Goal: Task Accomplishment & Management: Complete application form

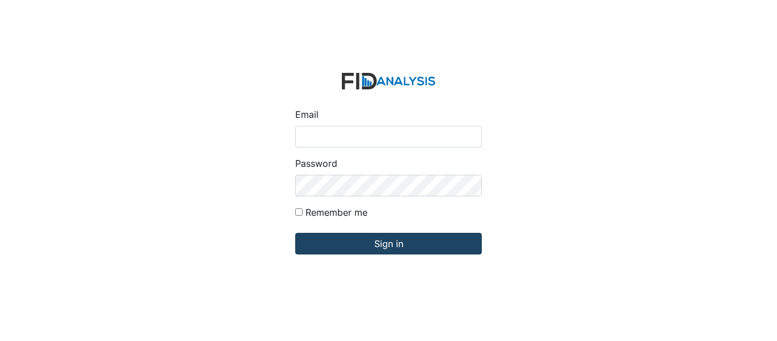
type input "[EMAIL_ADDRESS][DOMAIN_NAME]"
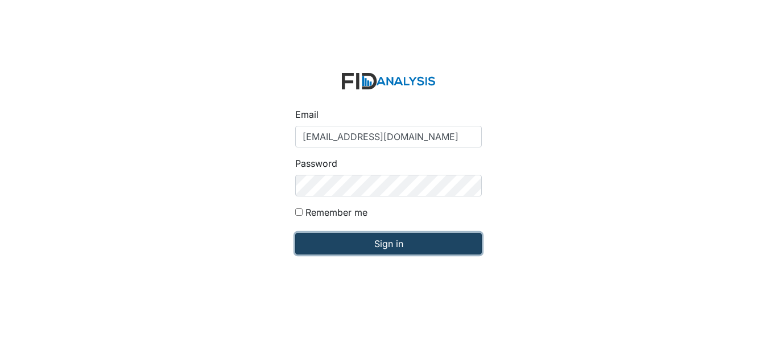
click at [378, 240] on input "Sign in" at bounding box center [388, 244] width 187 height 22
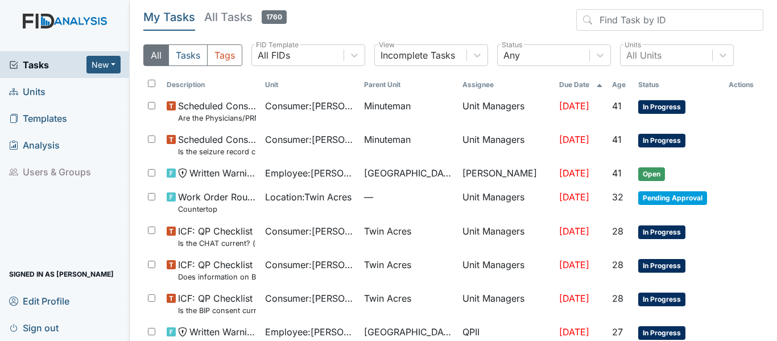
click at [28, 94] on span "Units" at bounding box center [27, 92] width 36 height 18
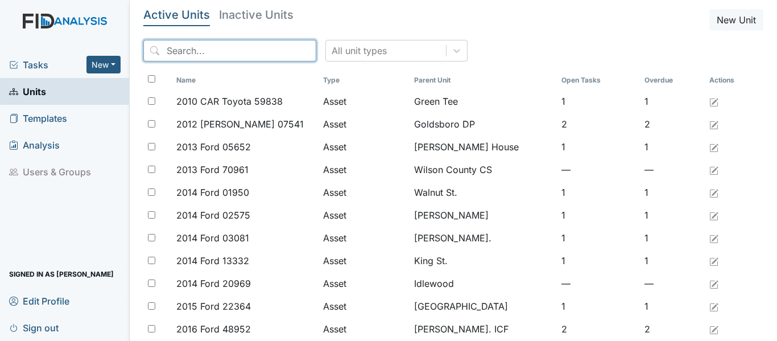
click at [169, 50] on input "search" at bounding box center [229, 51] width 173 height 22
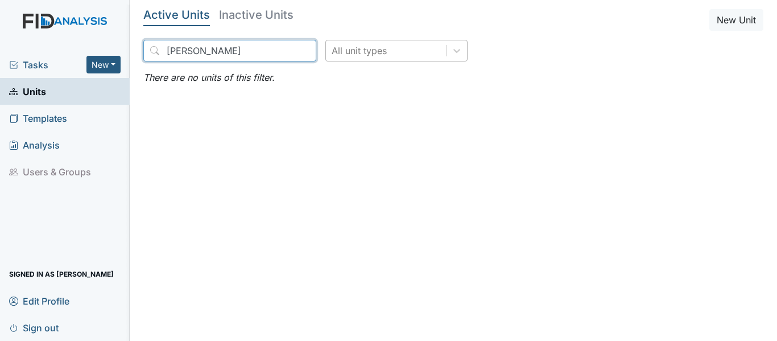
type input "J"
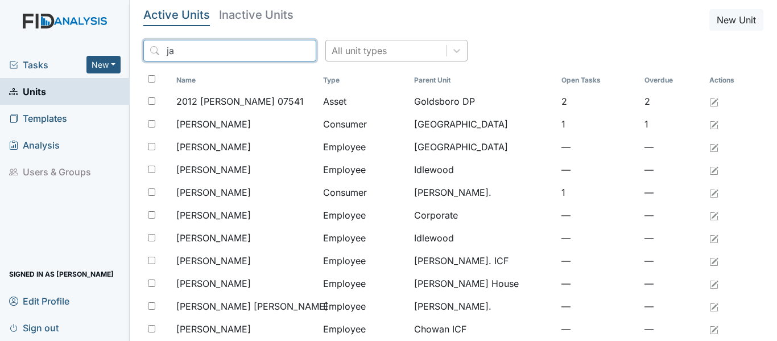
type input "j"
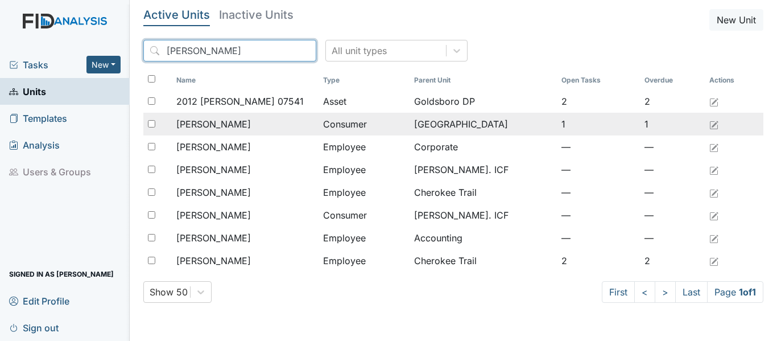
type input "[PERSON_NAME]"
click at [150, 123] on input "checkbox" at bounding box center [151, 123] width 7 height 7
checkbox input "true"
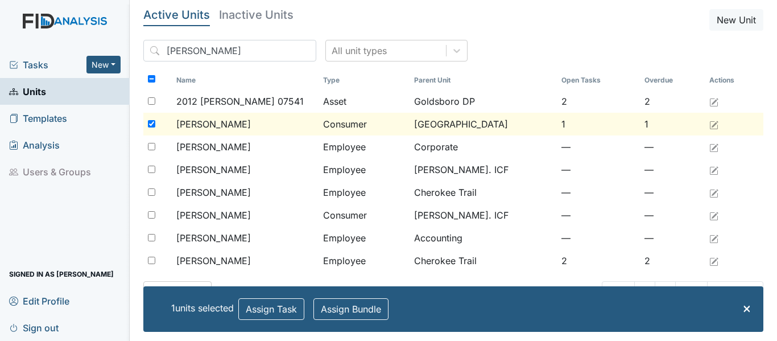
click at [207, 121] on span "Allen, James" at bounding box center [213, 124] width 75 height 14
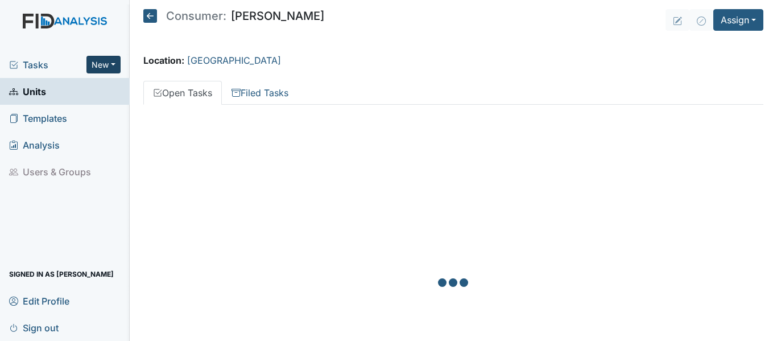
click at [117, 60] on button "New" at bounding box center [103, 65] width 34 height 18
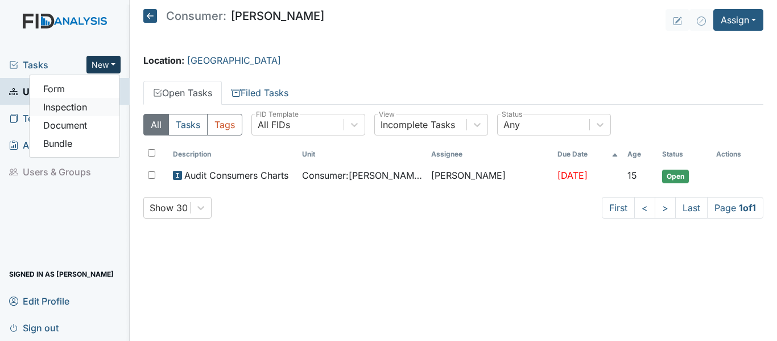
click at [71, 109] on link "Inspection" at bounding box center [75, 107] width 90 height 18
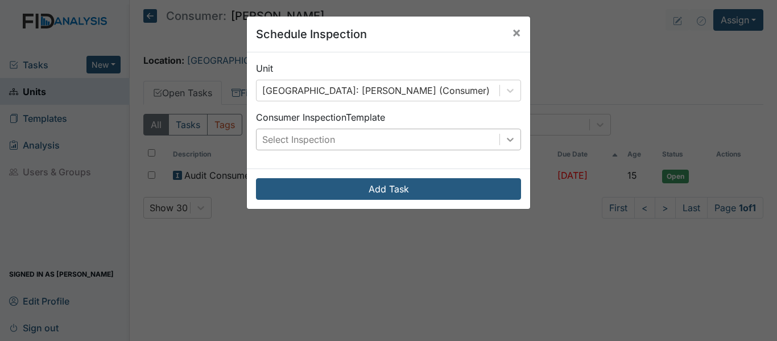
click at [506, 138] on icon at bounding box center [510, 139] width 11 height 11
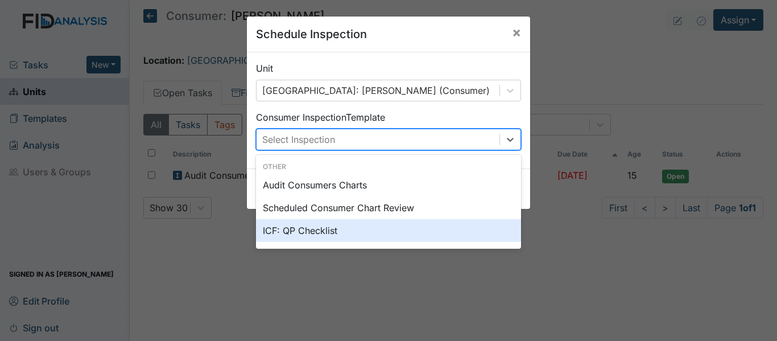
click at [286, 232] on div "ICF: QP Checklist" at bounding box center [388, 230] width 265 height 23
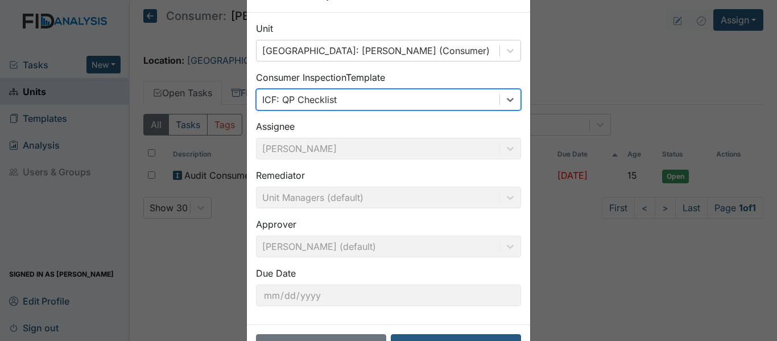
scroll to position [80, 0]
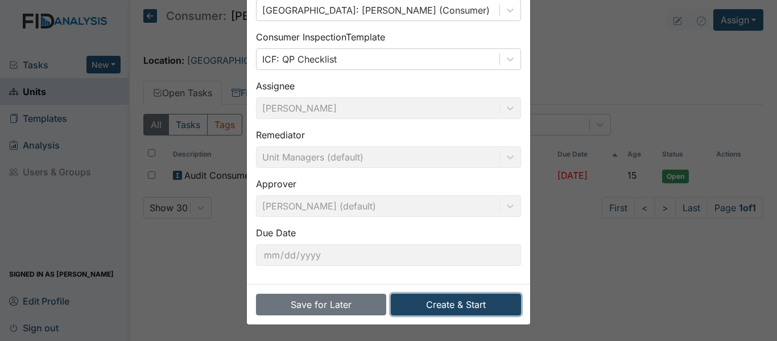
click at [459, 303] on button "Create & Start" at bounding box center [456, 305] width 130 height 22
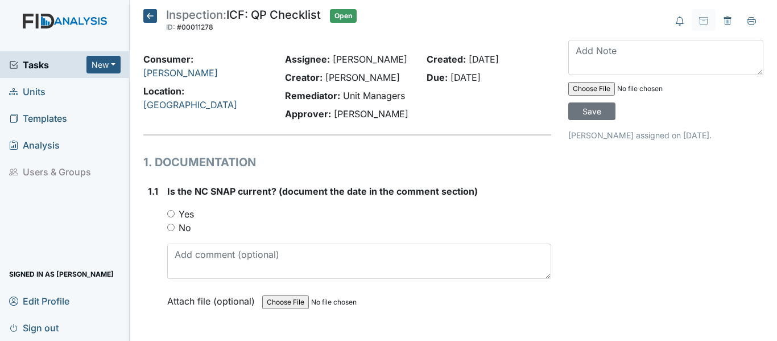
click at [170, 212] on input "Yes" at bounding box center [170, 213] width 7 height 7
radio input "true"
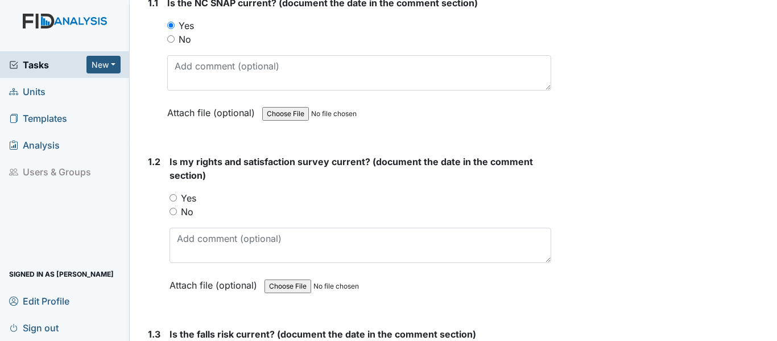
scroll to position [57, 0]
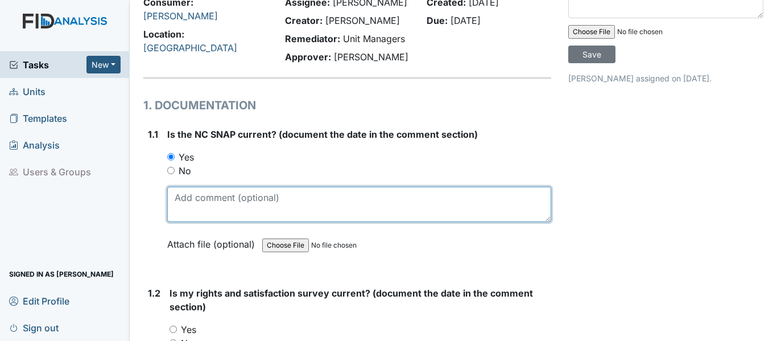
click at [176, 201] on textarea at bounding box center [359, 204] width 384 height 35
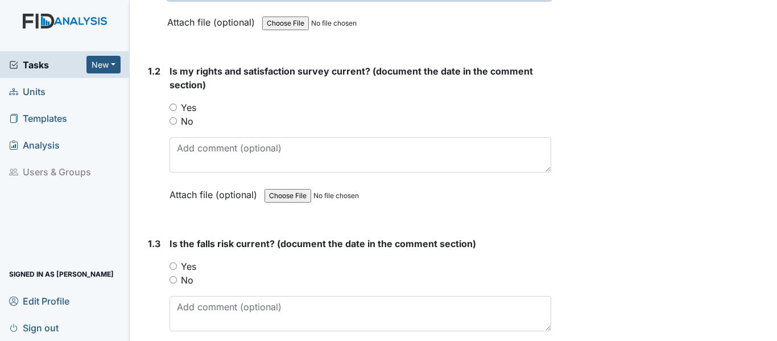
scroll to position [341, 0]
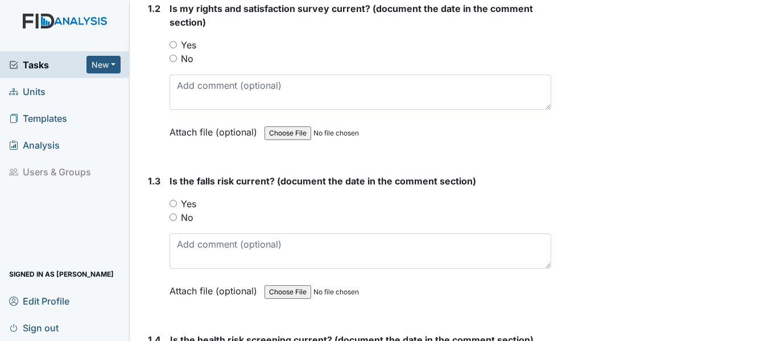
type textarea "3-21-25"
click at [172, 43] on input "Yes" at bounding box center [173, 44] width 7 height 7
radio input "true"
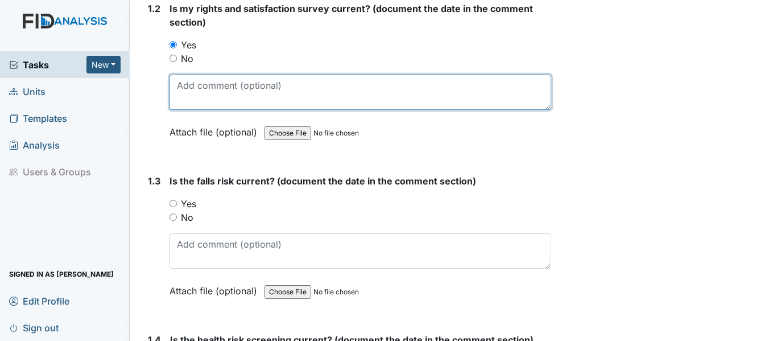
click at [179, 84] on textarea at bounding box center [361, 92] width 382 height 35
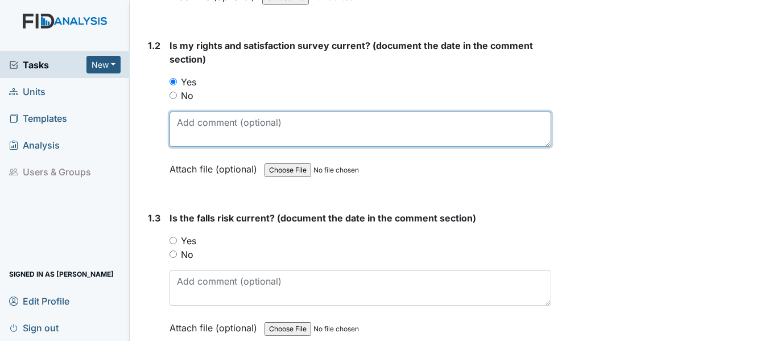
scroll to position [285, 0]
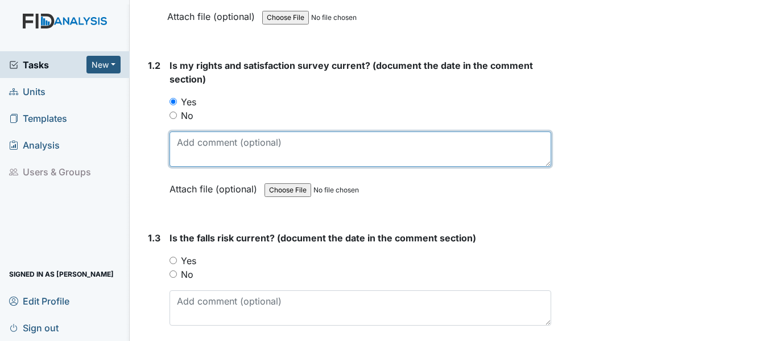
click at [182, 144] on textarea at bounding box center [361, 148] width 382 height 35
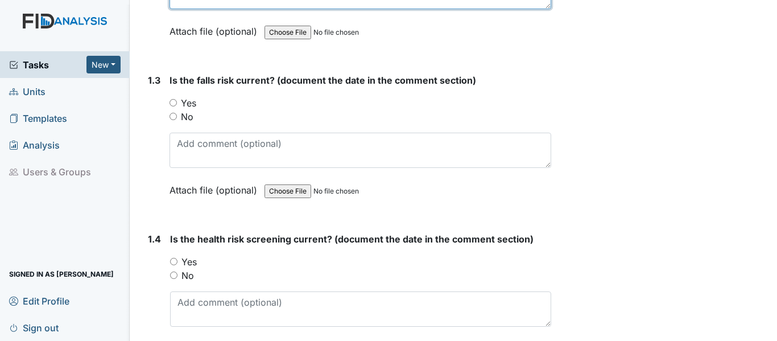
scroll to position [455, 0]
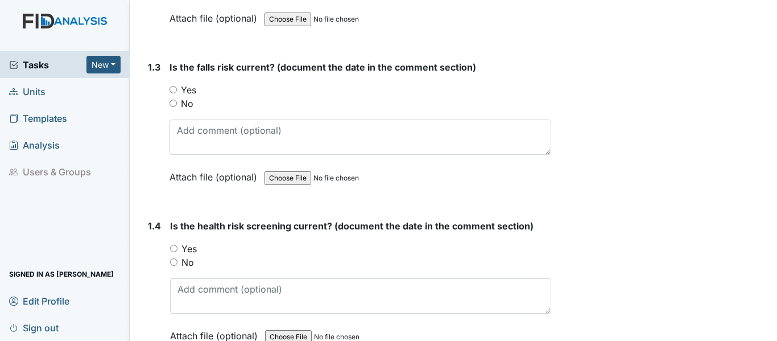
type textarea "[DATE]"
click at [172, 87] on input "Yes" at bounding box center [173, 89] width 7 height 7
radio input "true"
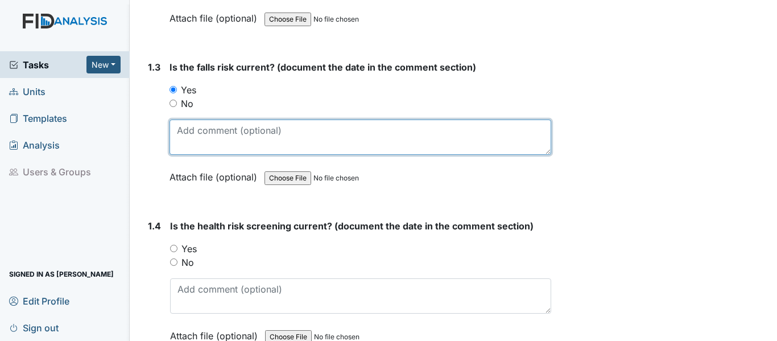
drag, startPoint x: 178, startPoint y: 134, endPoint x: 214, endPoint y: 132, distance: 35.9
click at [179, 134] on textarea at bounding box center [361, 137] width 382 height 35
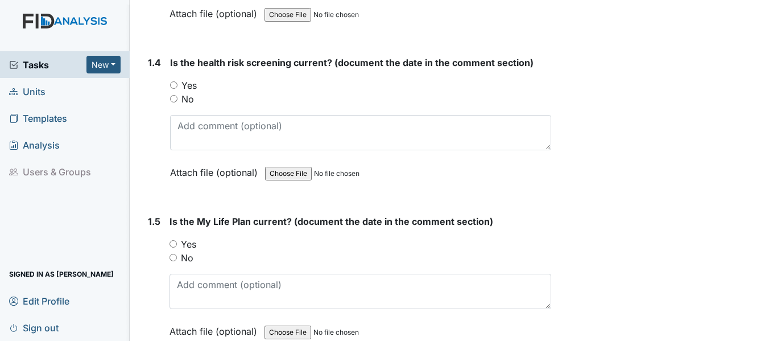
scroll to position [626, 0]
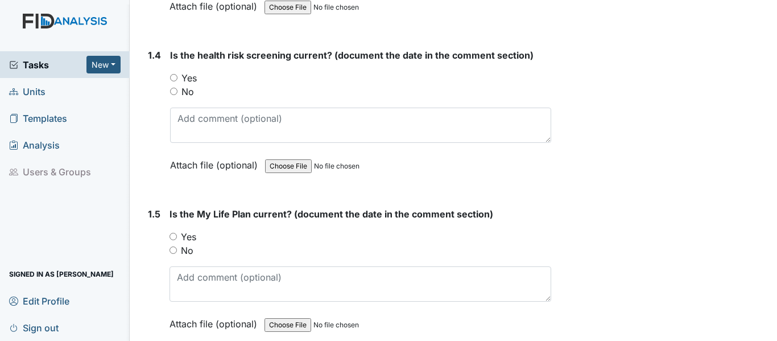
type textarea "11-21-24"
click at [173, 79] on input "Yes" at bounding box center [173, 77] width 7 height 7
radio input "true"
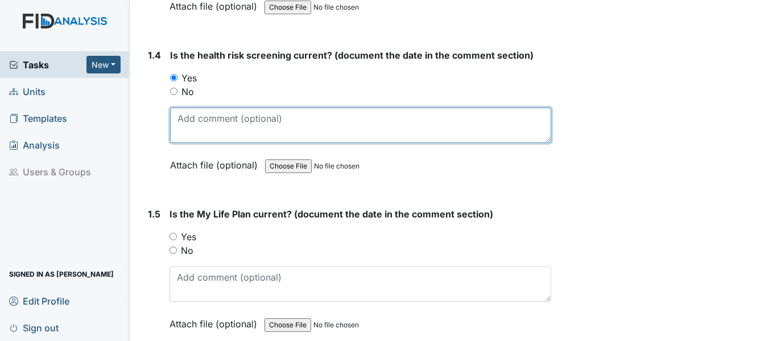
click at [180, 124] on textarea at bounding box center [360, 125] width 381 height 35
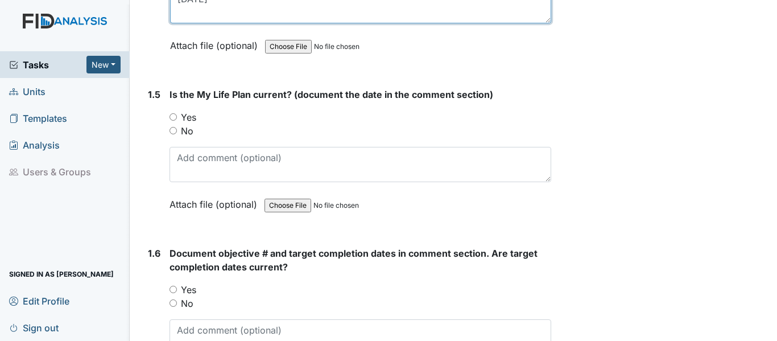
scroll to position [740, 0]
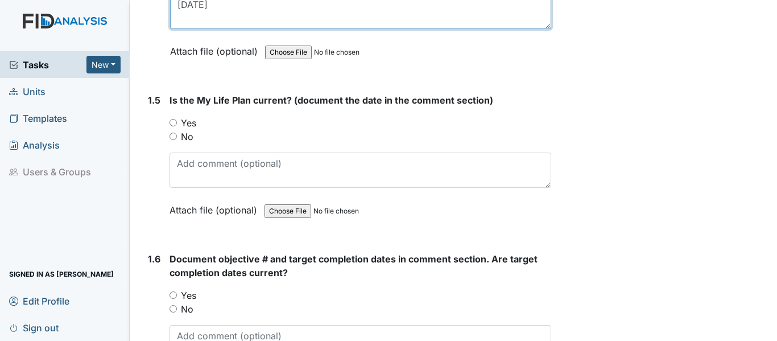
type textarea "11-21-24"
click at [174, 123] on input "Yes" at bounding box center [173, 122] width 7 height 7
radio input "true"
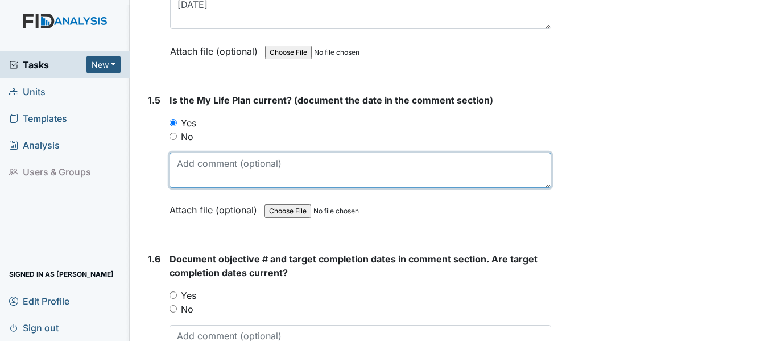
click at [180, 169] on textarea at bounding box center [361, 170] width 382 height 35
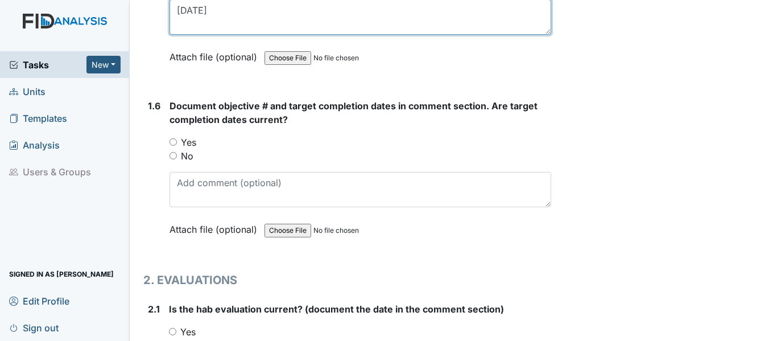
scroll to position [911, 0]
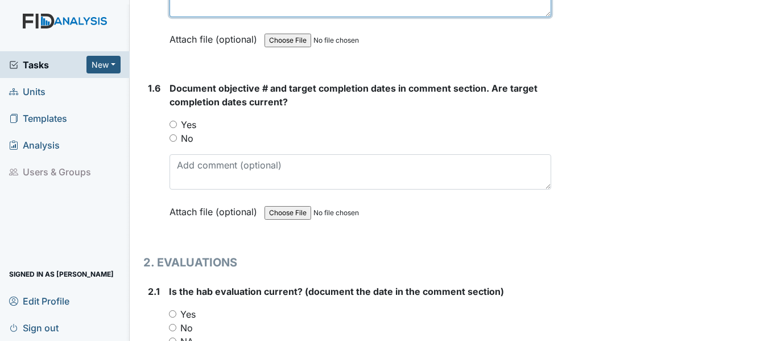
type textarea "11-21-24"
click at [175, 122] on input "Yes" at bounding box center [173, 124] width 7 height 7
radio input "true"
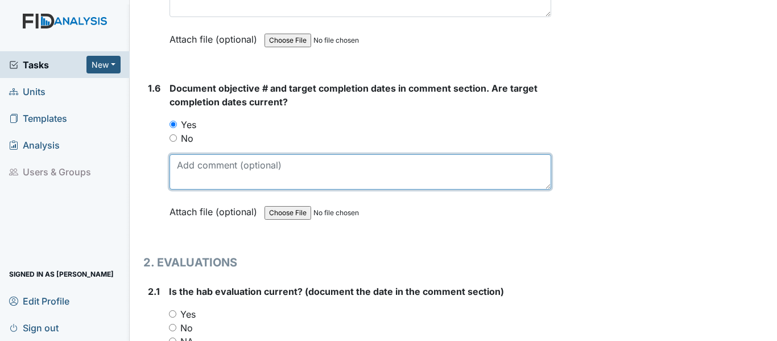
drag, startPoint x: 186, startPoint y: 164, endPoint x: 207, endPoint y: 156, distance: 22.7
click at [186, 164] on textarea at bounding box center [361, 171] width 382 height 35
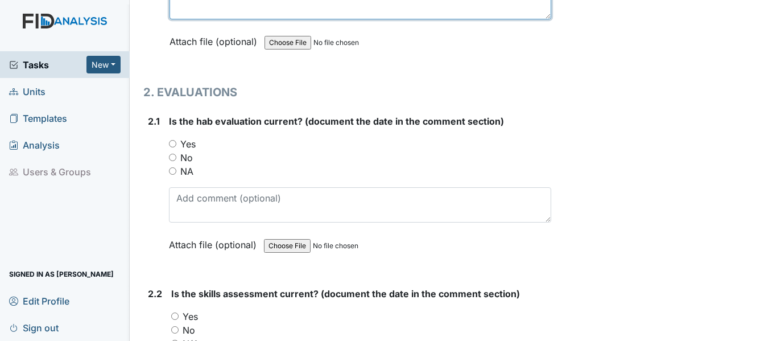
scroll to position [1081, 0]
type textarea "DIL022, FA024, SC032 and WK007"
click at [169, 142] on input "Yes" at bounding box center [172, 142] width 7 height 7
radio input "true"
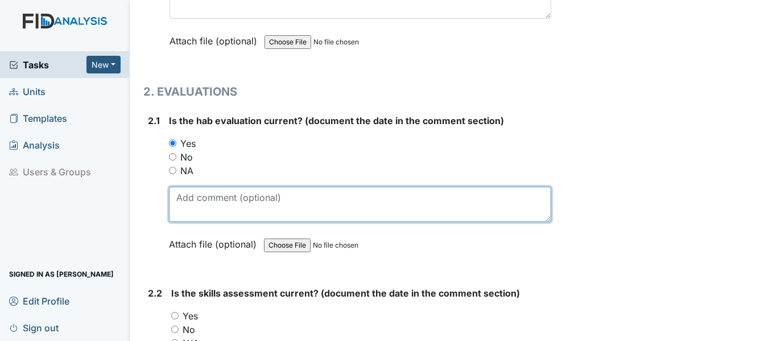
click at [176, 197] on textarea at bounding box center [360, 204] width 382 height 35
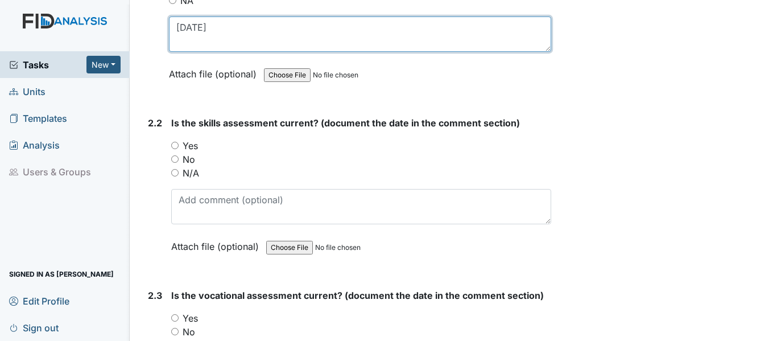
scroll to position [1252, 0]
type textarea "11-21-24"
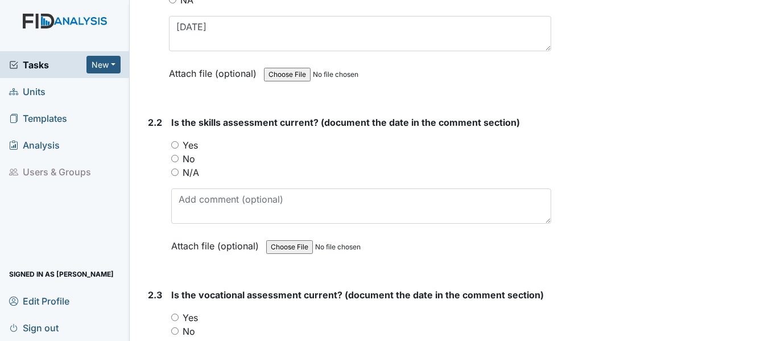
click at [174, 143] on input "Yes" at bounding box center [174, 144] width 7 height 7
radio input "true"
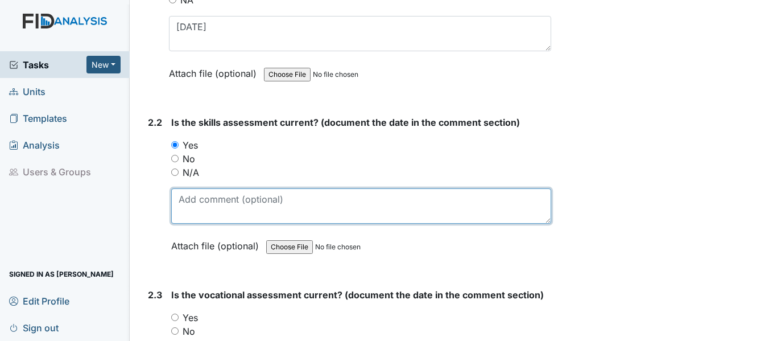
drag, startPoint x: 178, startPoint y: 209, endPoint x: 241, endPoint y: 206, distance: 63.8
click at [179, 209] on textarea at bounding box center [361, 205] width 380 height 35
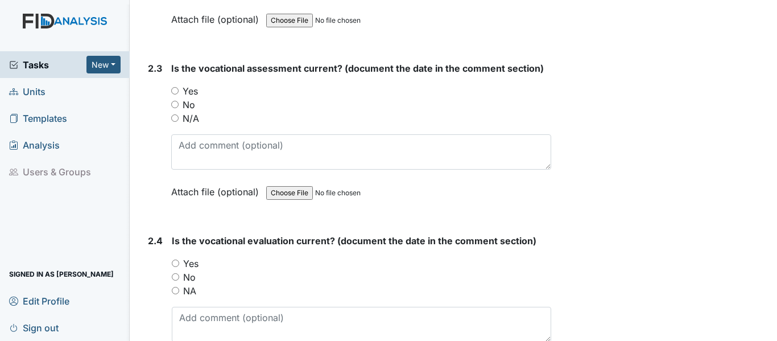
scroll to position [1480, 0]
type textarea "11-21-24"
click at [175, 89] on input "Yes" at bounding box center [174, 89] width 7 height 7
radio input "true"
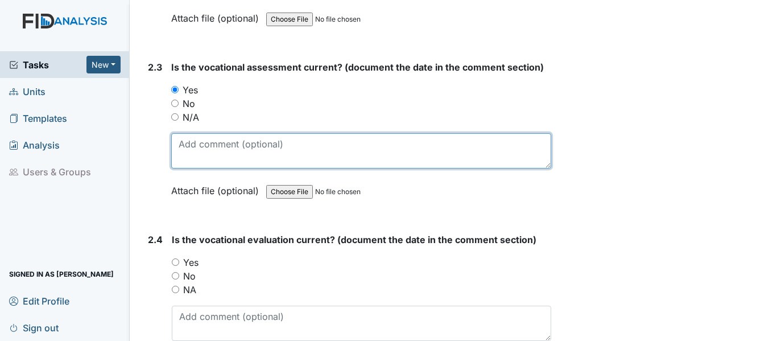
drag, startPoint x: 182, startPoint y: 147, endPoint x: 210, endPoint y: 138, distance: 29.3
click at [182, 147] on textarea at bounding box center [361, 150] width 380 height 35
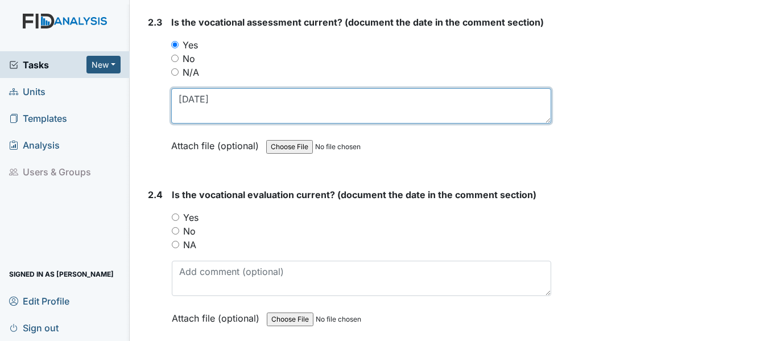
scroll to position [1650, 0]
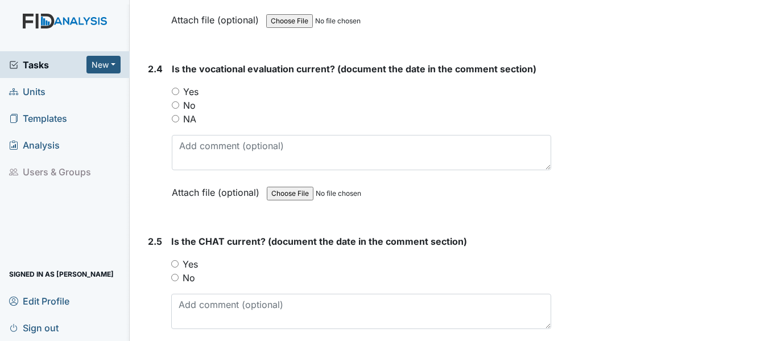
type textarea "11-21-24"
click at [175, 88] on input "Yes" at bounding box center [175, 91] width 7 height 7
radio input "true"
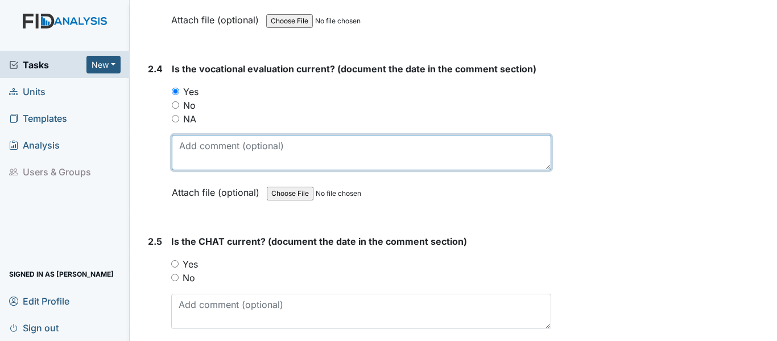
click at [176, 145] on textarea at bounding box center [362, 152] width 380 height 35
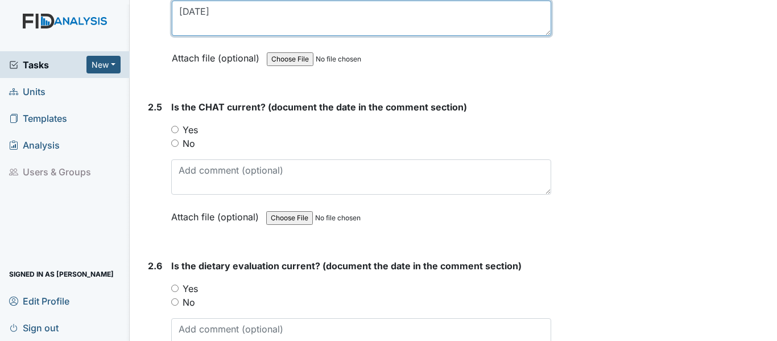
scroll to position [1707, 0]
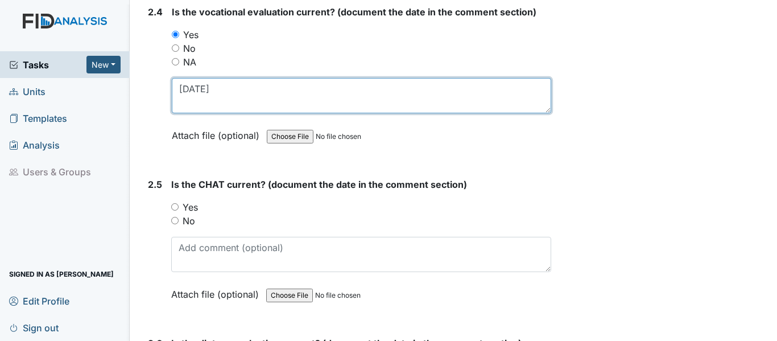
type textarea "11-21-24"
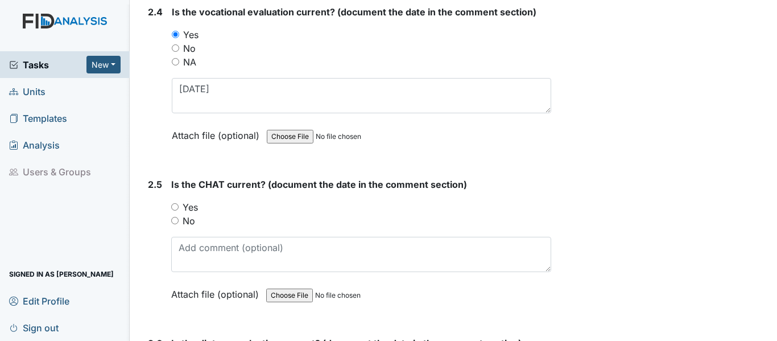
click at [178, 208] on input "Yes" at bounding box center [174, 206] width 7 height 7
radio input "true"
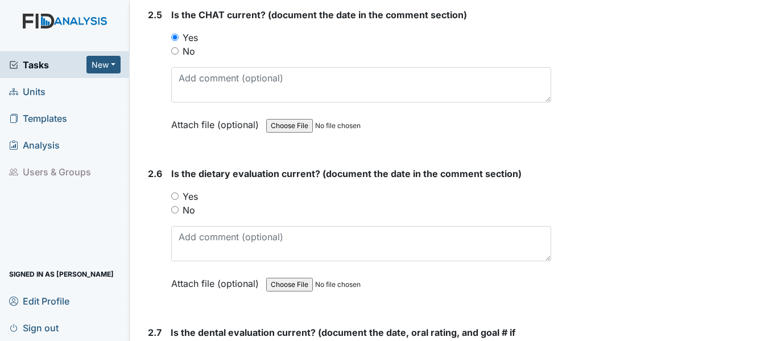
scroll to position [1878, 0]
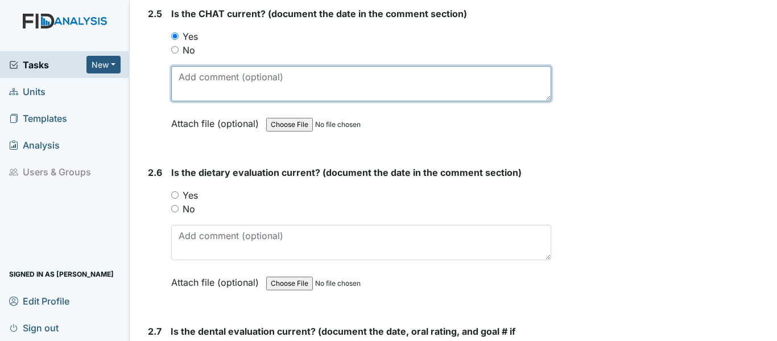
click at [181, 75] on textarea at bounding box center [361, 83] width 380 height 35
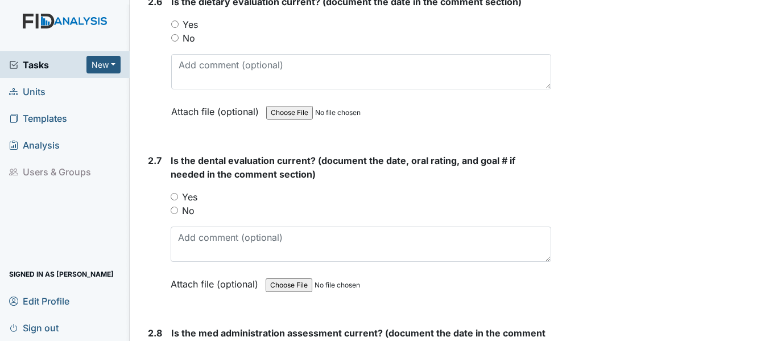
scroll to position [1935, 0]
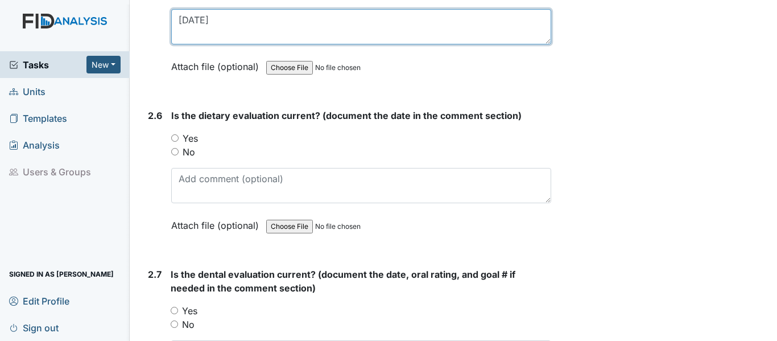
type textarea "11-21-24"
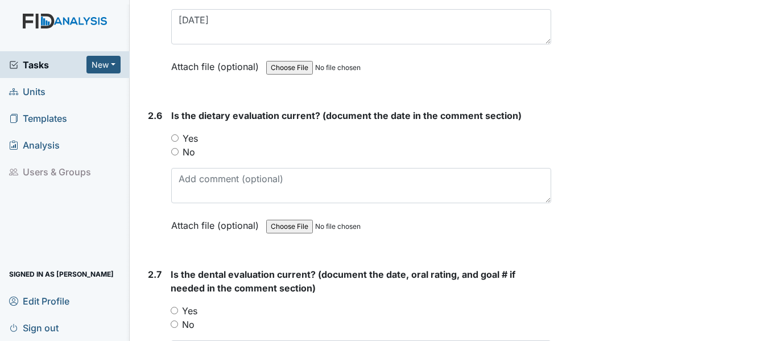
click at [176, 139] on input "Yes" at bounding box center [174, 137] width 7 height 7
radio input "true"
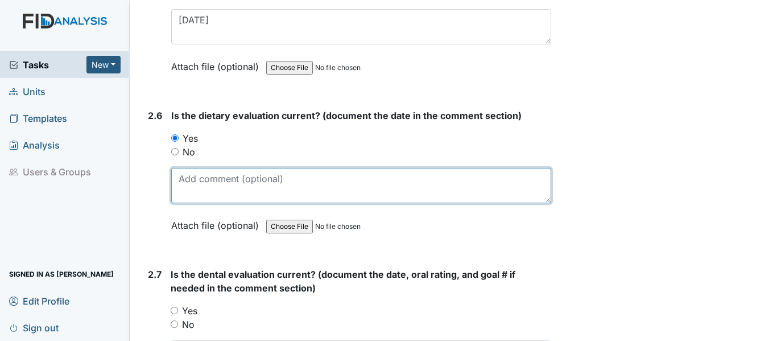
click at [174, 175] on textarea at bounding box center [361, 185] width 380 height 35
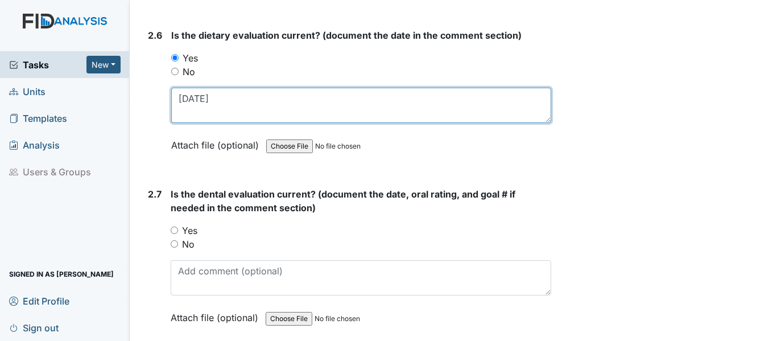
scroll to position [2162, 0]
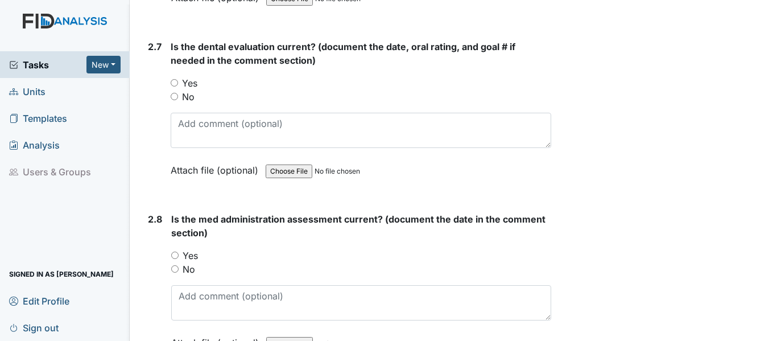
type textarea "12-30-24"
click at [175, 81] on input "Yes" at bounding box center [174, 82] width 7 height 7
radio input "true"
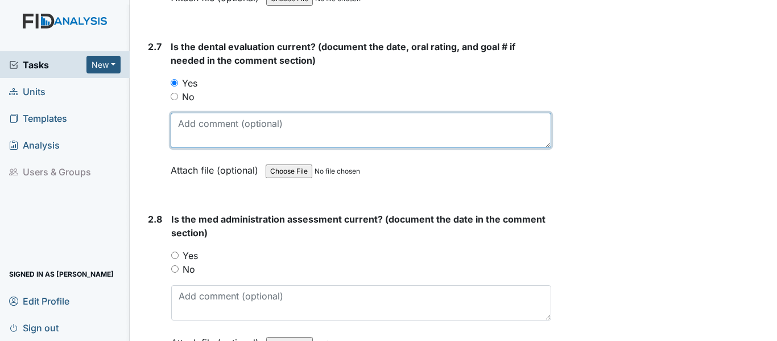
click at [176, 116] on textarea at bounding box center [361, 130] width 381 height 35
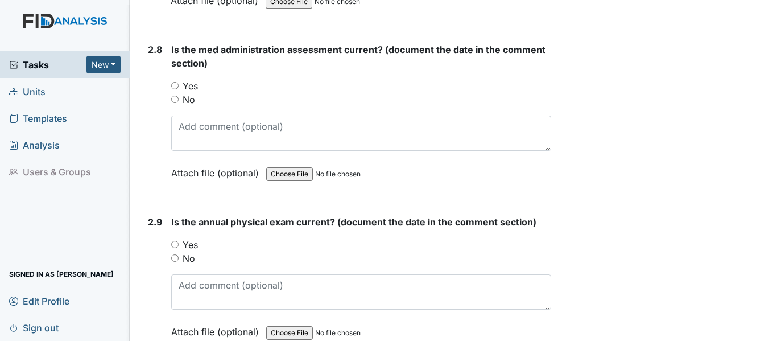
scroll to position [2333, 0]
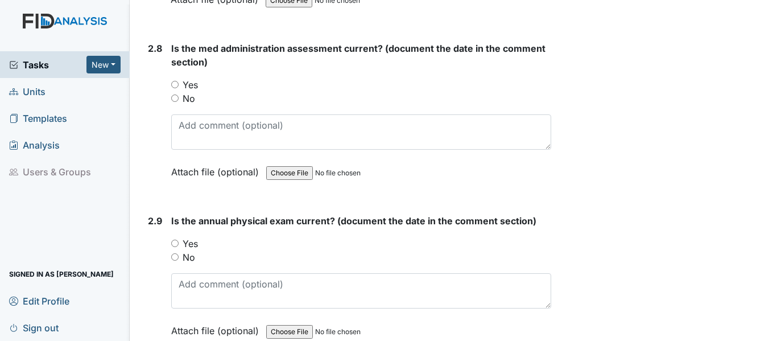
type textarea "10-3-24"
click at [176, 84] on input "Yes" at bounding box center [174, 84] width 7 height 7
radio input "true"
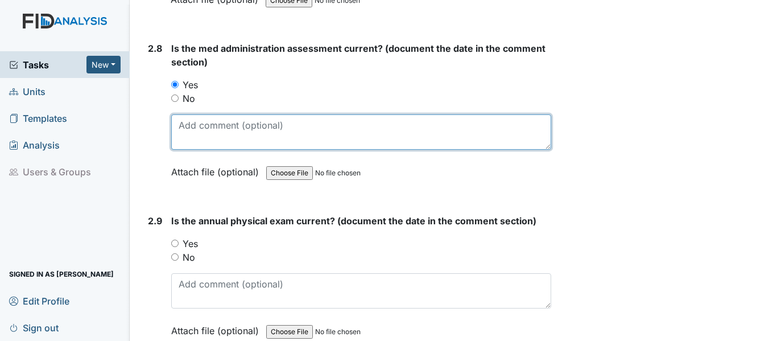
drag, startPoint x: 183, startPoint y: 126, endPoint x: 207, endPoint y: 119, distance: 24.3
click at [183, 124] on textarea at bounding box center [361, 131] width 380 height 35
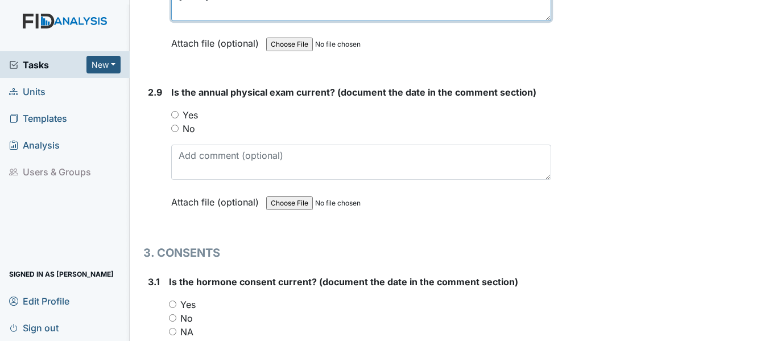
scroll to position [2390, 0]
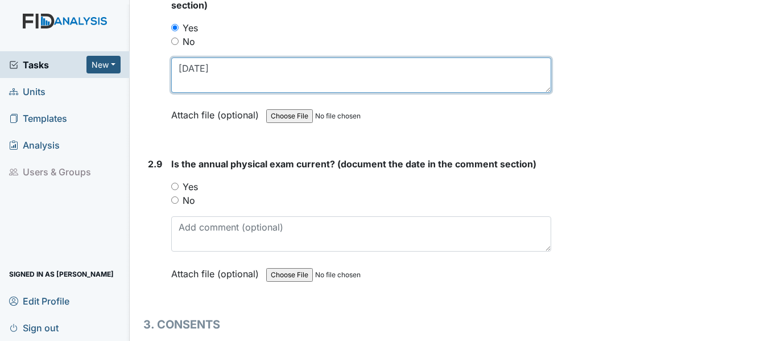
type textarea "3-28-25"
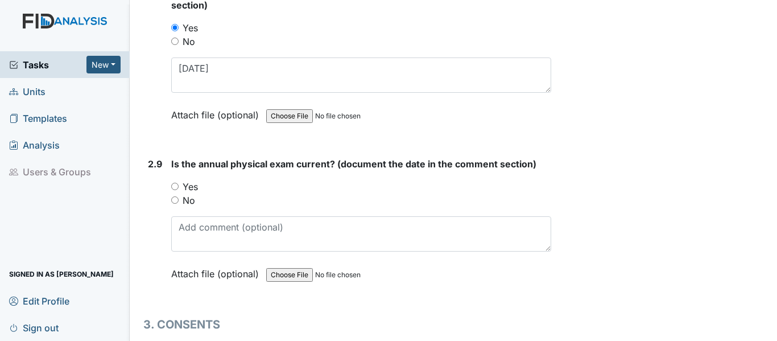
click at [175, 183] on input "Yes" at bounding box center [174, 186] width 7 height 7
radio input "true"
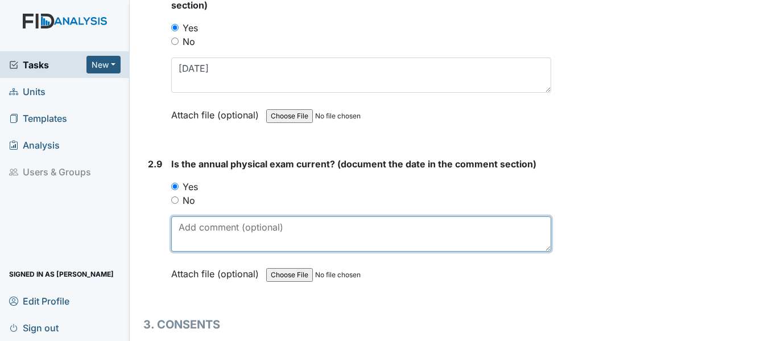
click at [184, 223] on textarea at bounding box center [361, 233] width 380 height 35
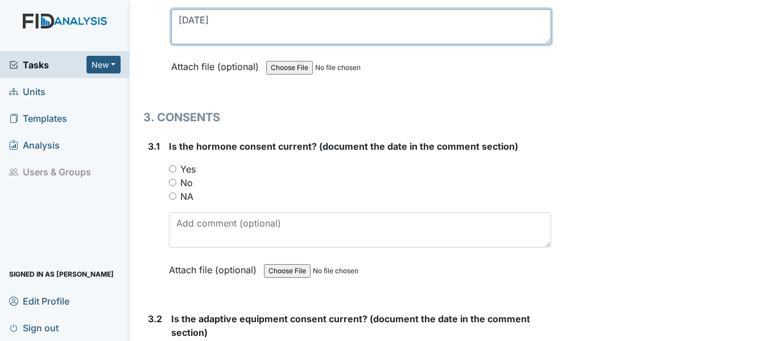
scroll to position [2618, 0]
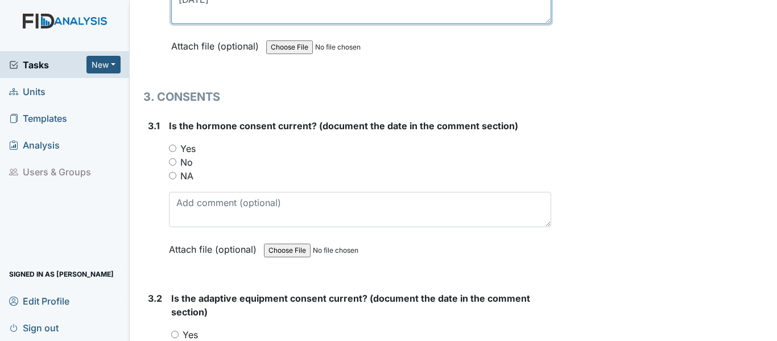
type textarea "[DATE]"
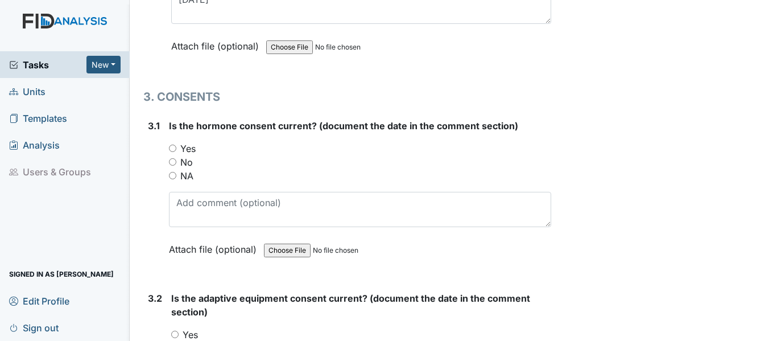
click at [173, 145] on input "Yes" at bounding box center [172, 148] width 7 height 7
radio input "true"
click at [172, 147] on input "Yes" at bounding box center [172, 148] width 7 height 7
click at [174, 176] on input "NA" at bounding box center [172, 175] width 7 height 7
radio input "true"
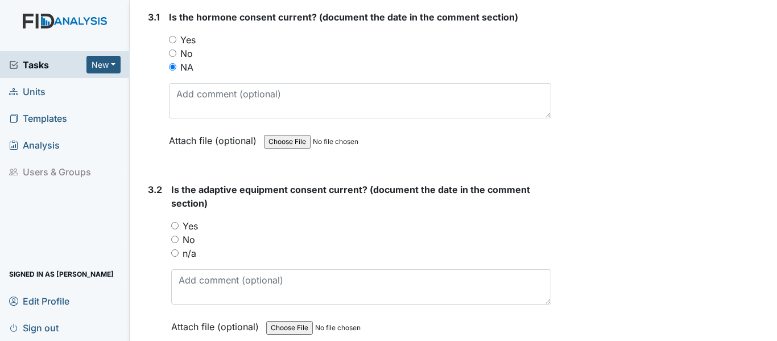
scroll to position [2845, 0]
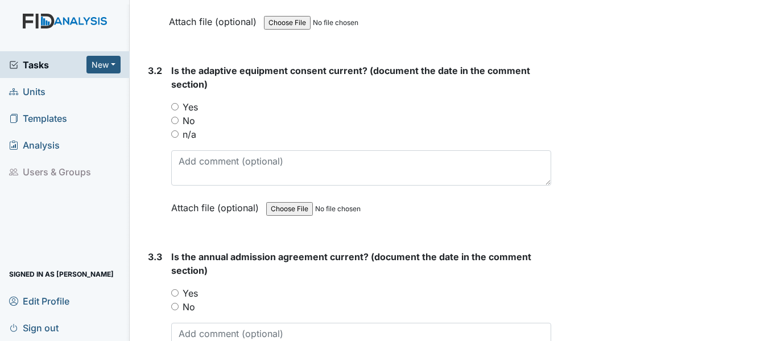
click at [175, 134] on input "n/a" at bounding box center [174, 133] width 7 height 7
radio input "true"
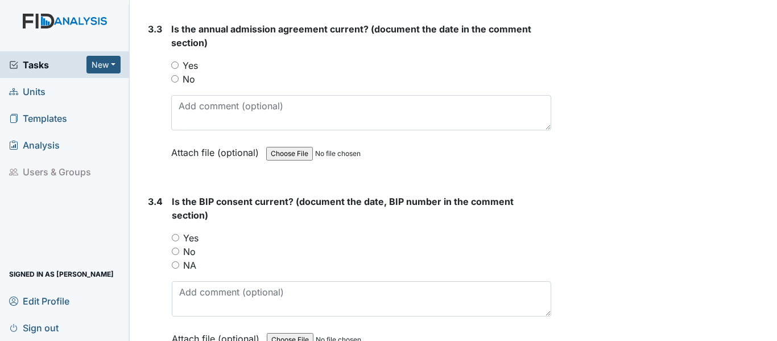
click at [175, 64] on input "Yes" at bounding box center [174, 64] width 7 height 7
radio input "true"
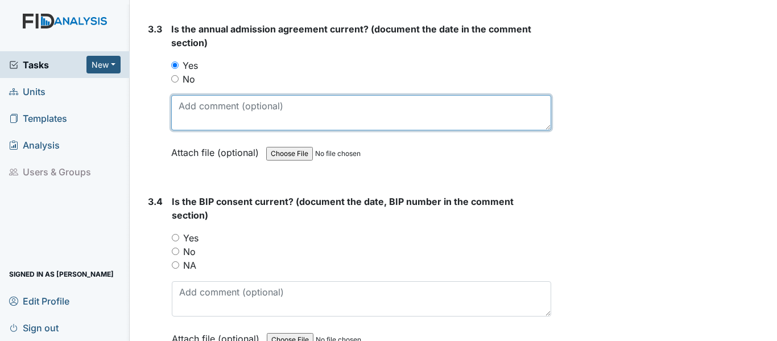
click at [185, 105] on textarea at bounding box center [361, 112] width 380 height 35
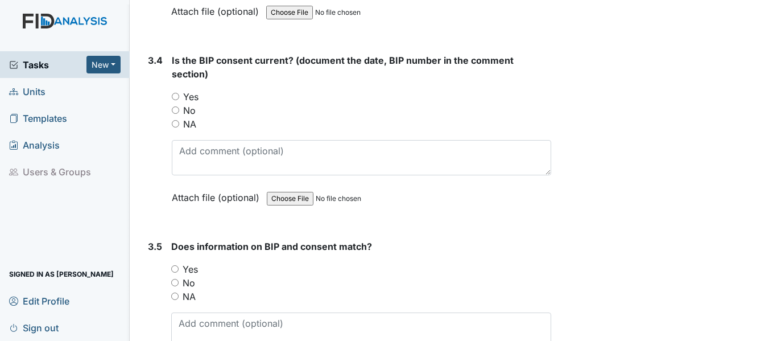
scroll to position [3244, 0]
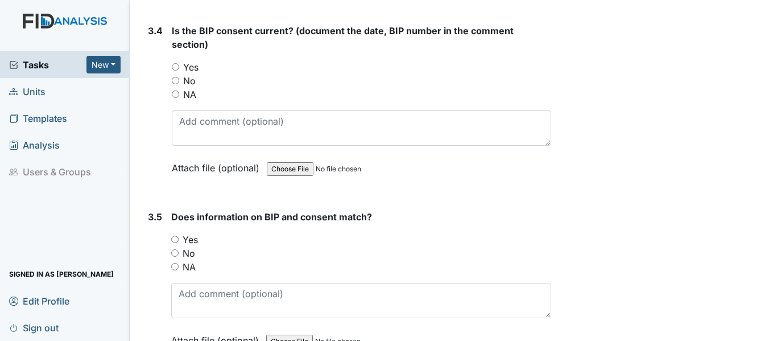
type textarea "11-27-24"
click at [177, 66] on input "Yes" at bounding box center [175, 66] width 7 height 7
radio input "true"
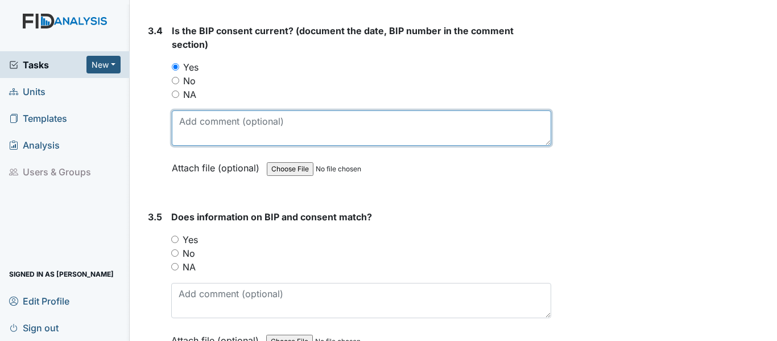
click at [182, 121] on textarea at bounding box center [362, 127] width 380 height 35
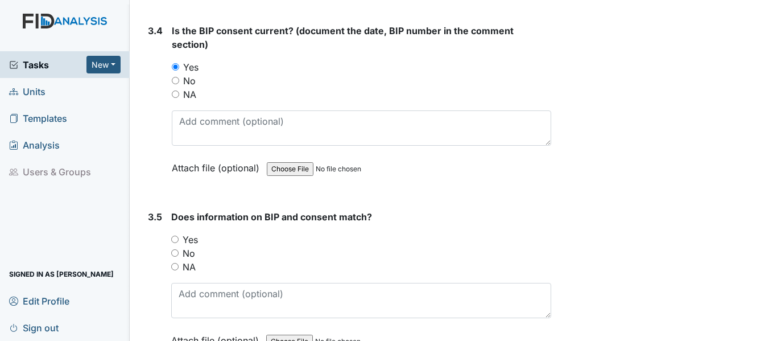
click at [174, 238] on input "Yes" at bounding box center [174, 239] width 7 height 7
radio input "true"
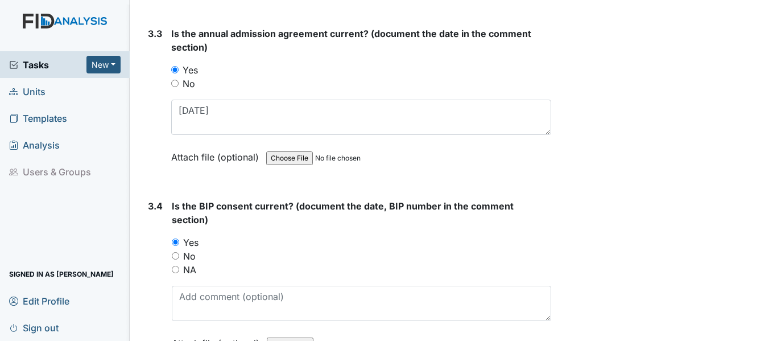
scroll to position [3088, 0]
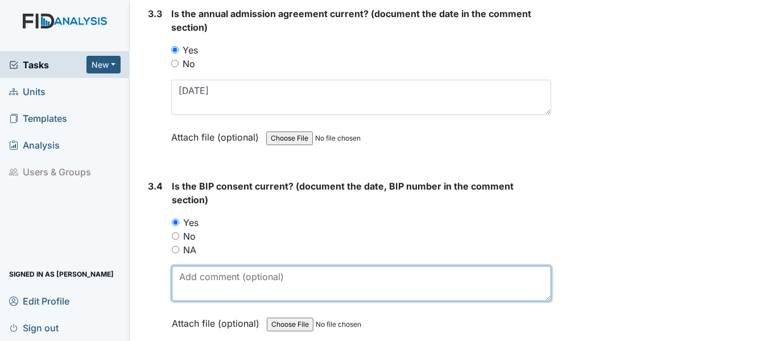
click at [186, 277] on textarea at bounding box center [362, 283] width 380 height 35
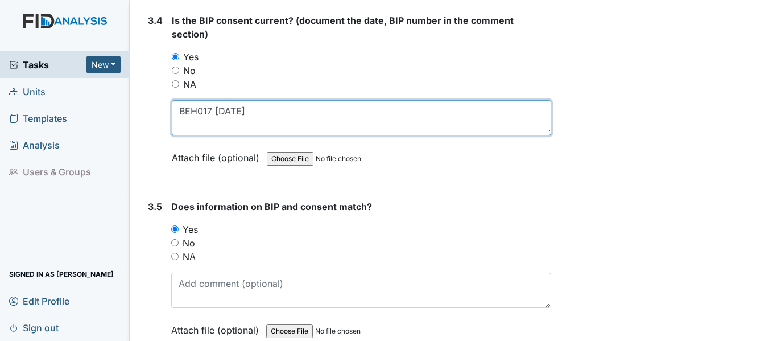
scroll to position [3316, 0]
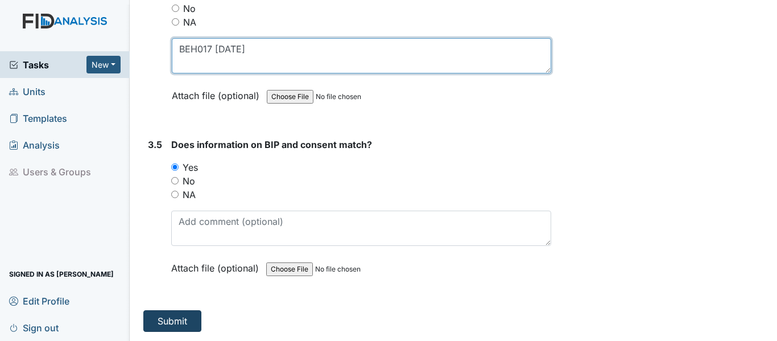
type textarea "BEH017 7-1-25"
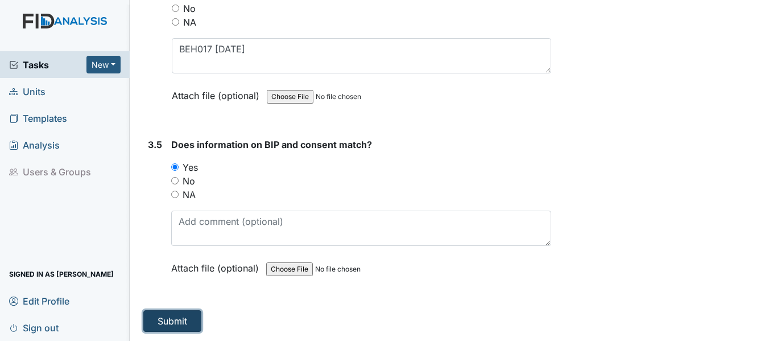
click at [172, 318] on button "Submit" at bounding box center [172, 321] width 58 height 22
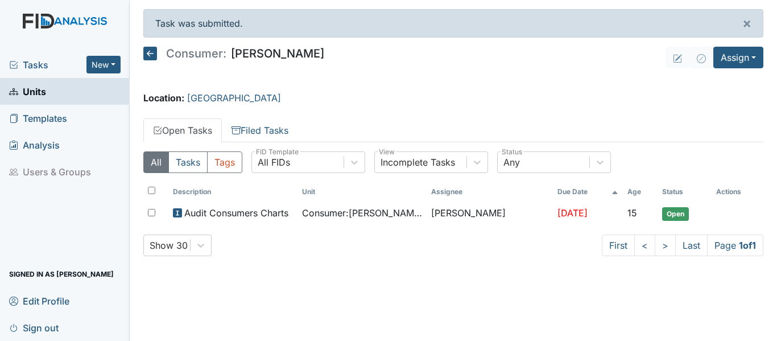
click at [151, 54] on icon at bounding box center [150, 54] width 14 height 14
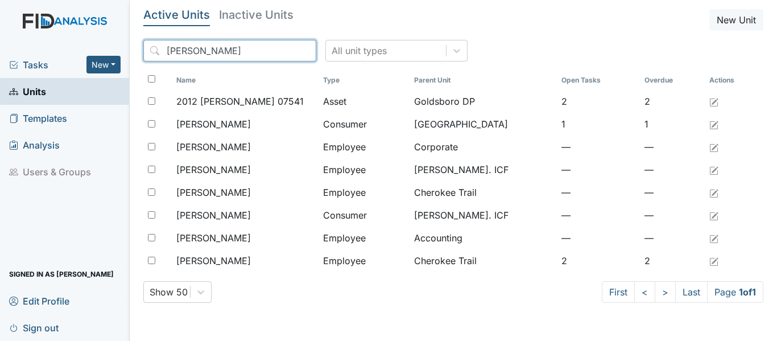
click at [193, 48] on input "[PERSON_NAME]" at bounding box center [229, 51] width 173 height 22
type input "J"
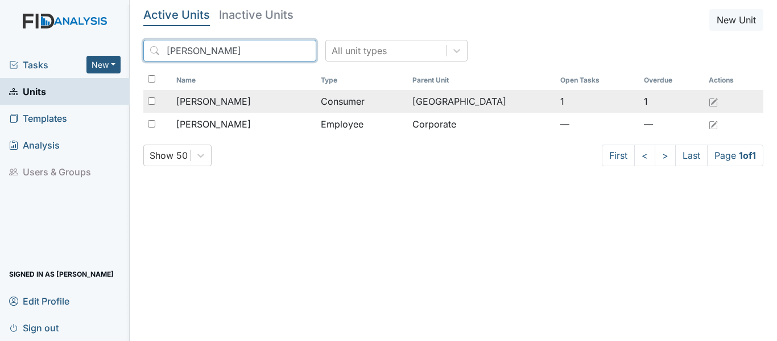
type input "[PERSON_NAME]"
click at [151, 98] on input "checkbox" at bounding box center [151, 100] width 7 height 7
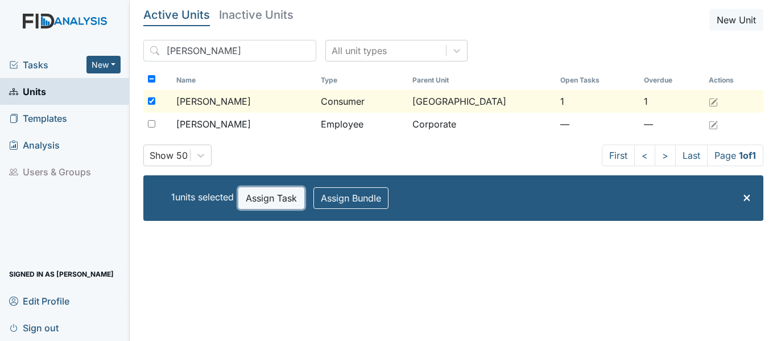
click at [263, 197] on button "Assign Task" at bounding box center [271, 198] width 66 height 22
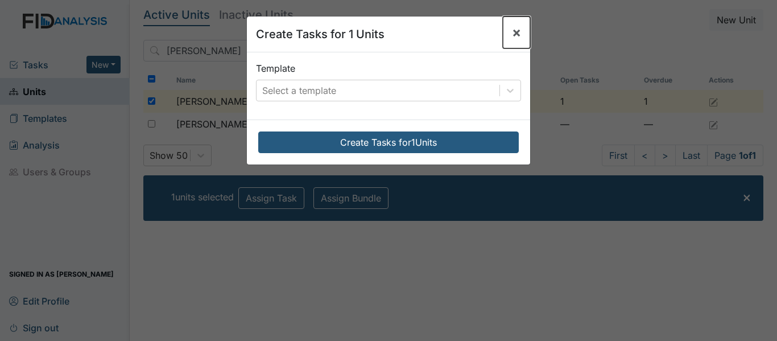
click at [512, 27] on span "×" at bounding box center [516, 32] width 9 height 17
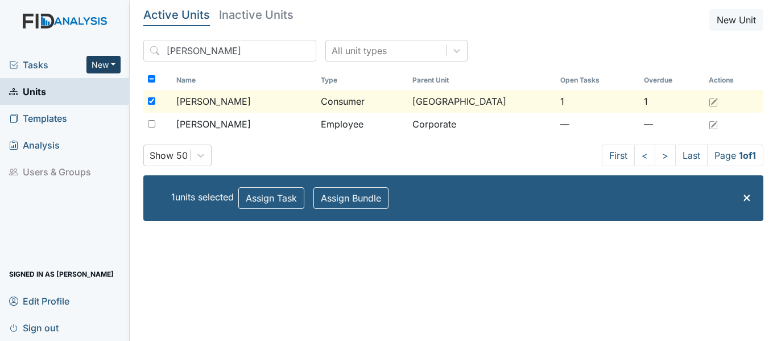
click at [119, 59] on button "New" at bounding box center [103, 65] width 34 height 18
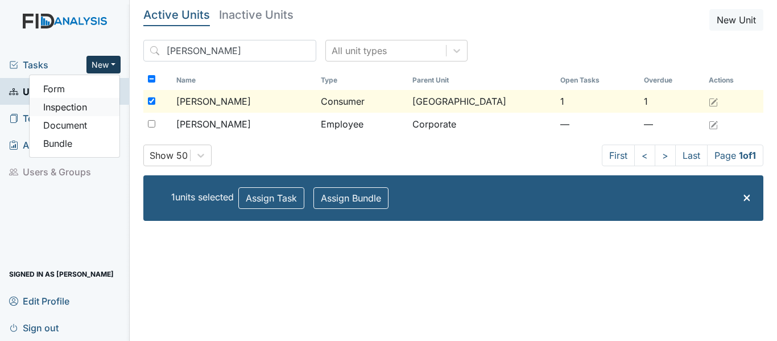
click at [77, 109] on link "Inspection" at bounding box center [75, 107] width 90 height 18
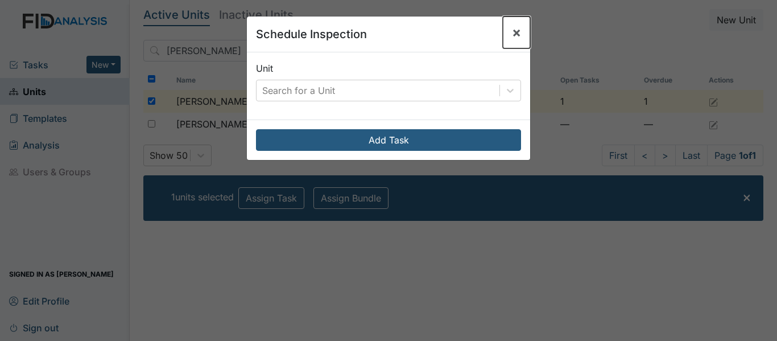
click at [516, 29] on span "×" at bounding box center [516, 32] width 9 height 17
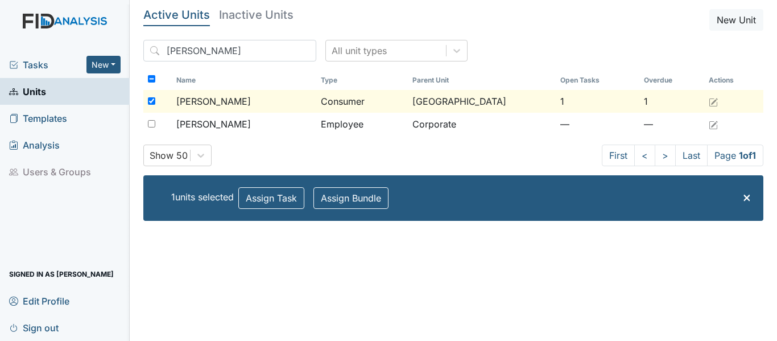
click at [150, 100] on input "checkbox" at bounding box center [151, 100] width 7 height 7
checkbox input "false"
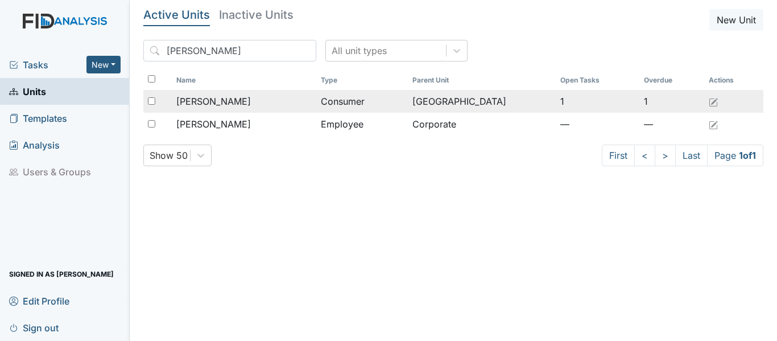
click at [230, 100] on span "[PERSON_NAME]" at bounding box center [213, 101] width 75 height 14
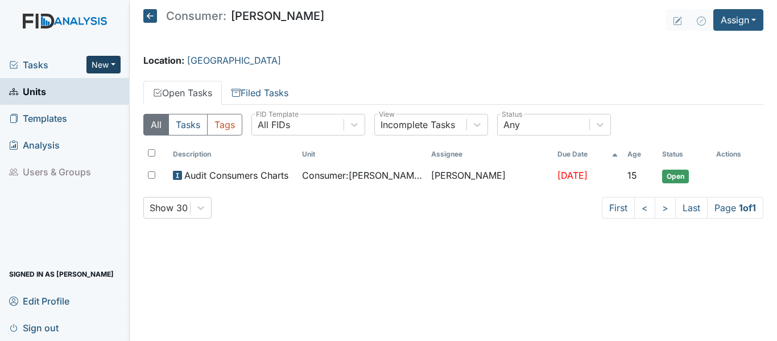
click at [114, 61] on button "New" at bounding box center [103, 65] width 34 height 18
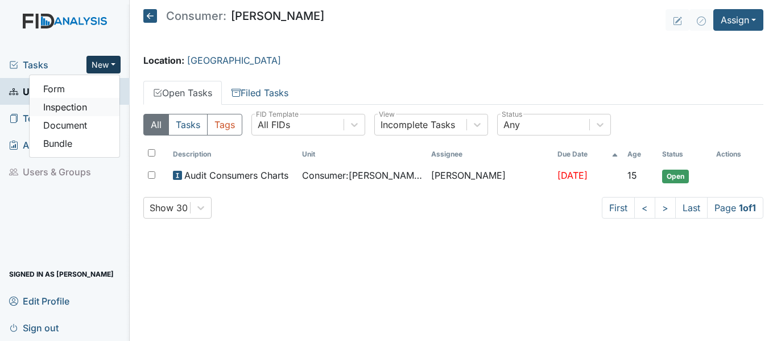
click at [81, 107] on link "Inspection" at bounding box center [75, 107] width 90 height 18
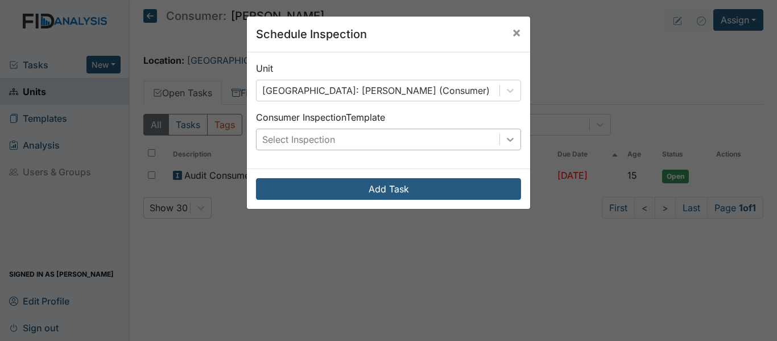
click at [506, 139] on icon at bounding box center [510, 139] width 11 height 11
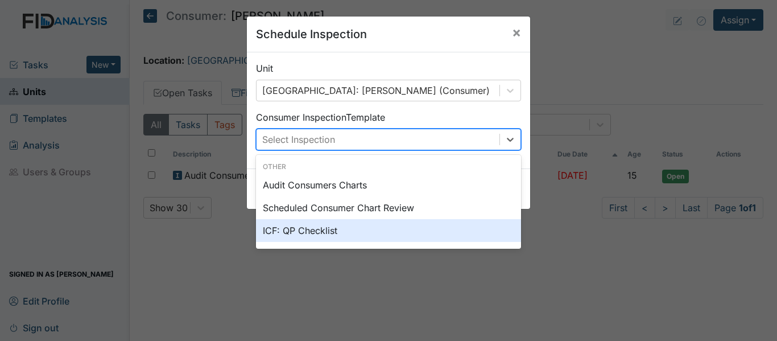
click at [300, 240] on div "ICF: QP Checklist" at bounding box center [388, 230] width 265 height 23
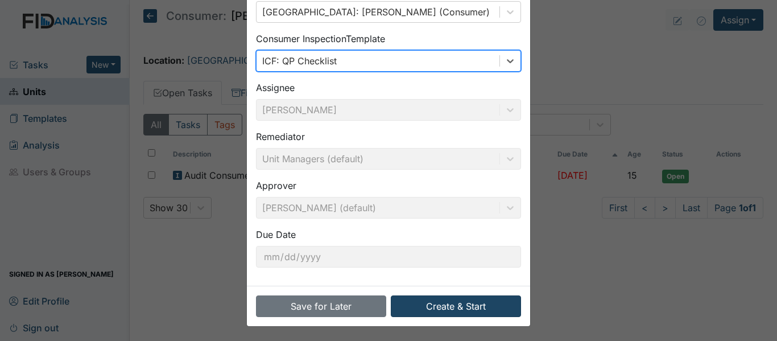
scroll to position [80, 0]
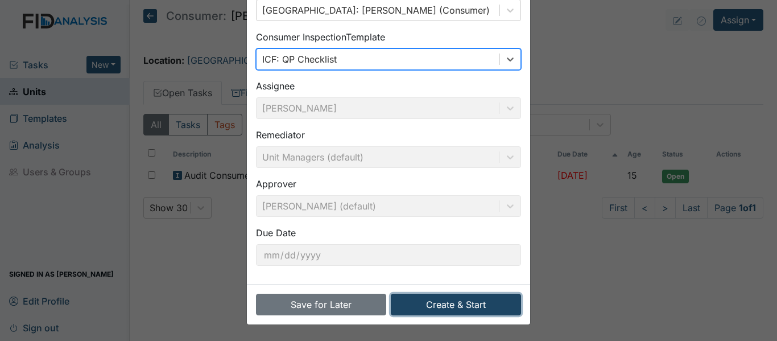
click at [458, 304] on button "Create & Start" at bounding box center [456, 305] width 130 height 22
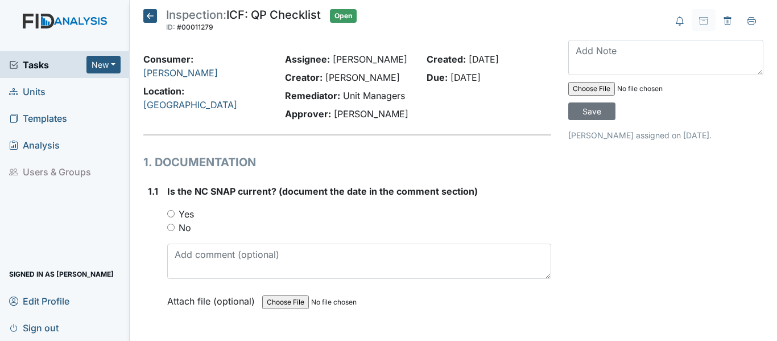
click at [173, 210] on input "Yes" at bounding box center [170, 213] width 7 height 7
radio input "true"
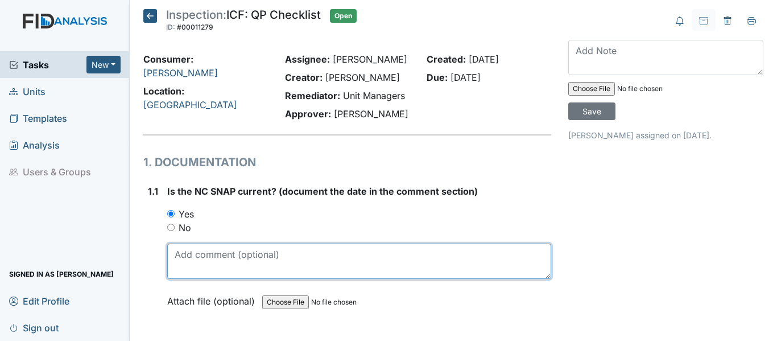
click at [177, 256] on textarea at bounding box center [359, 261] width 384 height 35
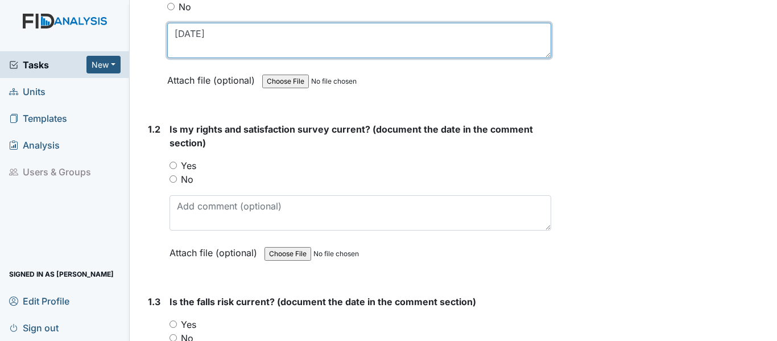
scroll to position [228, 0]
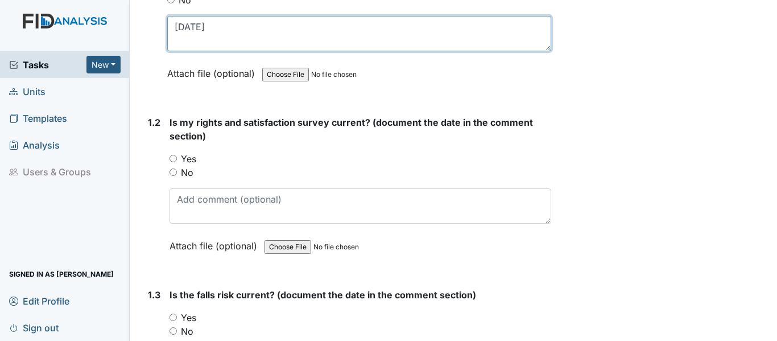
type textarea "3/21/25"
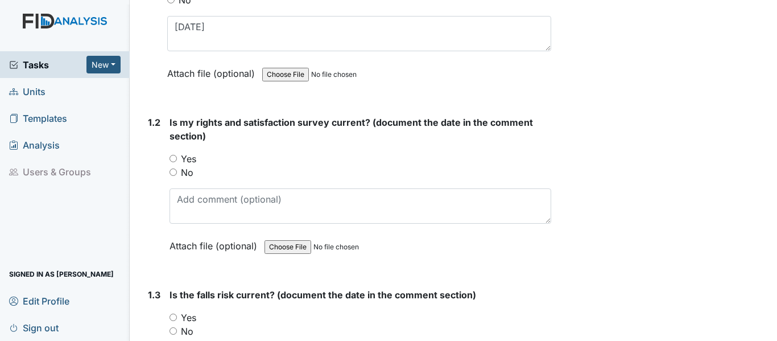
click at [176, 160] on input "Yes" at bounding box center [173, 158] width 7 height 7
radio input "true"
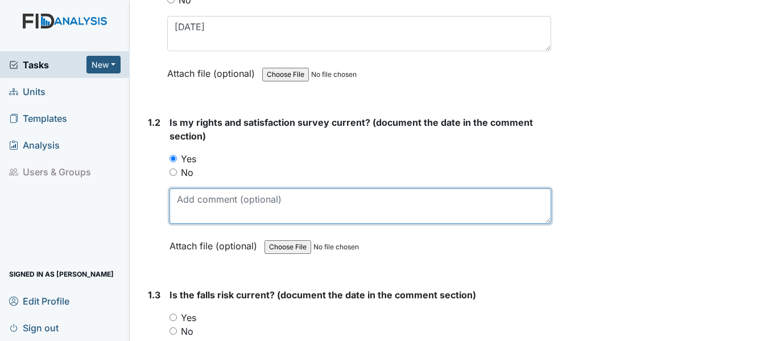
drag, startPoint x: 182, startPoint y: 201, endPoint x: 187, endPoint y: 197, distance: 6.5
click at [182, 200] on textarea at bounding box center [361, 205] width 382 height 35
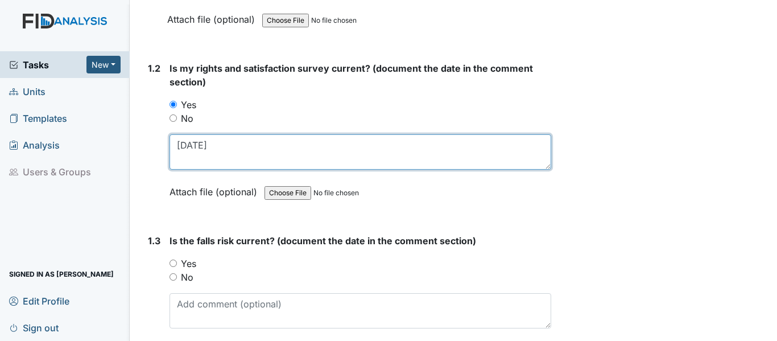
scroll to position [398, 0]
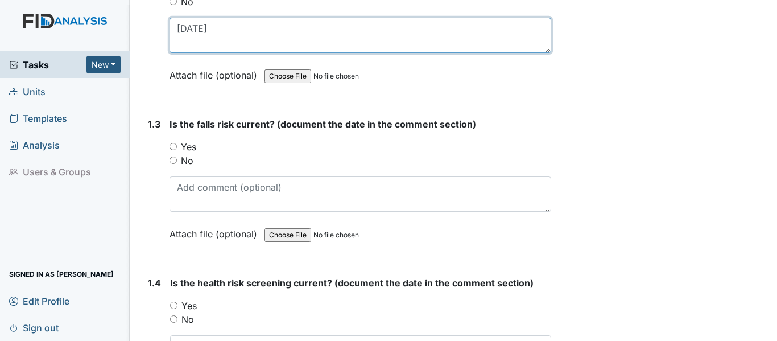
type textarea "11-21-24"
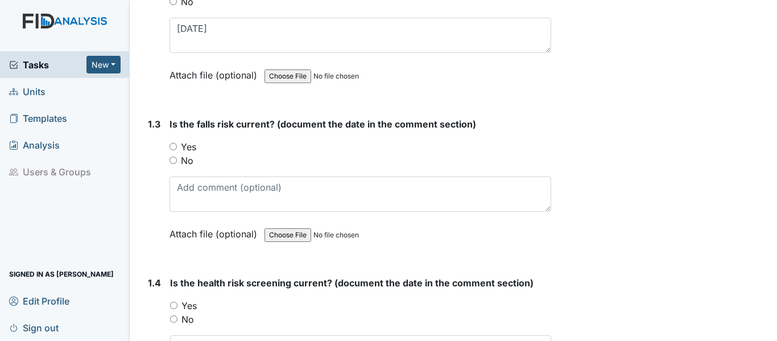
click at [174, 143] on input "Yes" at bounding box center [173, 146] width 7 height 7
radio input "true"
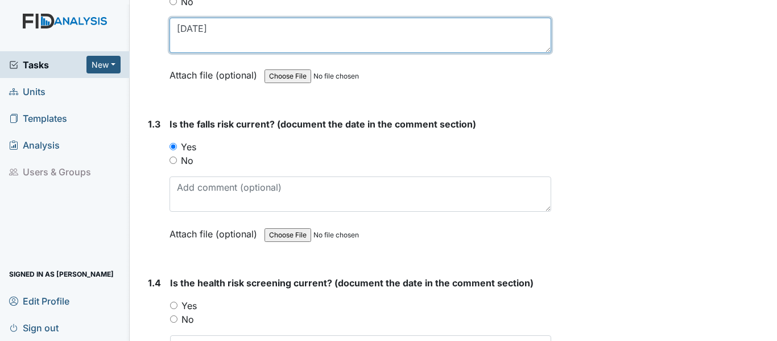
drag, startPoint x: 176, startPoint y: 26, endPoint x: 228, endPoint y: 26, distance: 52.4
click at [228, 26] on textarea "11-21-24" at bounding box center [361, 35] width 382 height 35
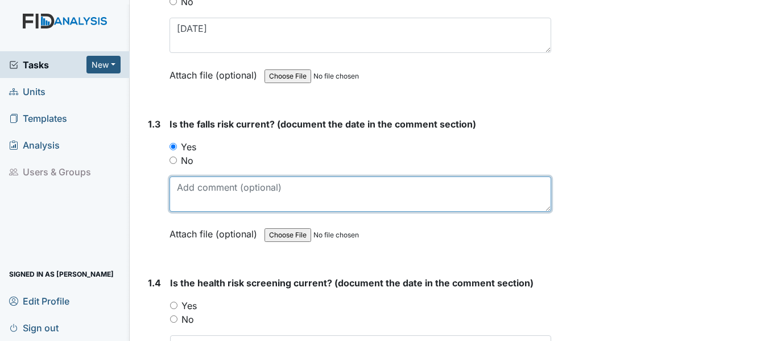
click at [180, 189] on textarea at bounding box center [361, 193] width 382 height 35
paste textarea "11-21-24"
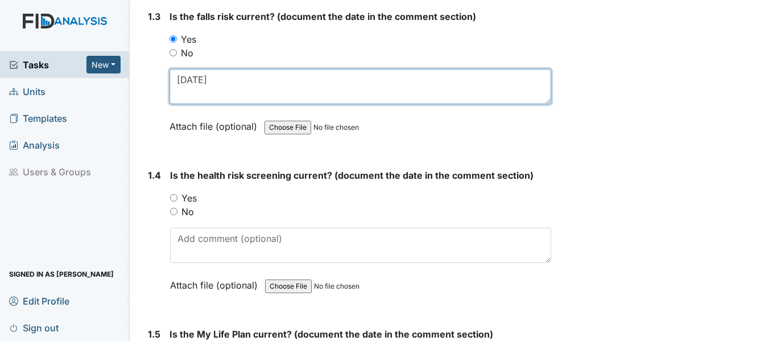
scroll to position [569, 0]
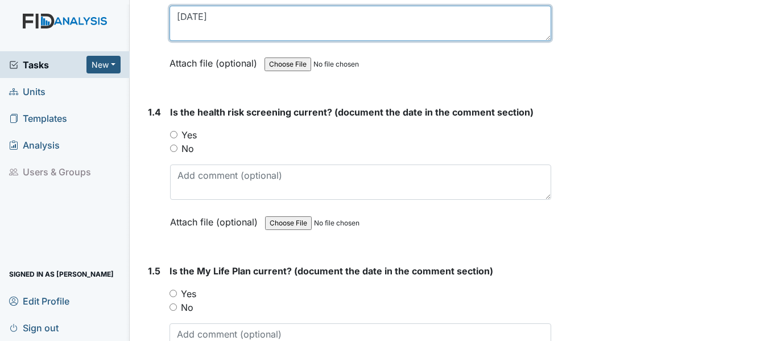
type textarea "11-21-24"
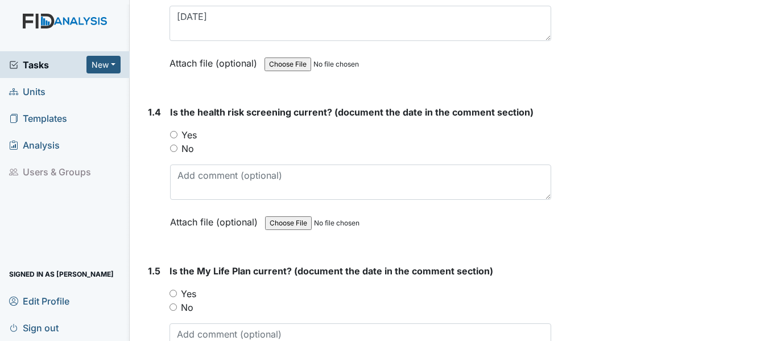
click at [175, 134] on input "Yes" at bounding box center [173, 134] width 7 height 7
radio input "true"
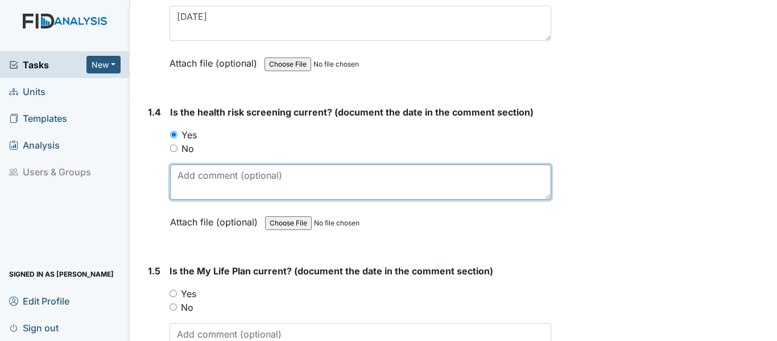
paste textarea "11-21-24"
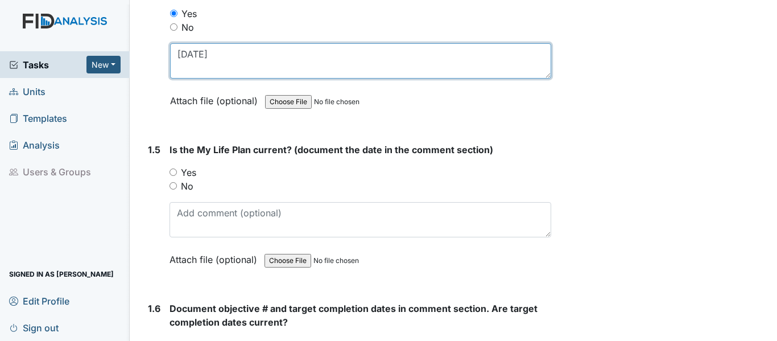
scroll to position [854, 0]
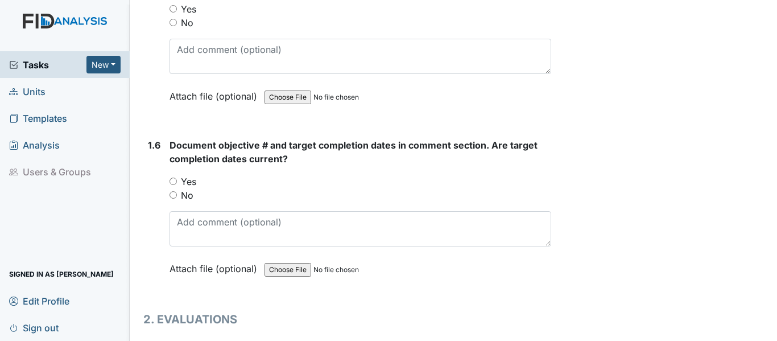
type textarea "11-21-24"
click at [173, 180] on input "Yes" at bounding box center [173, 181] width 7 height 7
radio input "true"
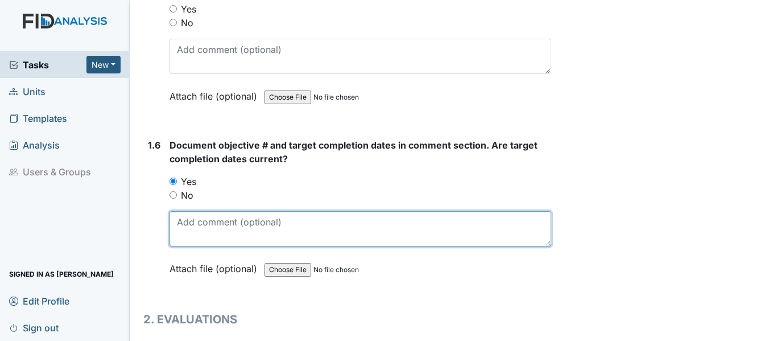
click at [184, 224] on textarea at bounding box center [361, 228] width 382 height 35
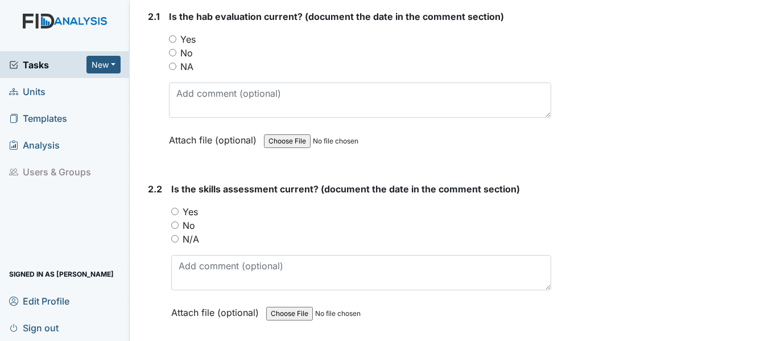
scroll to position [1309, 0]
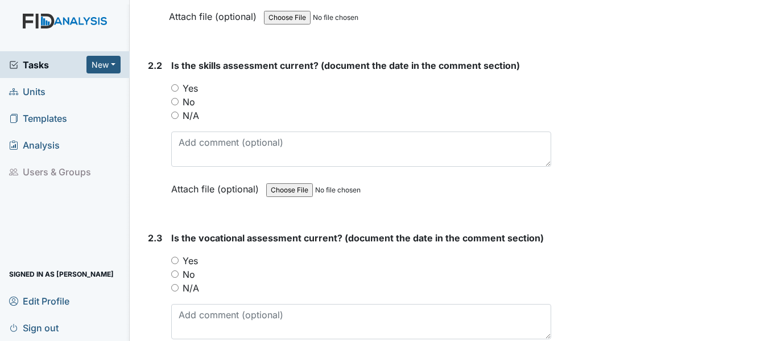
type textarea "DIL018, FA024, HS012, SC025 and WK007"
click at [174, 88] on input "Yes" at bounding box center [174, 87] width 7 height 7
radio input "true"
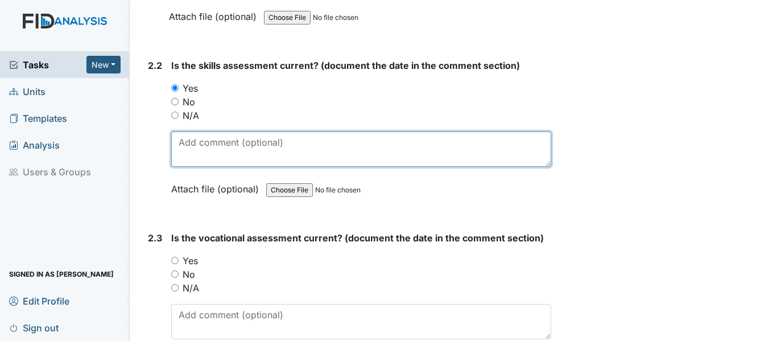
click at [174, 137] on textarea at bounding box center [361, 148] width 380 height 35
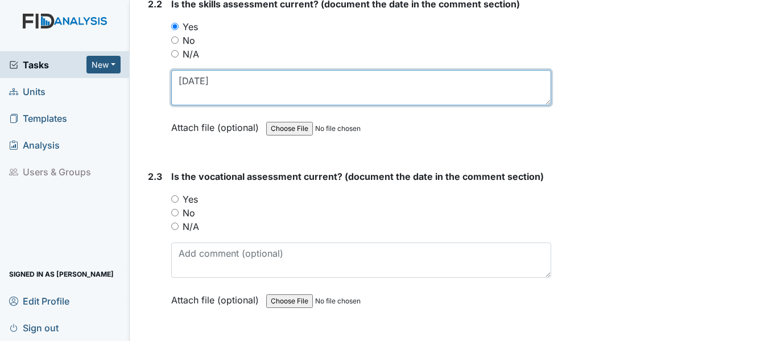
scroll to position [1423, 0]
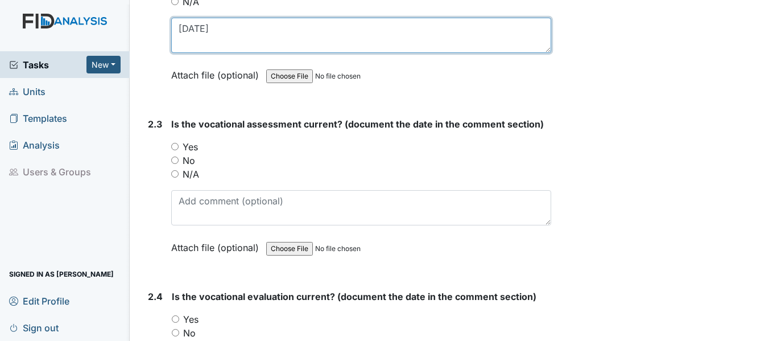
type textarea "11-21-24"
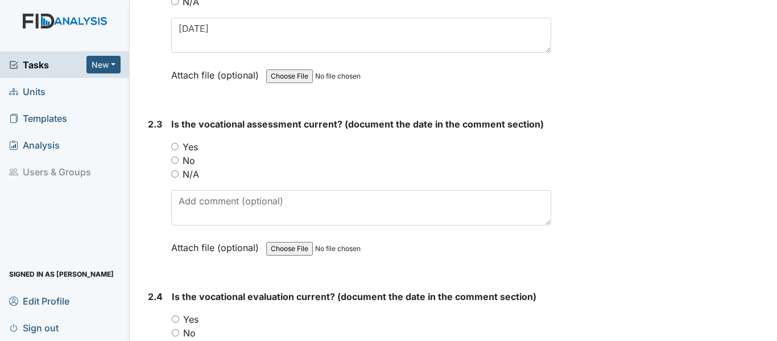
click at [174, 145] on input "Yes" at bounding box center [174, 146] width 7 height 7
radio input "true"
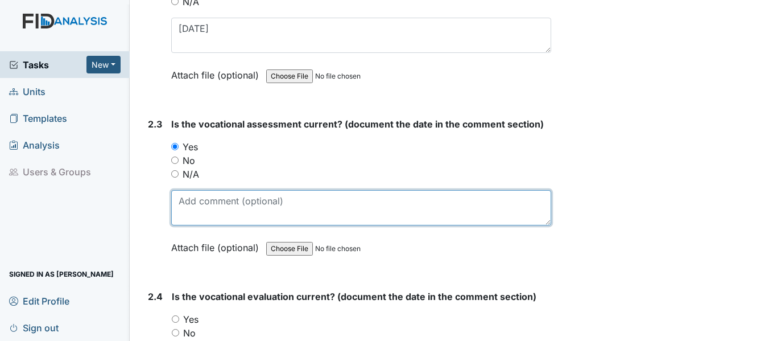
click at [182, 202] on textarea at bounding box center [361, 207] width 380 height 35
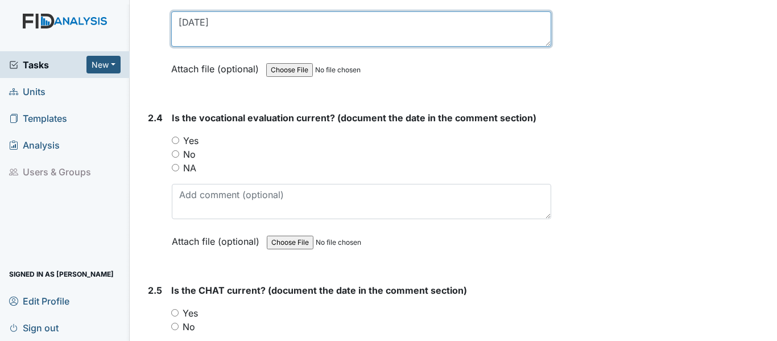
scroll to position [1650, 0]
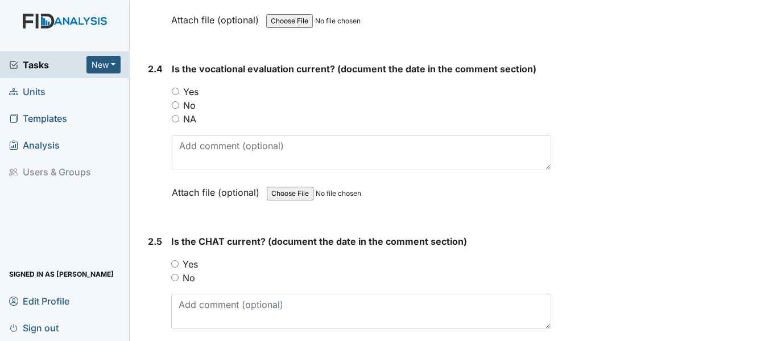
type textarea "11-21-24"
click at [173, 88] on input "Yes" at bounding box center [175, 91] width 7 height 7
radio input "true"
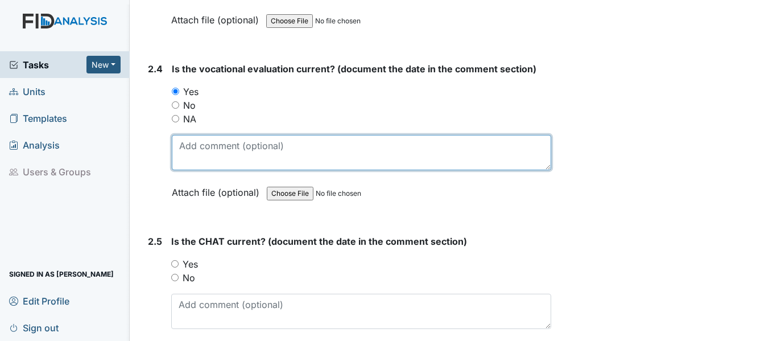
click at [185, 149] on textarea at bounding box center [362, 152] width 380 height 35
paste textarea "11-21-24"
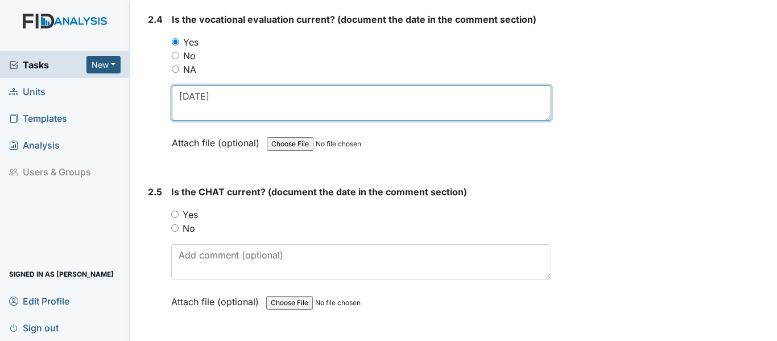
scroll to position [1764, 0]
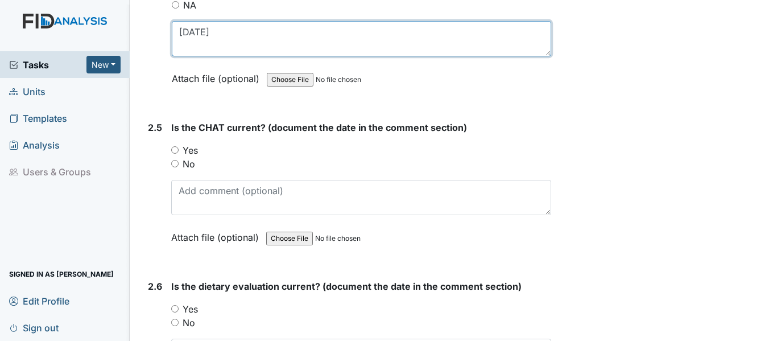
type textarea "11-21-24"
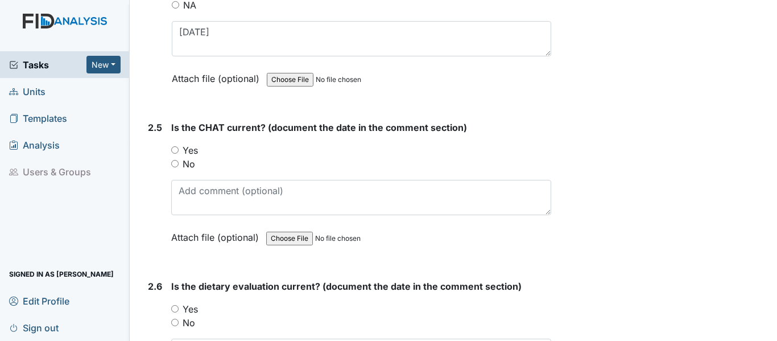
click at [173, 150] on input "Yes" at bounding box center [174, 149] width 7 height 7
radio input "true"
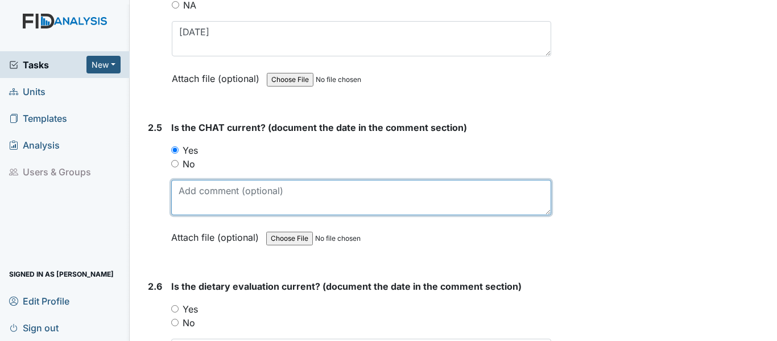
paste textarea "11-21-24"
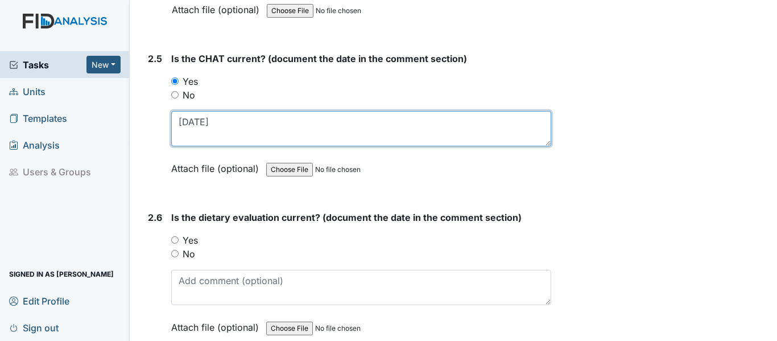
scroll to position [1821, 0]
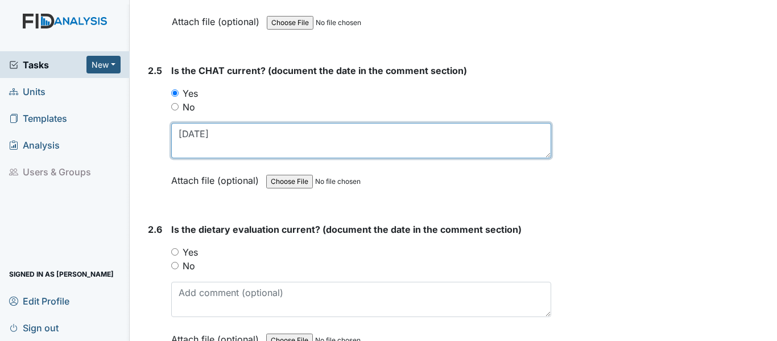
type textarea "11-21-24"
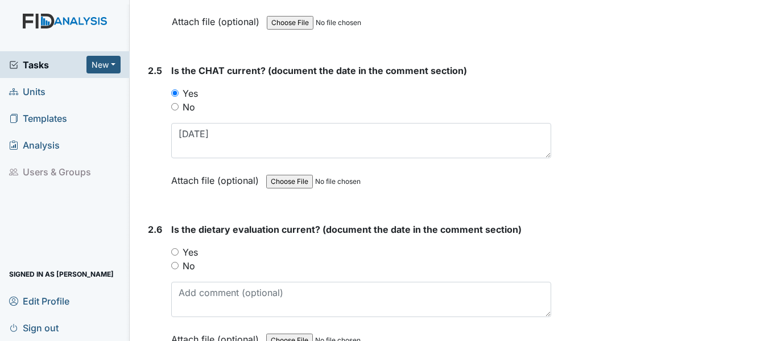
click at [173, 252] on input "Yes" at bounding box center [174, 251] width 7 height 7
radio input "true"
drag, startPoint x: 60, startPoint y: 368, endPoint x: 679, endPoint y: 59, distance: 691.5
click at [680, 56] on div "Archive Task × Are you sure you want to archive this task? It will appear as in…" at bounding box center [666, 7] width 212 height 3639
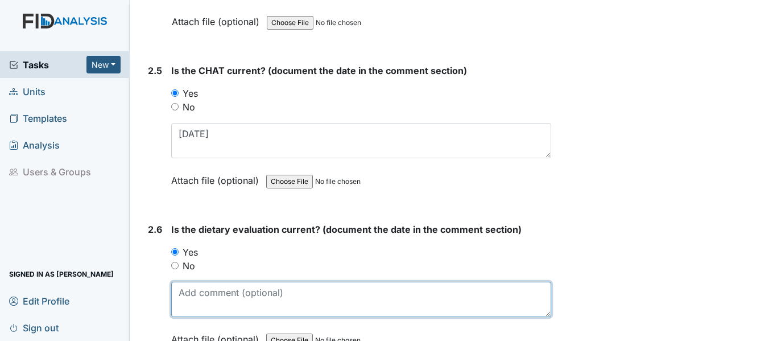
click at [177, 289] on textarea at bounding box center [361, 299] width 380 height 35
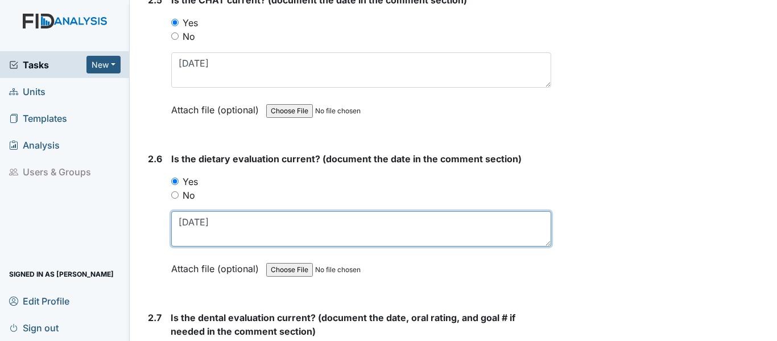
scroll to position [2049, 0]
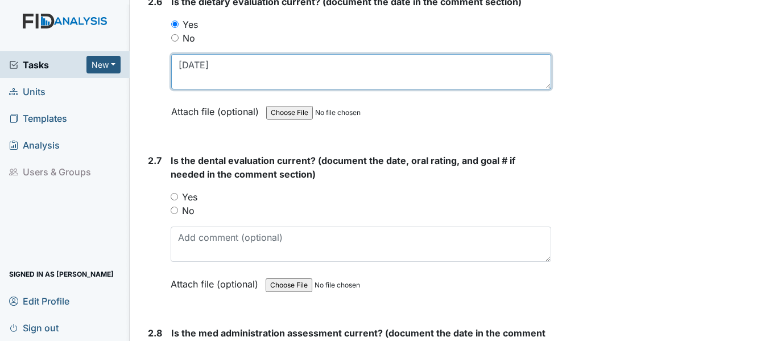
type textarea "12-30-24"
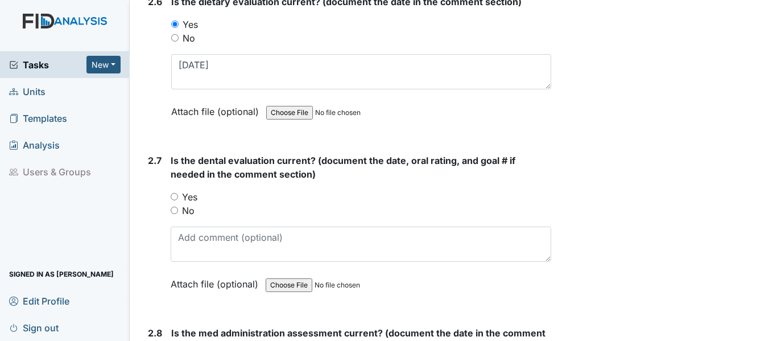
click at [175, 197] on input "Yes" at bounding box center [174, 196] width 7 height 7
radio input "true"
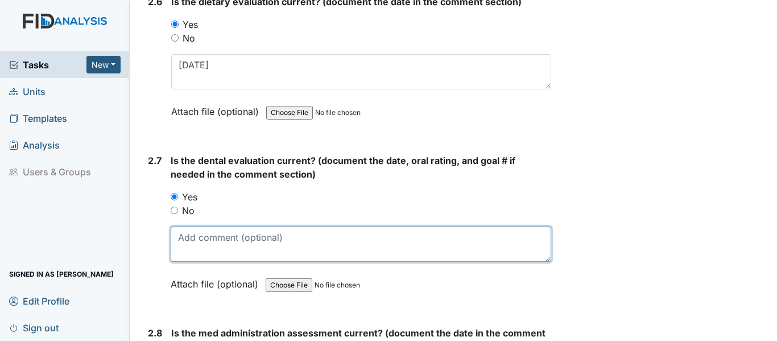
drag, startPoint x: 193, startPoint y: 244, endPoint x: 225, endPoint y: 229, distance: 34.4
click at [193, 243] on textarea at bounding box center [361, 243] width 381 height 35
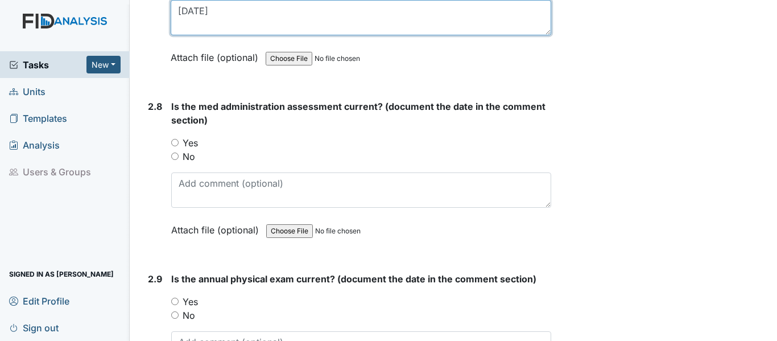
scroll to position [2276, 0]
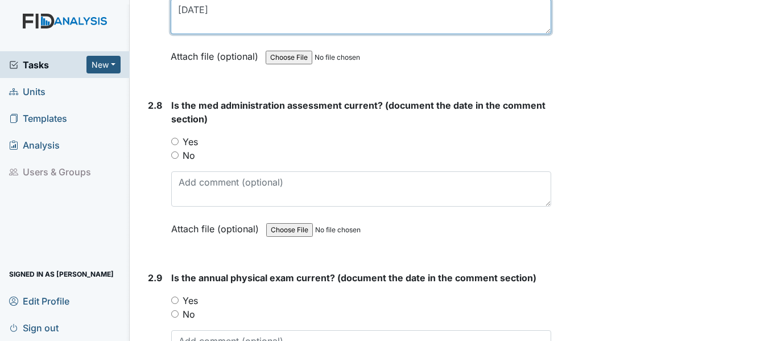
type textarea "6-6-25"
click at [178, 142] on input "Yes" at bounding box center [174, 141] width 7 height 7
radio input "true"
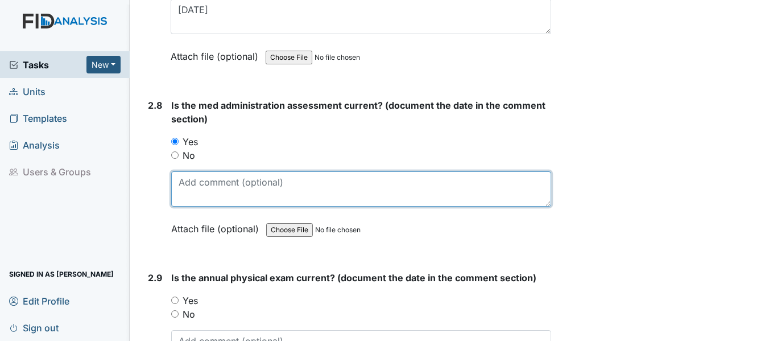
click at [183, 184] on textarea at bounding box center [361, 188] width 380 height 35
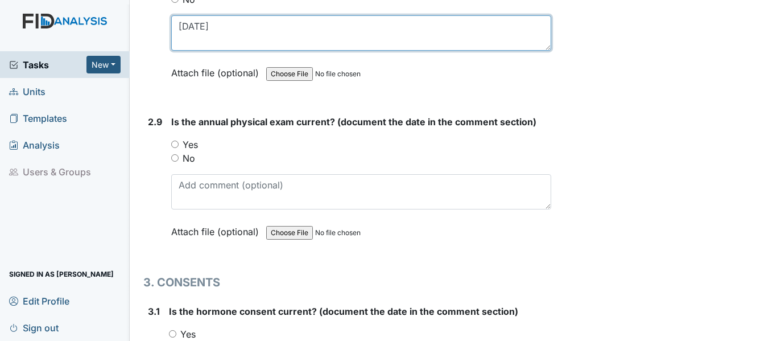
scroll to position [2447, 0]
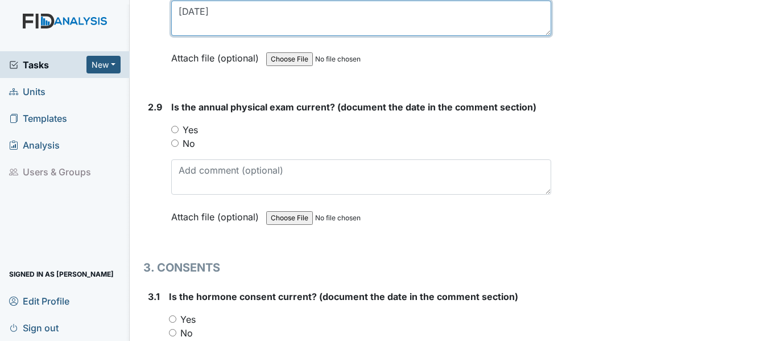
type textarea "3-28-25"
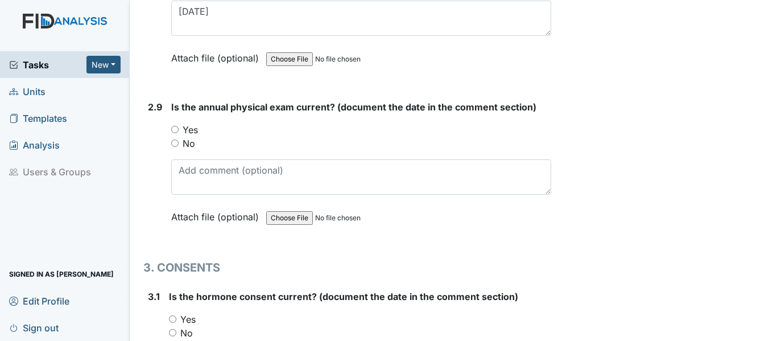
click at [174, 124] on div "Yes" at bounding box center [361, 130] width 380 height 14
click at [173, 129] on input "Yes" at bounding box center [174, 129] width 7 height 7
radio input "true"
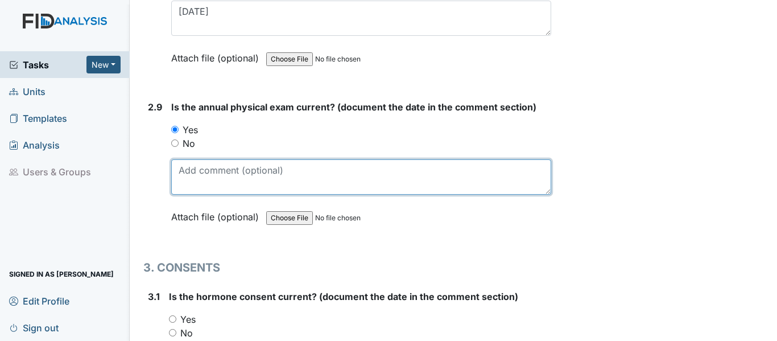
click at [180, 168] on textarea at bounding box center [361, 176] width 380 height 35
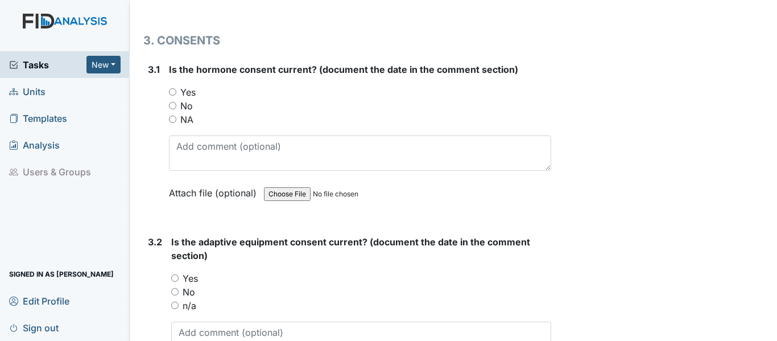
scroll to position [2675, 0]
type textarea "1-6-25"
click at [171, 117] on input "NA" at bounding box center [172, 118] width 7 height 7
radio input "true"
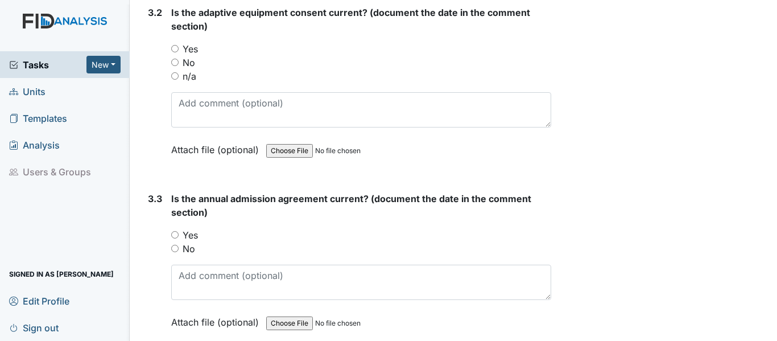
scroll to position [2788, 0]
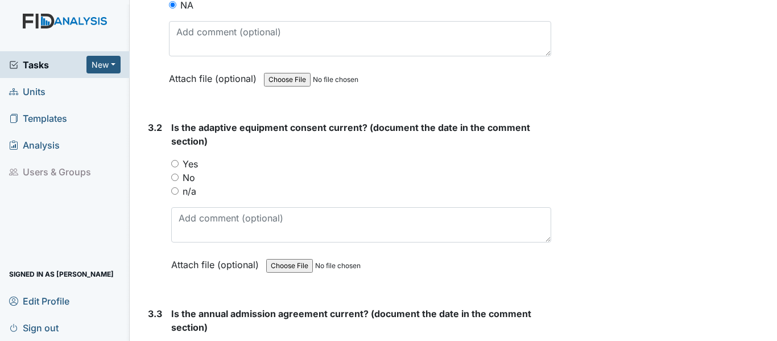
click at [176, 191] on input "n/a" at bounding box center [174, 190] width 7 height 7
radio input "true"
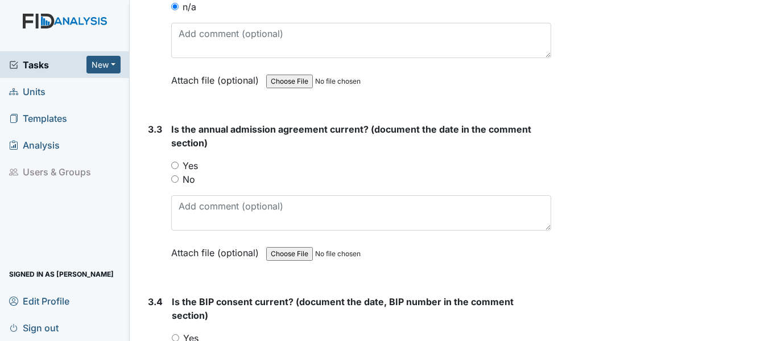
scroll to position [3016, 0]
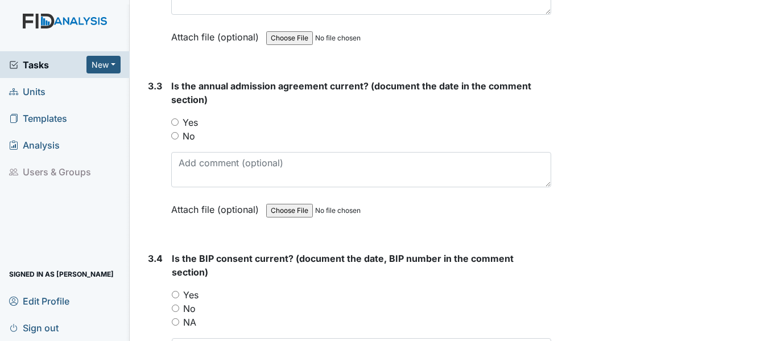
click at [176, 121] on input "Yes" at bounding box center [174, 121] width 7 height 7
radio input "true"
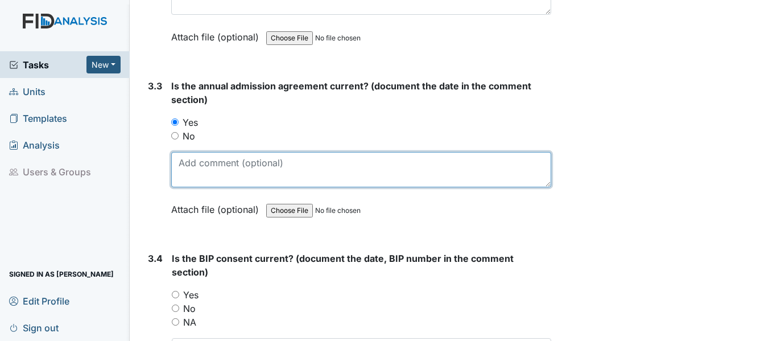
click at [182, 158] on textarea at bounding box center [361, 169] width 380 height 35
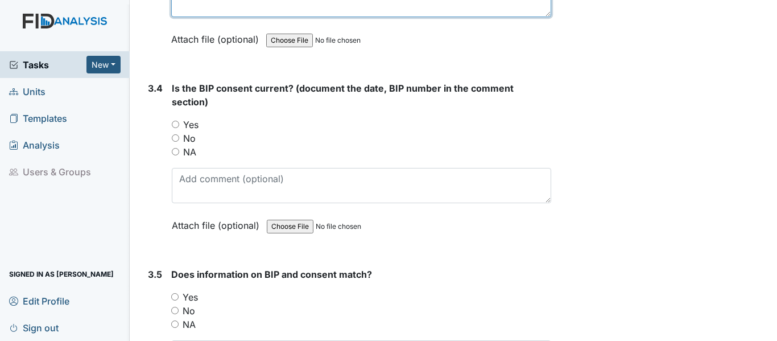
scroll to position [3187, 0]
type textarea "11-22-24"
click at [174, 124] on input "Yes" at bounding box center [175, 123] width 7 height 7
radio input "true"
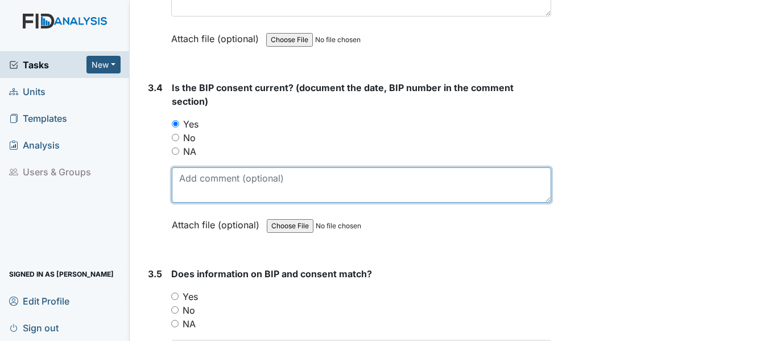
click at [177, 175] on textarea at bounding box center [362, 184] width 380 height 35
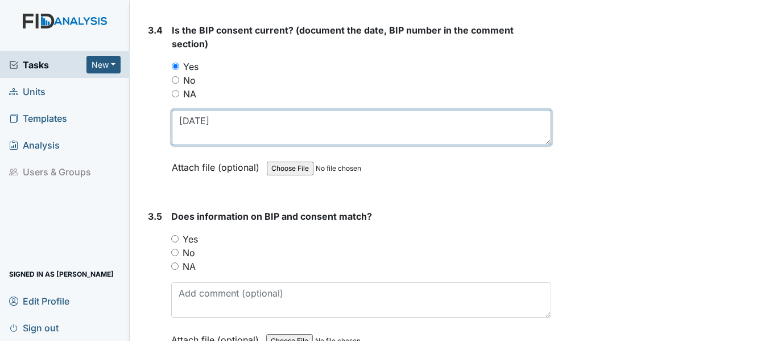
scroll to position [3316, 0]
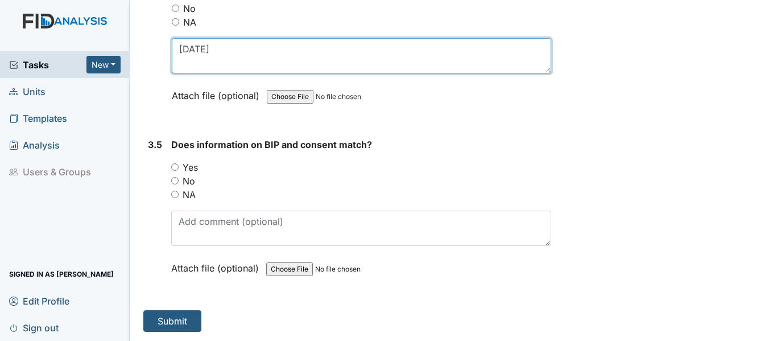
type textarea "6-4-25"
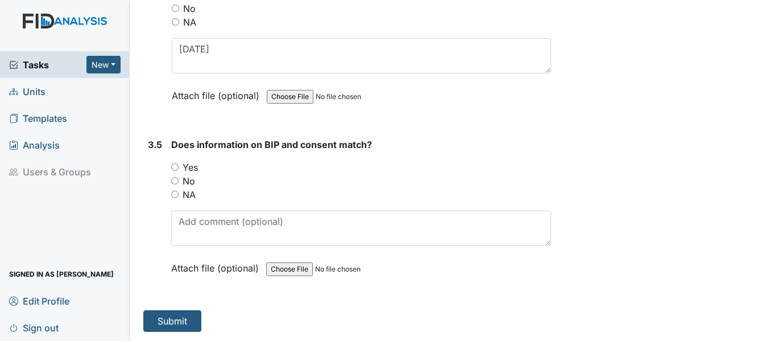
click at [173, 166] on input "Yes" at bounding box center [174, 166] width 7 height 7
radio input "true"
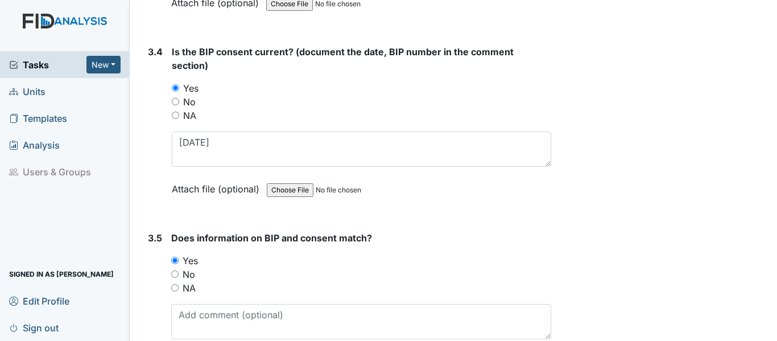
scroll to position [3259, 0]
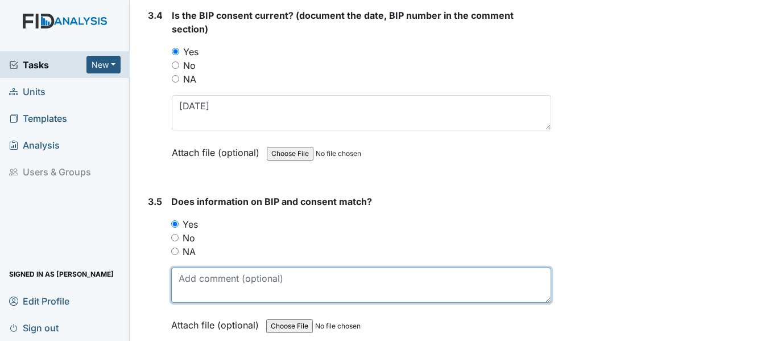
click at [175, 274] on textarea at bounding box center [361, 284] width 380 height 35
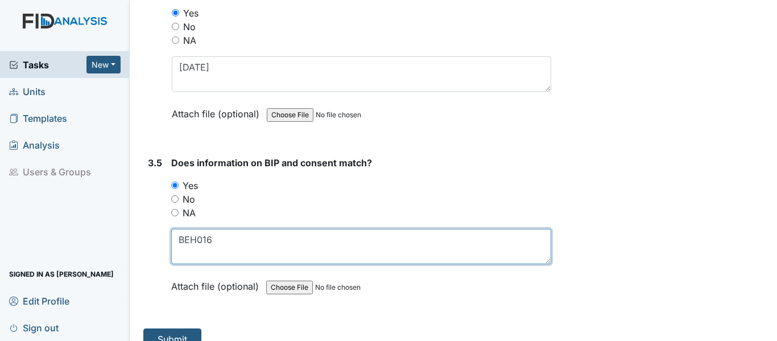
scroll to position [3316, 0]
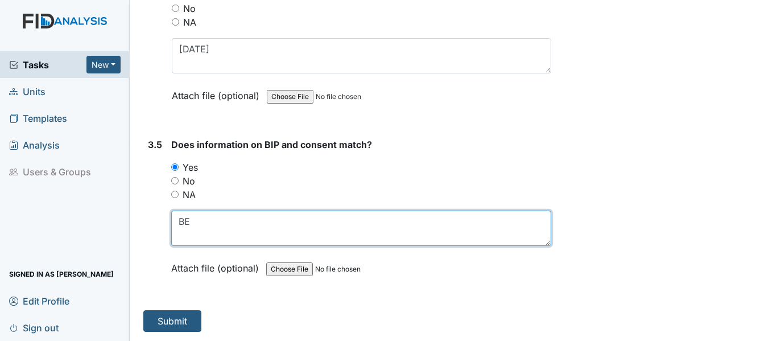
type textarea "B"
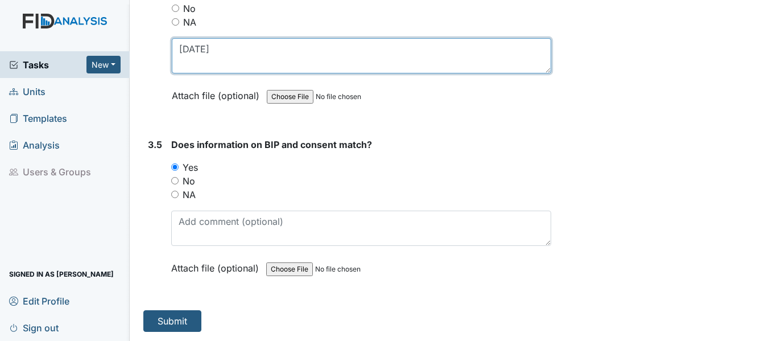
click at [217, 46] on textarea "6-4-25" at bounding box center [362, 55] width 380 height 35
type textarea "6-4-25 BEH016"
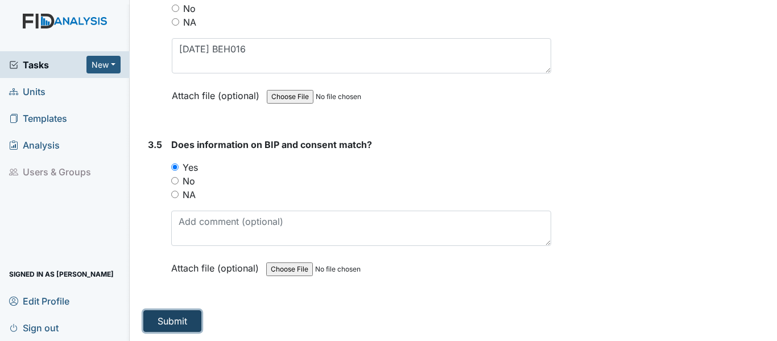
click at [169, 322] on button "Submit" at bounding box center [172, 321] width 58 height 22
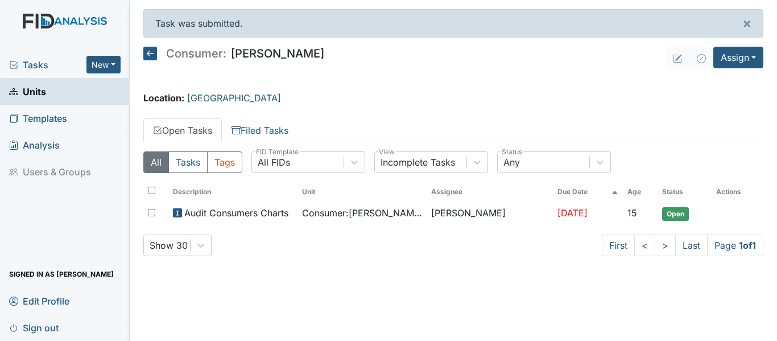
click at [149, 51] on icon at bounding box center [150, 54] width 14 height 14
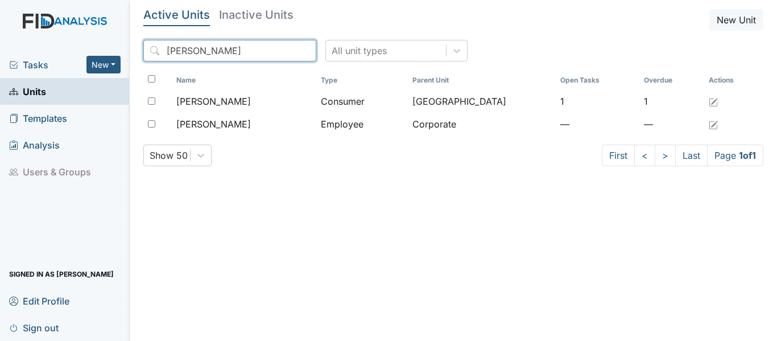
click at [199, 48] on input "[PERSON_NAME]" at bounding box center [229, 51] width 173 height 22
type input "C"
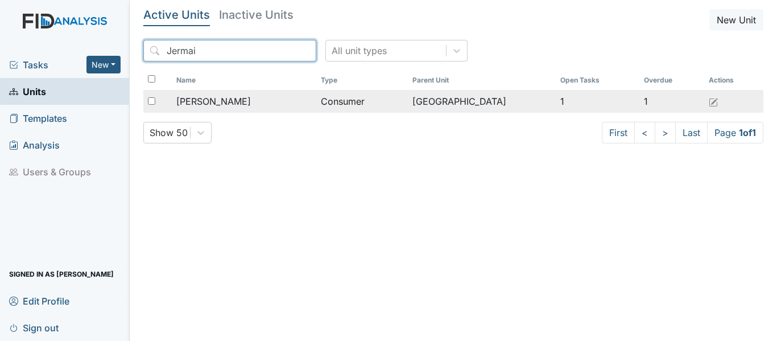
type input "Jermai"
click at [211, 102] on span "[PERSON_NAME]" at bounding box center [213, 101] width 75 height 14
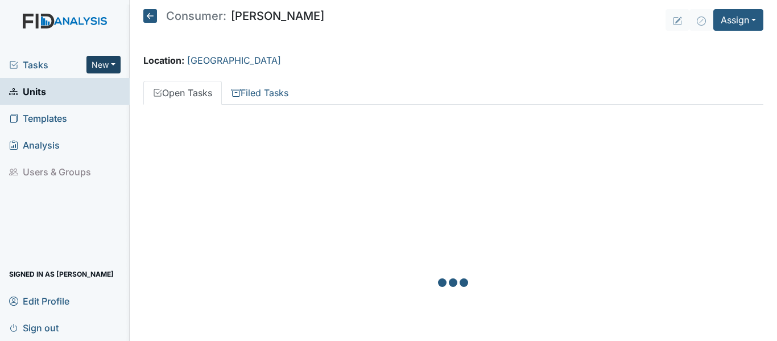
click at [113, 63] on button "New" at bounding box center [103, 65] width 34 height 18
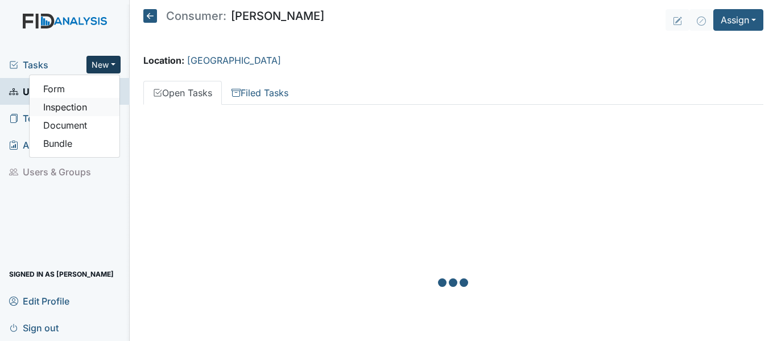
click at [69, 110] on link "Inspection" at bounding box center [75, 107] width 90 height 18
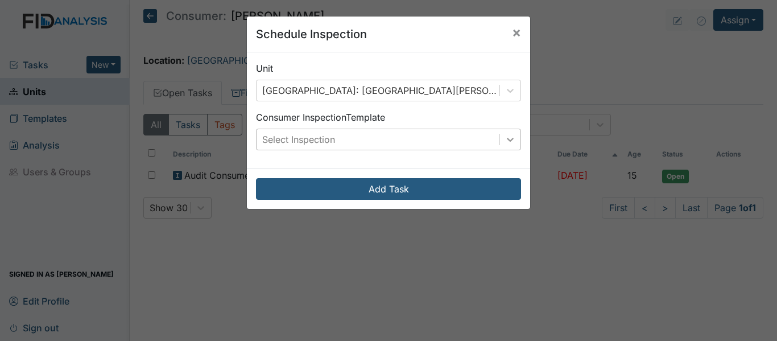
click at [509, 144] on icon at bounding box center [510, 139] width 11 height 11
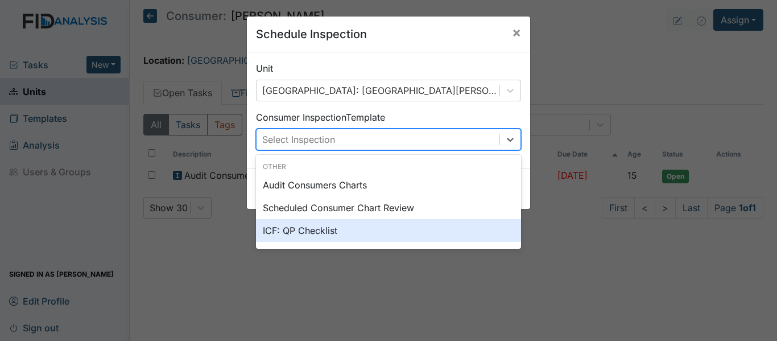
click at [301, 234] on div "ICF: QP Checklist" at bounding box center [388, 230] width 265 height 23
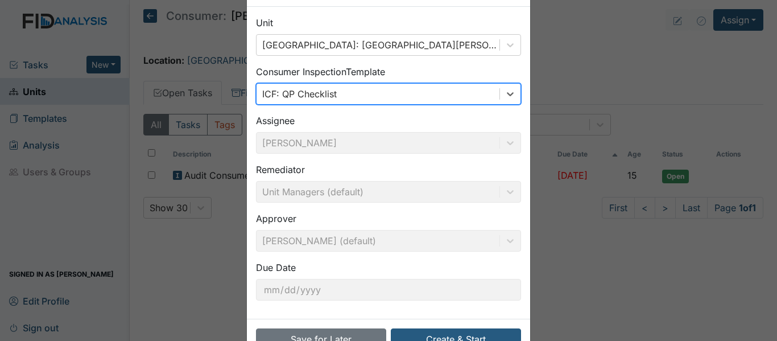
scroll to position [80, 0]
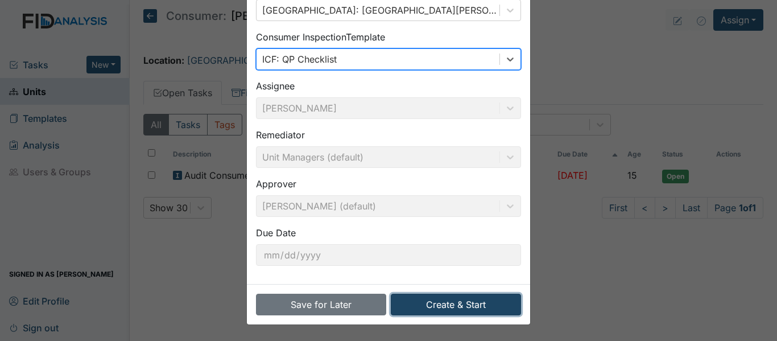
click at [440, 302] on button "Create & Start" at bounding box center [456, 305] width 130 height 22
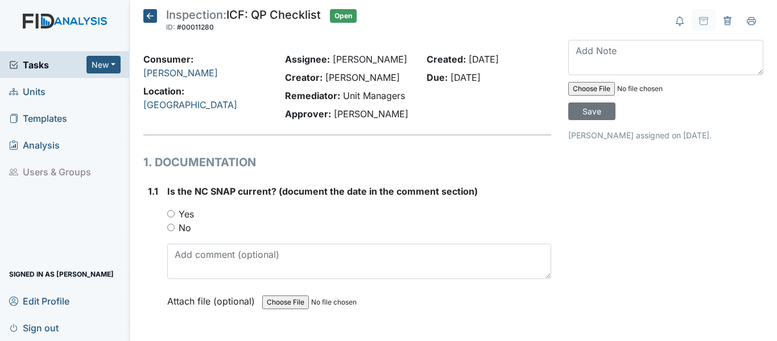
click at [168, 211] on input "Yes" at bounding box center [170, 213] width 7 height 7
radio input "true"
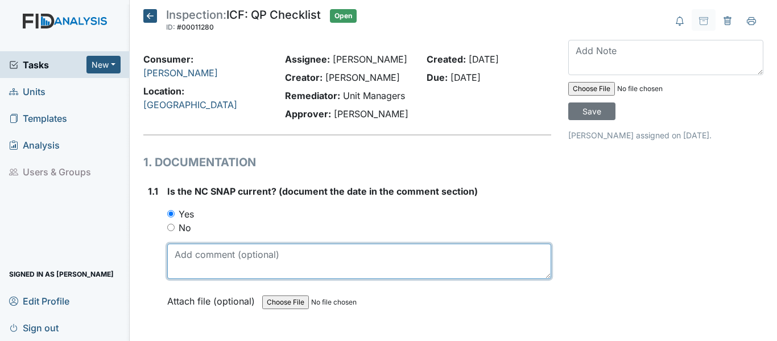
drag, startPoint x: 172, startPoint y: 258, endPoint x: 180, endPoint y: 253, distance: 9.8
click at [173, 258] on textarea at bounding box center [359, 261] width 384 height 35
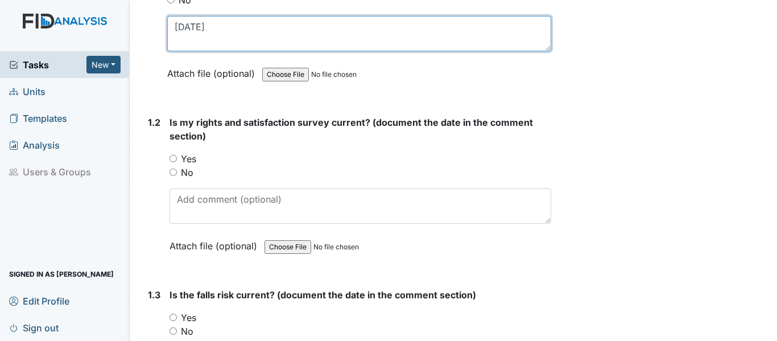
type textarea "6-1-25"
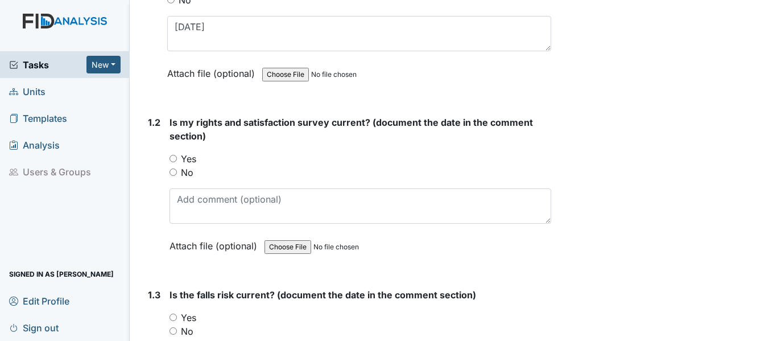
click at [171, 158] on input "Yes" at bounding box center [173, 158] width 7 height 7
radio input "true"
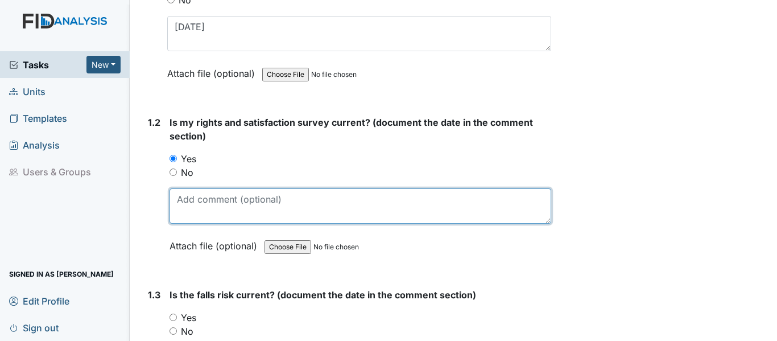
drag, startPoint x: 176, startPoint y: 201, endPoint x: 186, endPoint y: 195, distance: 10.7
click at [177, 201] on textarea at bounding box center [361, 205] width 382 height 35
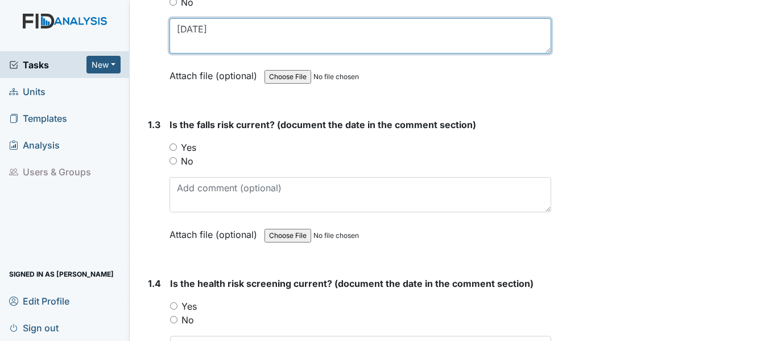
scroll to position [398, 0]
type textarea "2-28-25"
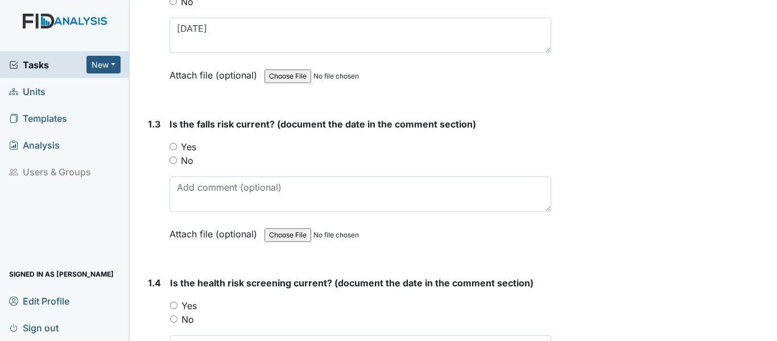
click at [173, 148] on input "Yes" at bounding box center [173, 146] width 7 height 7
radio input "true"
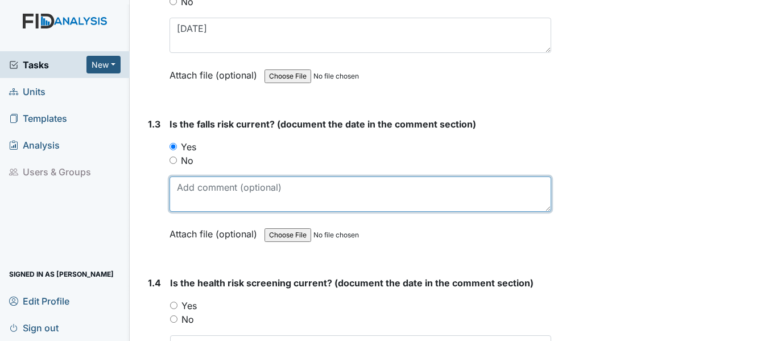
click at [179, 189] on textarea at bounding box center [361, 193] width 382 height 35
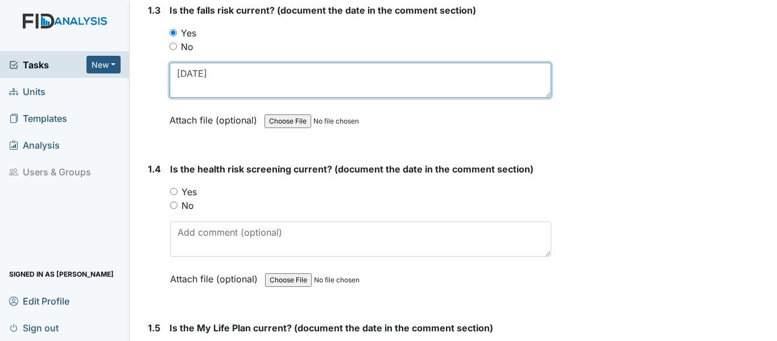
scroll to position [569, 0]
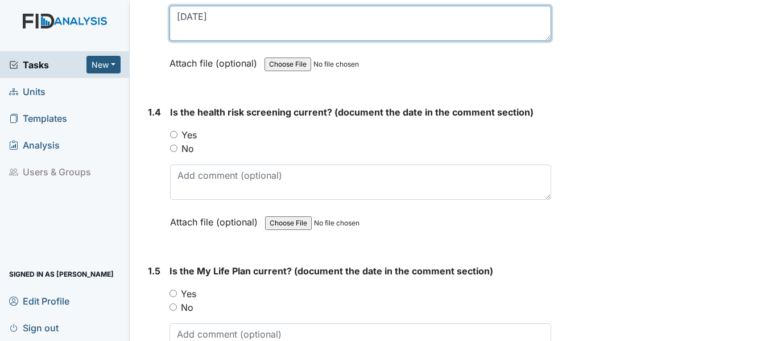
type textarea "2-28-25"
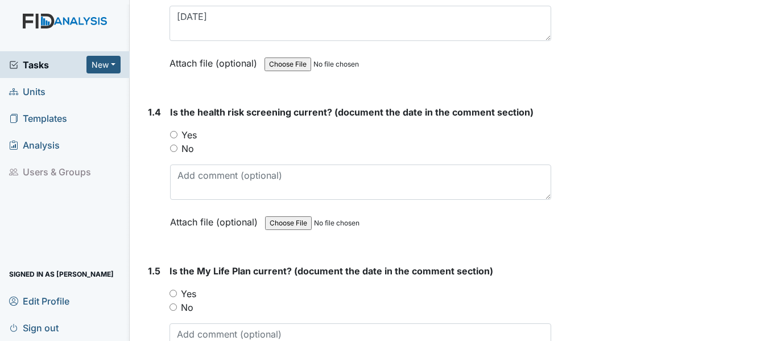
click at [173, 134] on input "Yes" at bounding box center [173, 134] width 7 height 7
radio input "true"
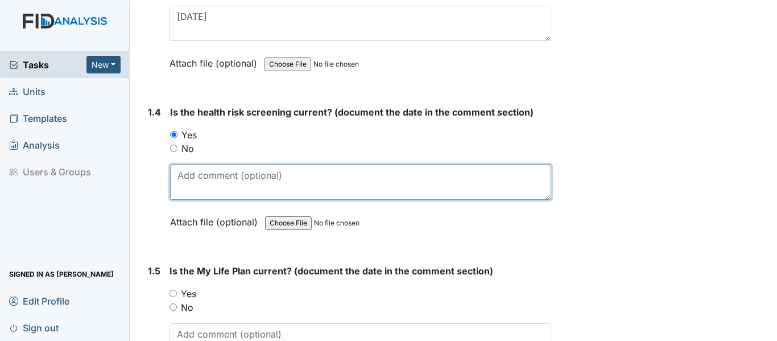
click at [183, 186] on textarea at bounding box center [360, 181] width 381 height 35
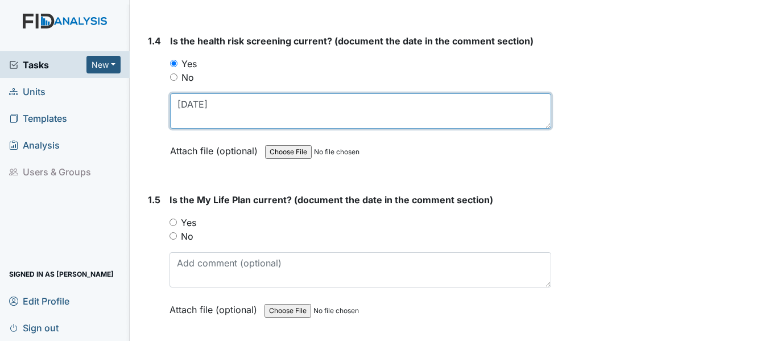
scroll to position [911, 0]
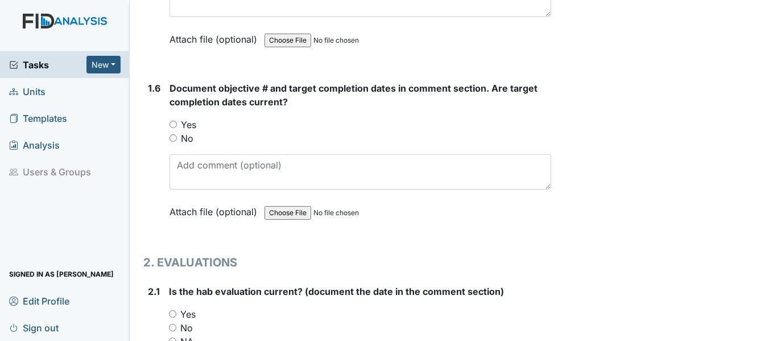
type textarea "2-28-25"
click at [175, 123] on input "Yes" at bounding box center [173, 124] width 7 height 7
radio input "true"
click at [179, 154] on div "Document objective # and target completion dates in comment section. Are target…" at bounding box center [361, 153] width 382 height 145
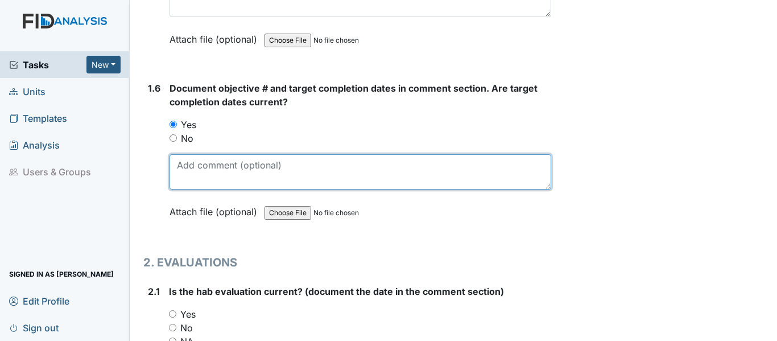
click at [179, 167] on textarea at bounding box center [361, 171] width 382 height 35
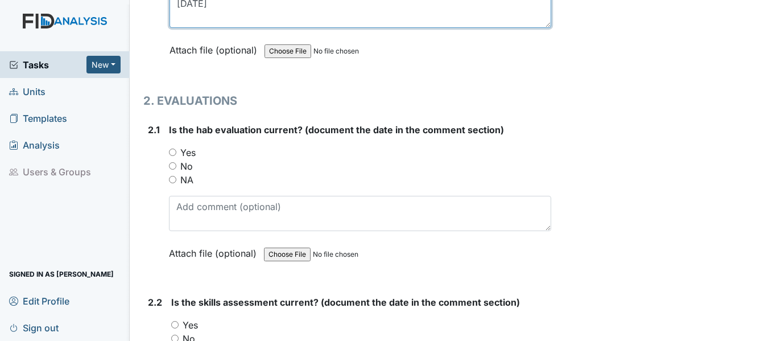
scroll to position [1195, 0]
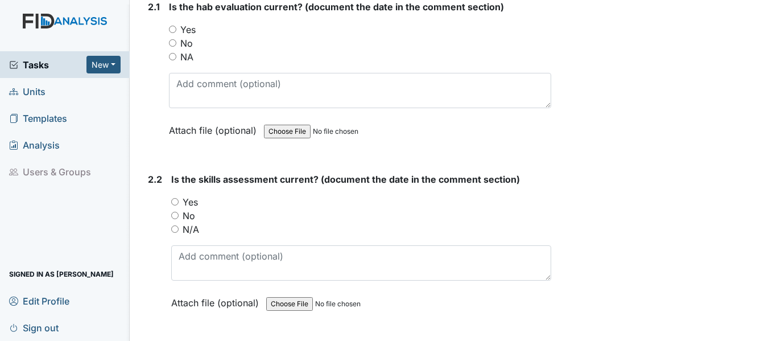
type textarea "2-28-25"
click at [177, 202] on input "Yes" at bounding box center [174, 201] width 7 height 7
radio input "true"
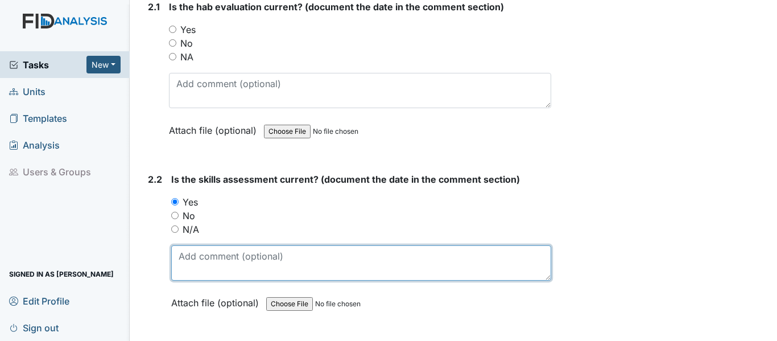
click at [180, 249] on textarea at bounding box center [361, 262] width 380 height 35
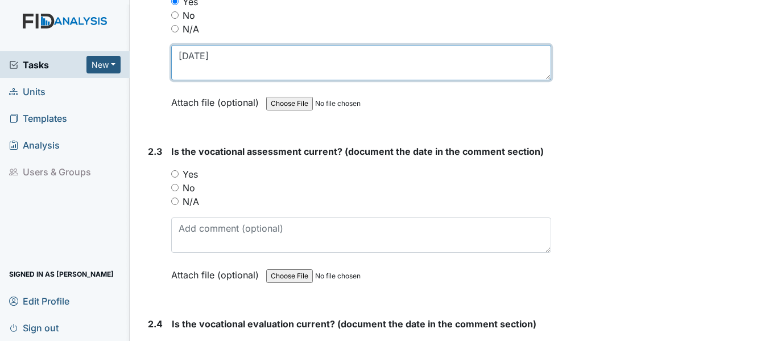
scroll to position [1423, 0]
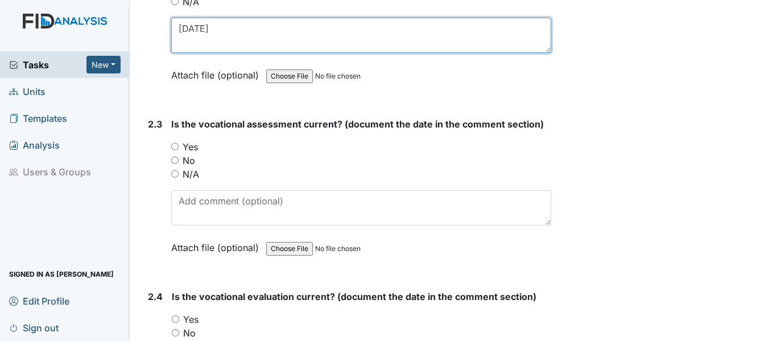
type textarea "2-28-25"
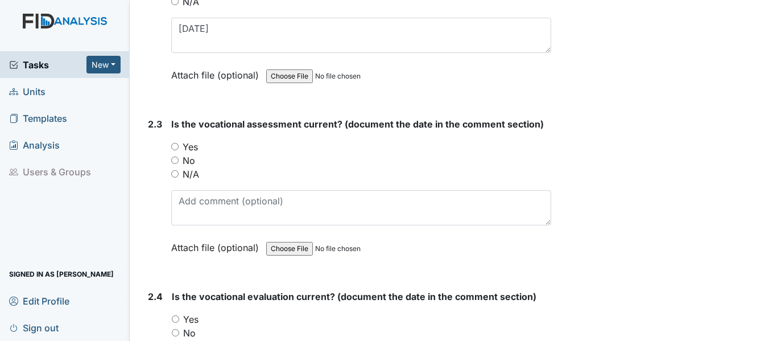
click at [174, 145] on input "Yes" at bounding box center [174, 146] width 7 height 7
radio input "true"
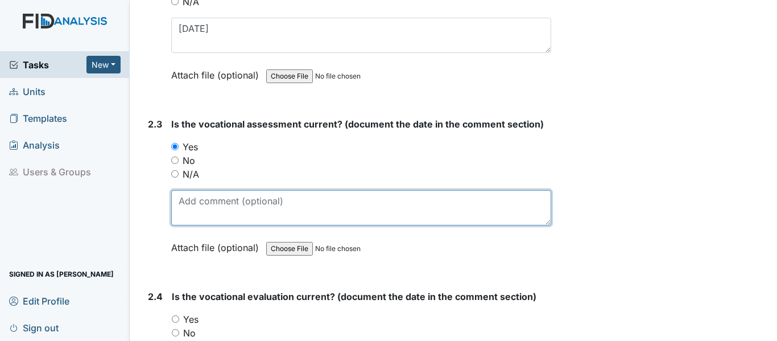
click at [183, 201] on textarea at bounding box center [361, 207] width 380 height 35
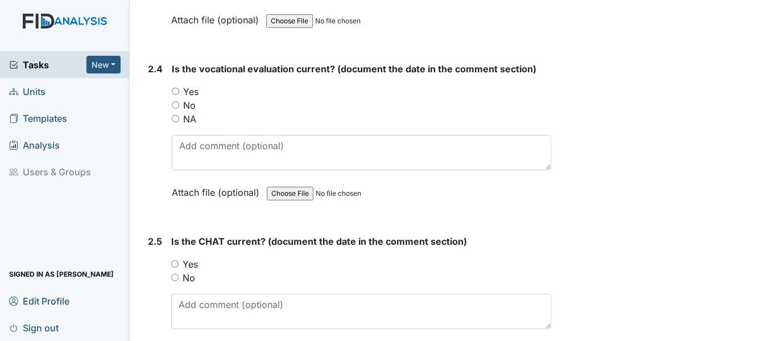
type textarea "2-28-25"
click at [175, 89] on input "Yes" at bounding box center [175, 91] width 7 height 7
radio input "true"
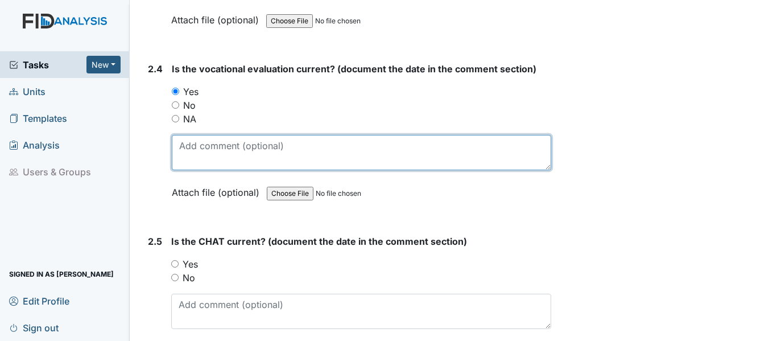
drag, startPoint x: 181, startPoint y: 146, endPoint x: 193, endPoint y: 139, distance: 14.3
click at [182, 145] on textarea at bounding box center [362, 152] width 380 height 35
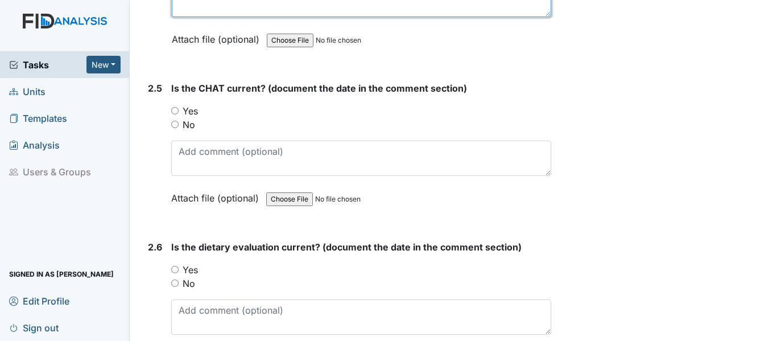
scroll to position [1821, 0]
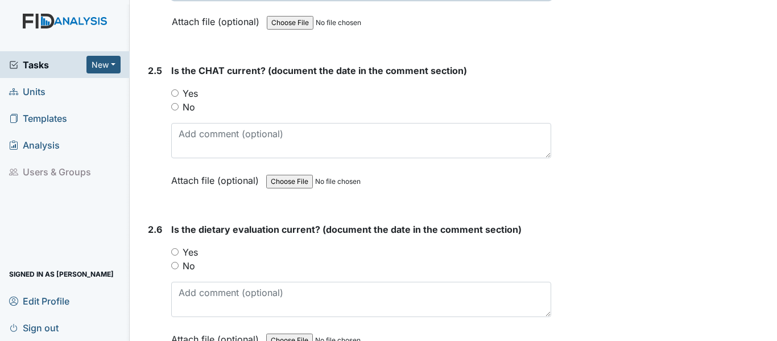
type textarea "2-28-25"
click at [178, 89] on input "Yes" at bounding box center [174, 92] width 7 height 7
radio input "true"
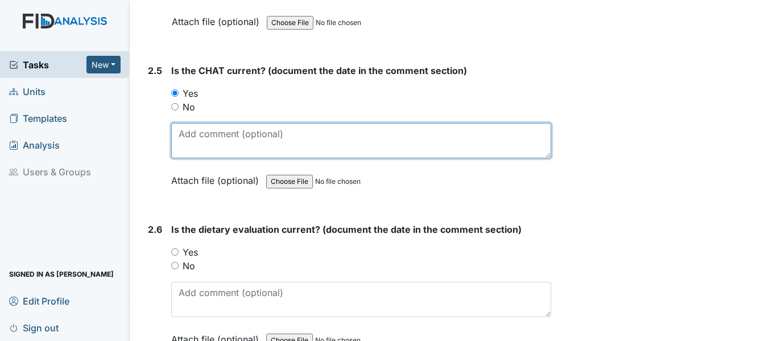
click at [183, 140] on textarea at bounding box center [361, 140] width 380 height 35
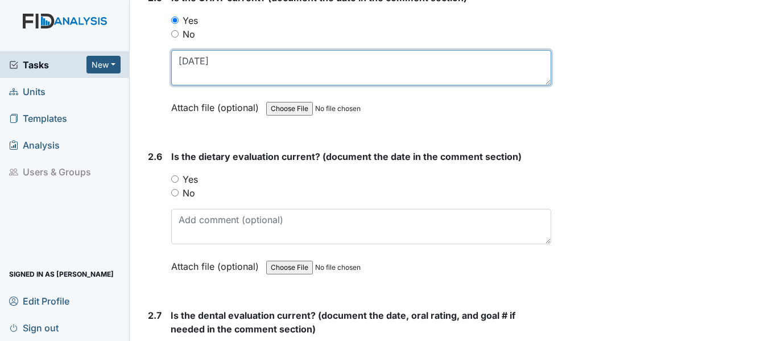
scroll to position [2106, 0]
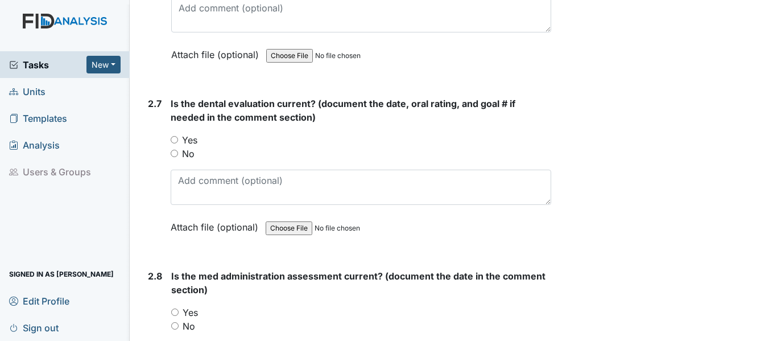
type textarea "2-28-25"
click at [175, 138] on input "Yes" at bounding box center [174, 139] width 7 height 7
radio input "true"
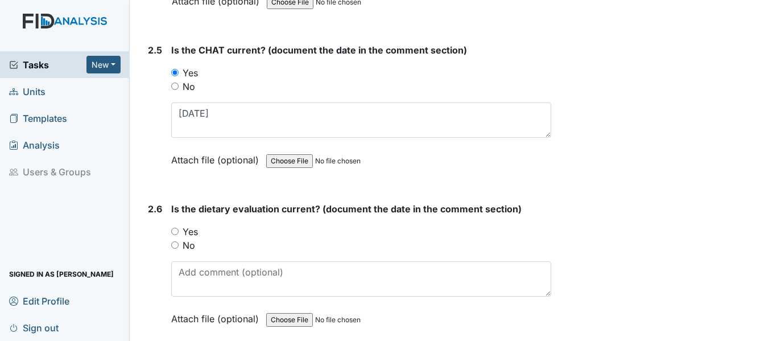
scroll to position [1821, 0]
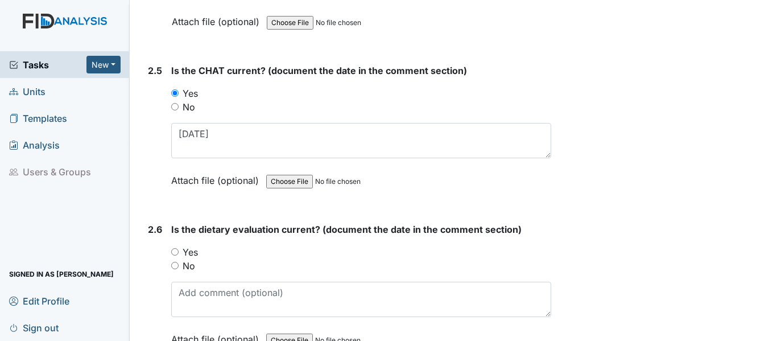
drag, startPoint x: 172, startPoint y: 249, endPoint x: 181, endPoint y: 260, distance: 13.8
click at [173, 250] on input "Yes" at bounding box center [174, 251] width 7 height 7
radio input "true"
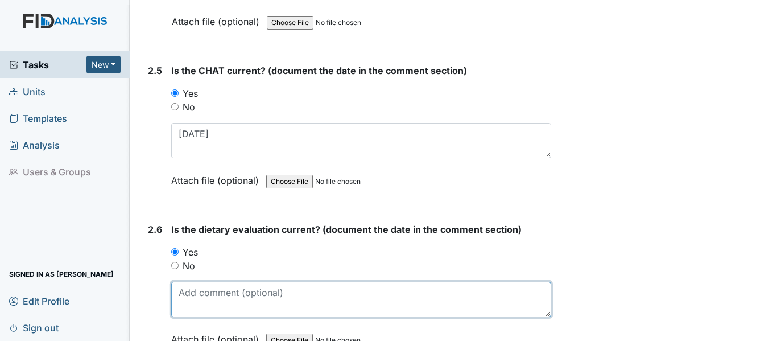
click at [177, 287] on textarea at bounding box center [361, 299] width 380 height 35
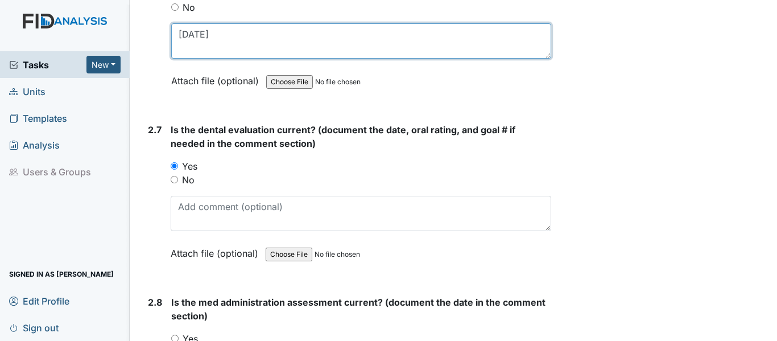
scroll to position [2106, 0]
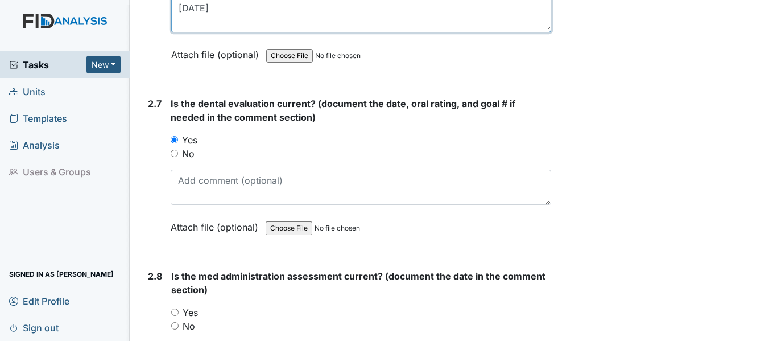
type textarea "2-13-25"
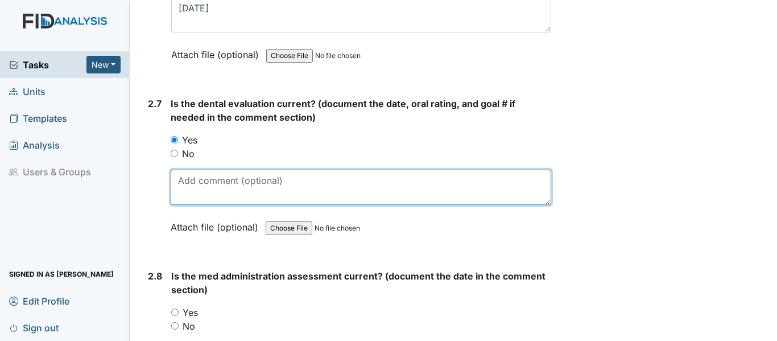
click at [183, 183] on textarea at bounding box center [361, 187] width 381 height 35
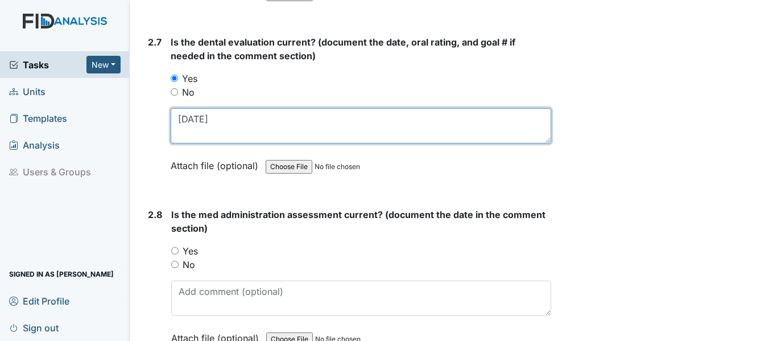
scroll to position [2276, 0]
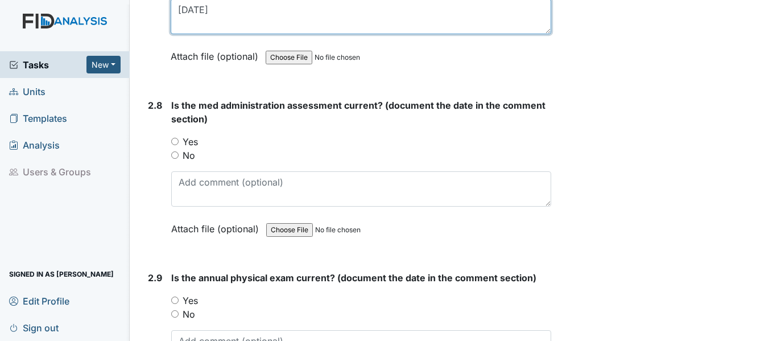
type textarea "5-7-25"
click at [175, 141] on input "Yes" at bounding box center [174, 141] width 7 height 7
radio input "true"
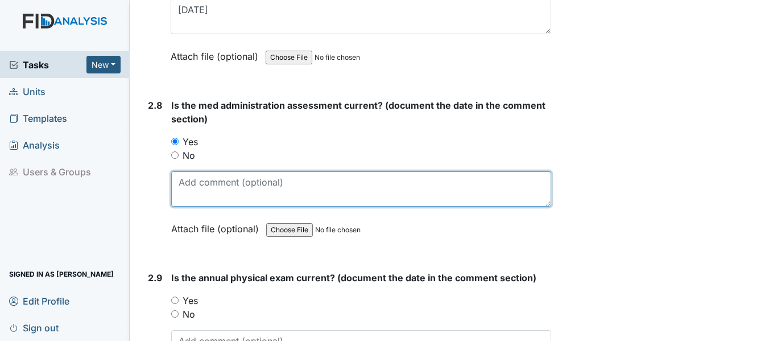
drag, startPoint x: 179, startPoint y: 187, endPoint x: 187, endPoint y: 182, distance: 9.3
click at [180, 186] on textarea at bounding box center [361, 188] width 380 height 35
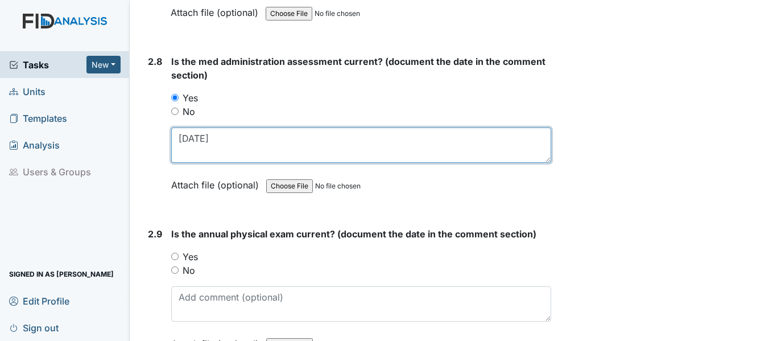
scroll to position [2390, 0]
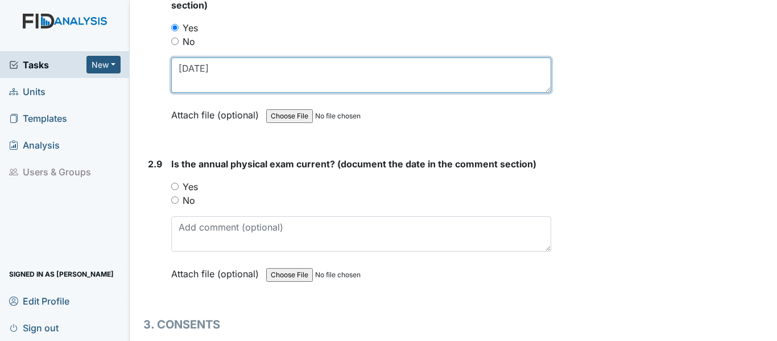
type textarea "3-28-25"
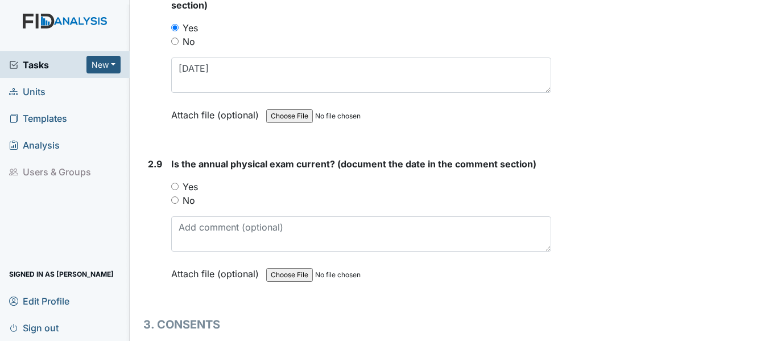
click at [175, 187] on input "Yes" at bounding box center [174, 186] width 7 height 7
radio input "true"
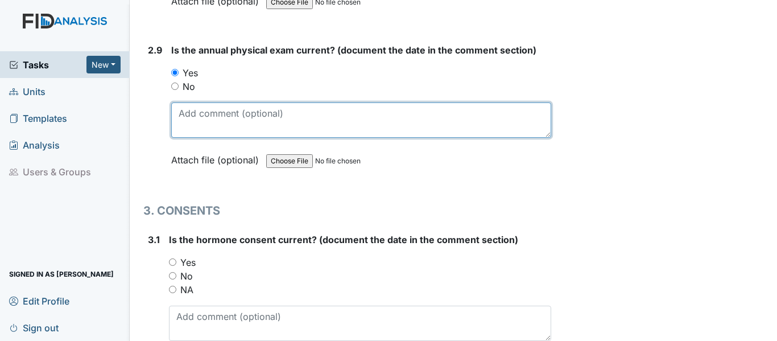
click at [179, 110] on textarea at bounding box center [361, 119] width 380 height 35
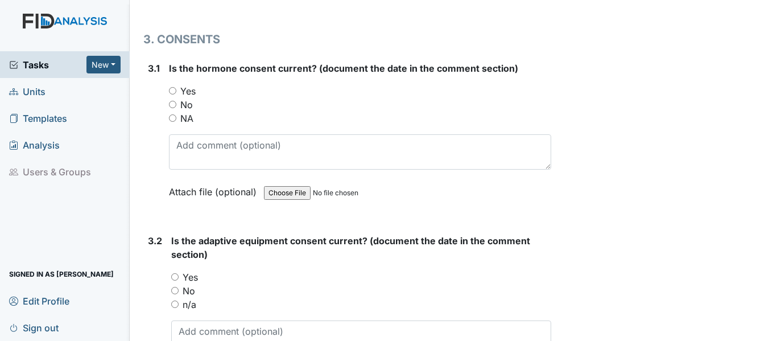
scroll to position [2675, 0]
type textarea "11-28-24"
click at [169, 117] on input "NA" at bounding box center [172, 118] width 7 height 7
radio input "true"
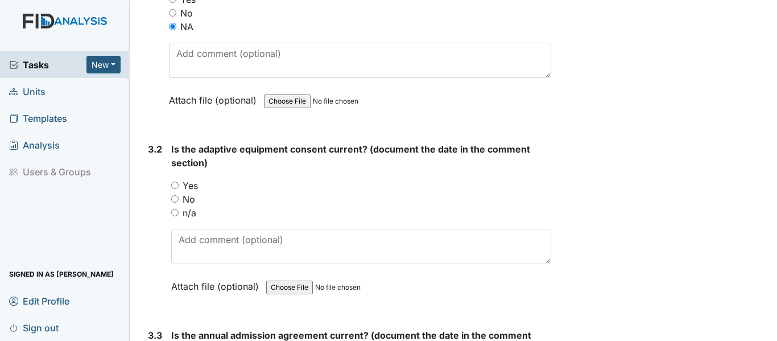
scroll to position [2902, 0]
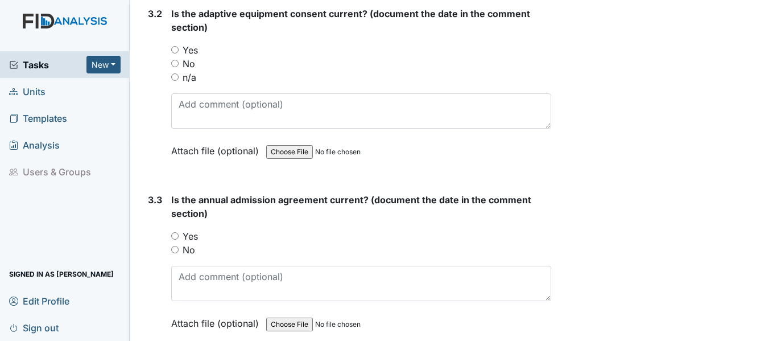
click at [172, 75] on input "n/a" at bounding box center [174, 76] width 7 height 7
radio input "true"
click at [176, 237] on input "Yes" at bounding box center [174, 235] width 7 height 7
radio input "true"
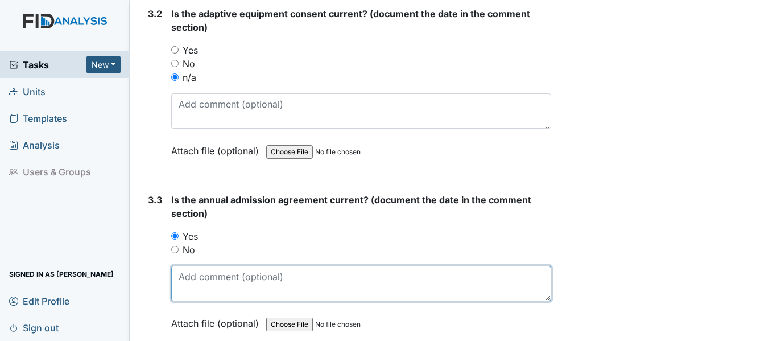
click at [192, 279] on textarea at bounding box center [361, 283] width 380 height 35
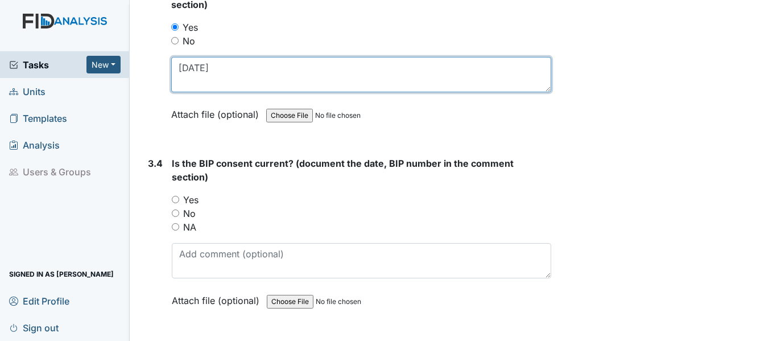
scroll to position [3130, 0]
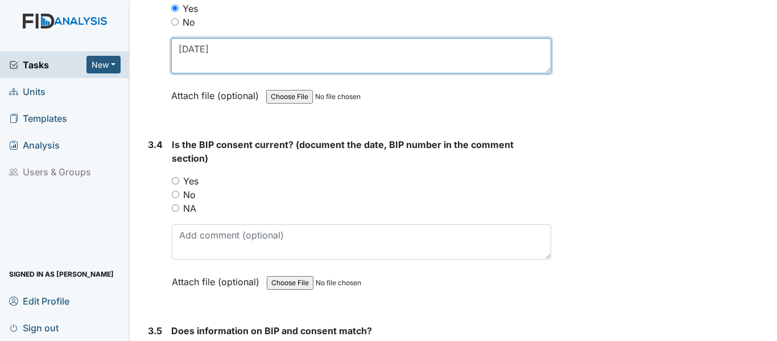
type textarea "11-1-24"
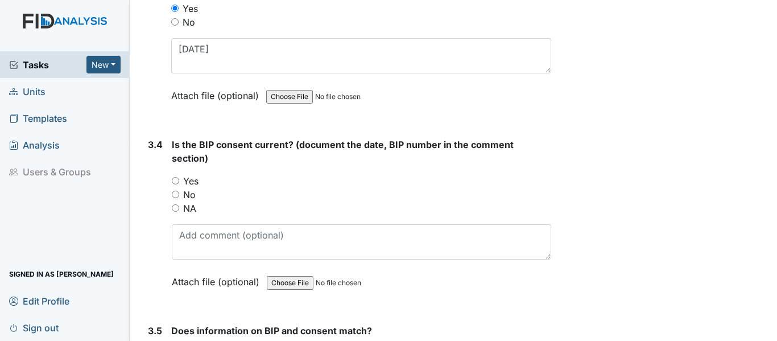
click at [179, 182] on input "Yes" at bounding box center [175, 180] width 7 height 7
radio input "true"
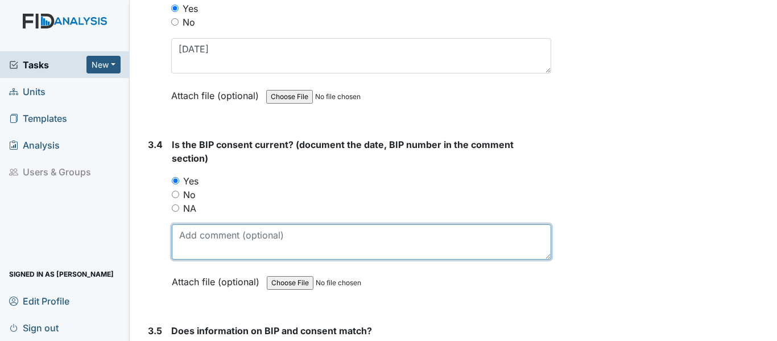
click at [182, 239] on textarea at bounding box center [362, 241] width 380 height 35
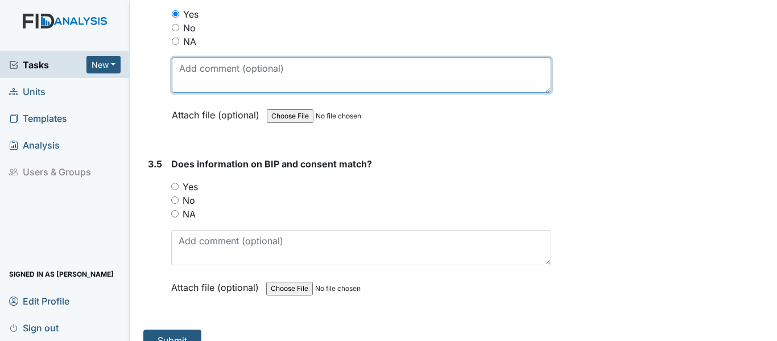
scroll to position [3316, 0]
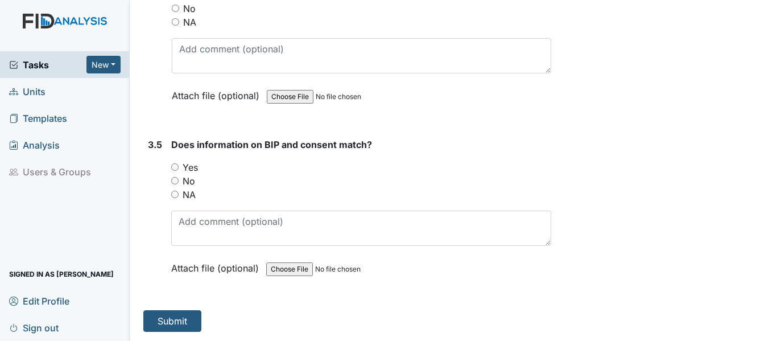
click at [174, 166] on input "Yes" at bounding box center [174, 166] width 7 height 7
radio input "true"
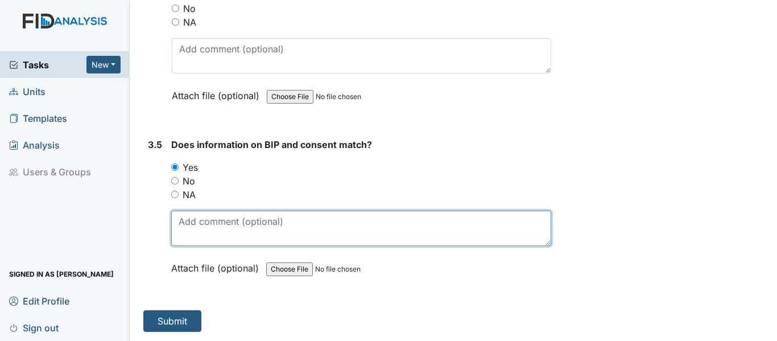
click at [183, 223] on textarea at bounding box center [361, 228] width 380 height 35
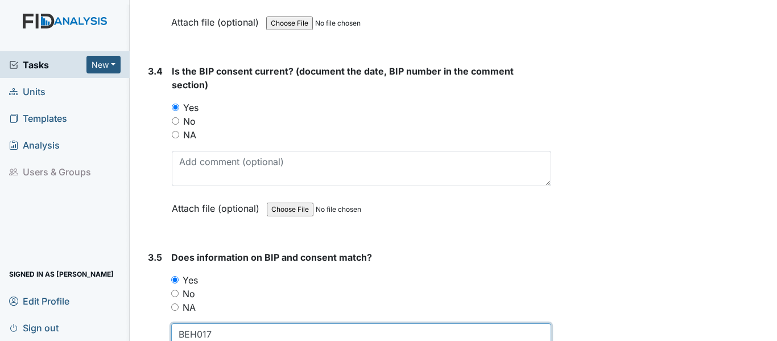
scroll to position [3202, 0]
type textarea "BEH017"
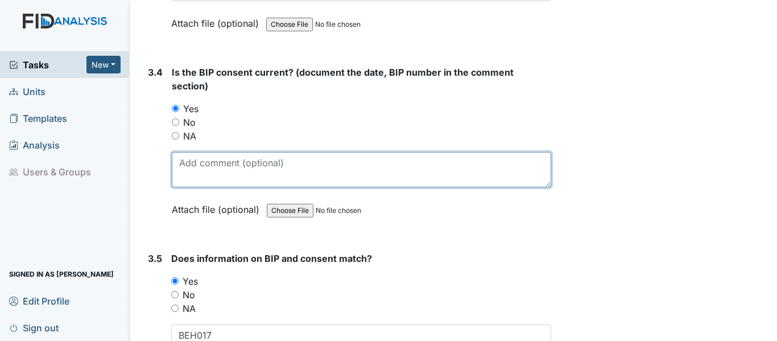
click at [187, 162] on textarea at bounding box center [362, 169] width 380 height 35
type textarea "S"
click at [182, 164] on textarea at bounding box center [362, 169] width 380 height 35
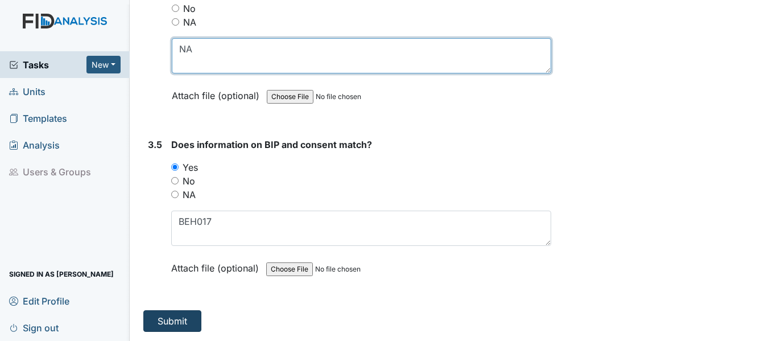
type textarea "NA"
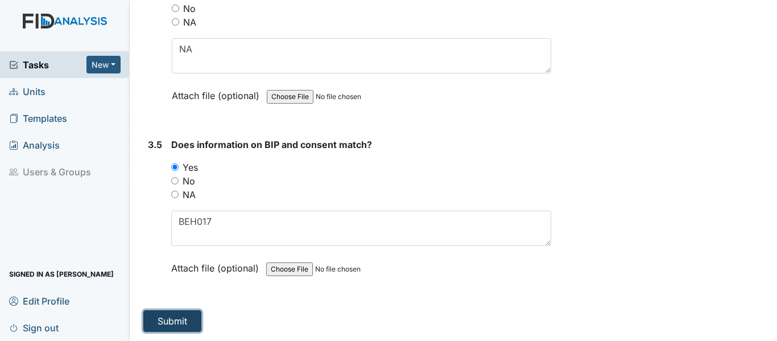
click at [172, 326] on button "Submit" at bounding box center [172, 321] width 58 height 22
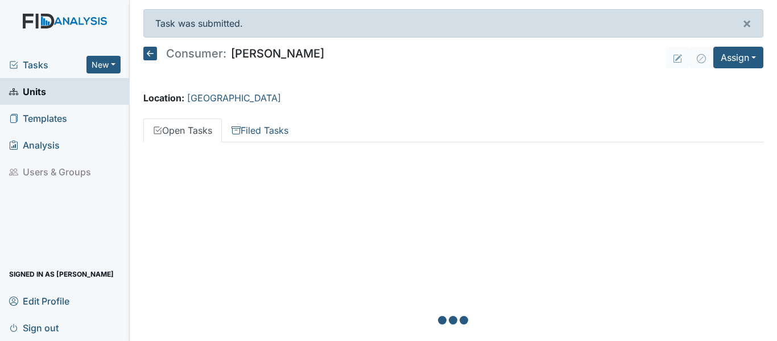
click at [151, 51] on icon at bounding box center [150, 54] width 14 height 14
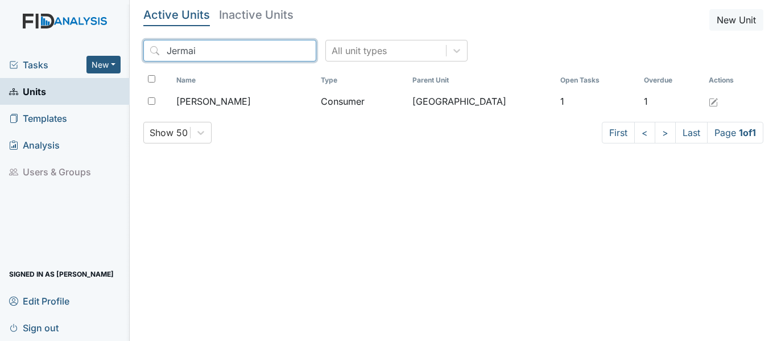
click at [196, 47] on input "Jermai" at bounding box center [229, 51] width 173 height 22
type input "J"
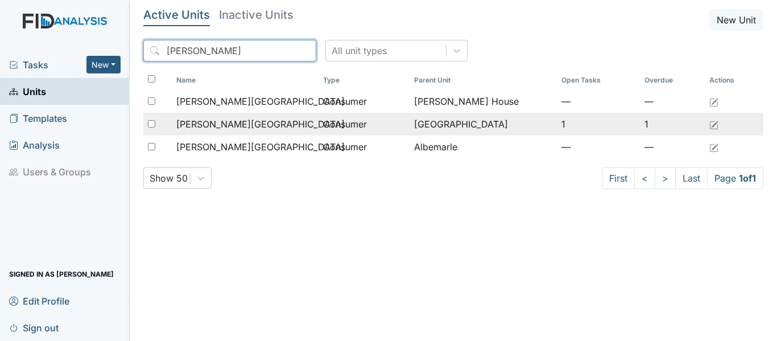
type input "[PERSON_NAME]"
click at [211, 125] on span "[PERSON_NAME][GEOGRAPHIC_DATA]" at bounding box center [260, 124] width 168 height 14
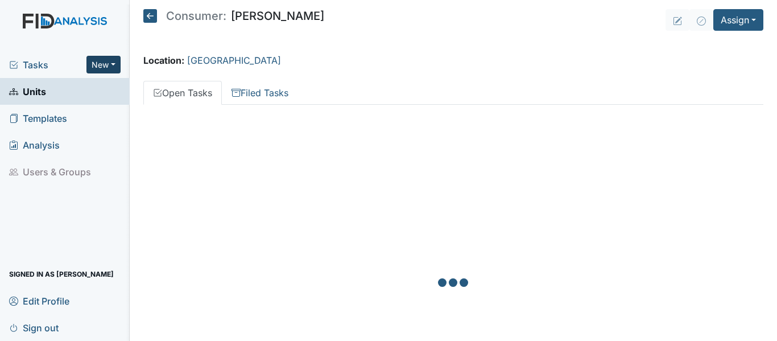
click at [113, 63] on button "New" at bounding box center [103, 65] width 34 height 18
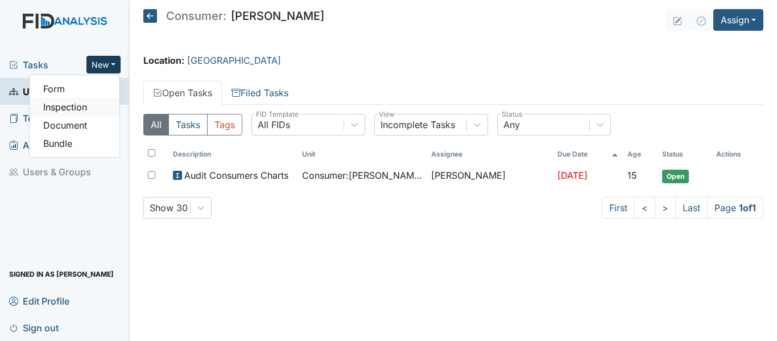
click at [74, 106] on link "Inspection" at bounding box center [75, 107] width 90 height 18
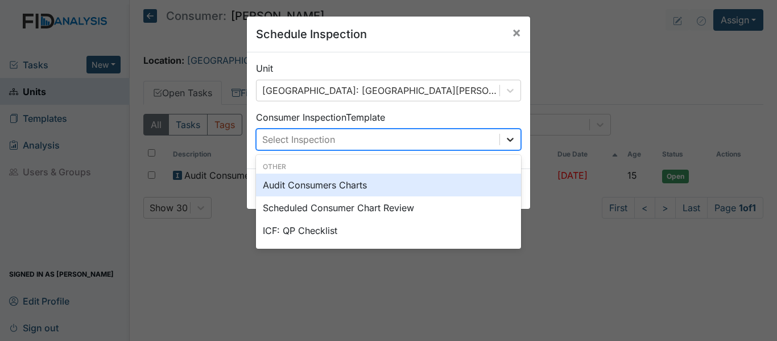
click at [506, 142] on icon at bounding box center [510, 139] width 11 height 11
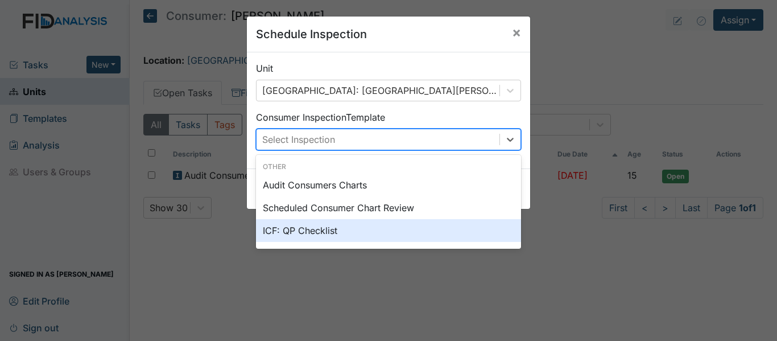
click at [292, 229] on div "ICF: QP Checklist" at bounding box center [388, 230] width 265 height 23
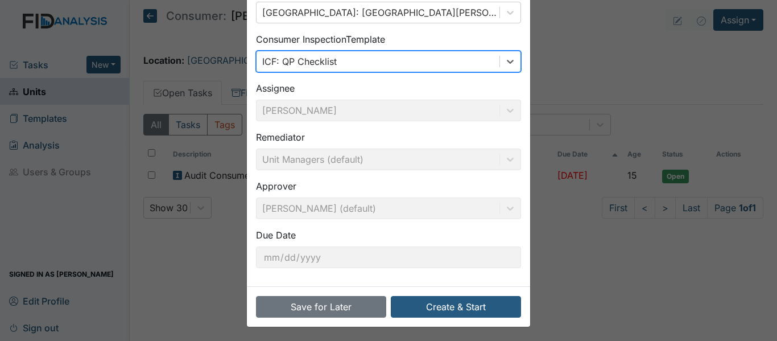
scroll to position [80, 0]
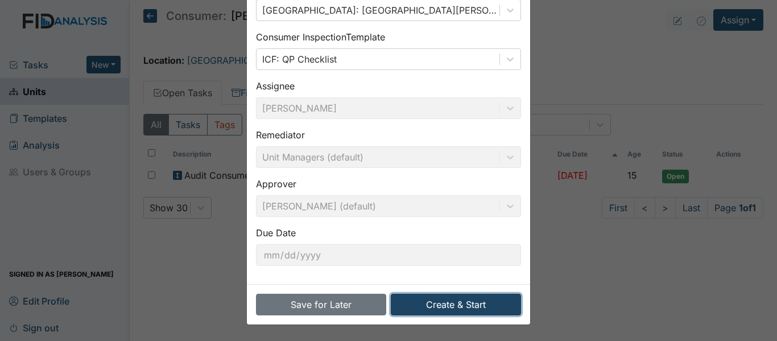
click at [459, 308] on button "Create & Start" at bounding box center [456, 305] width 130 height 22
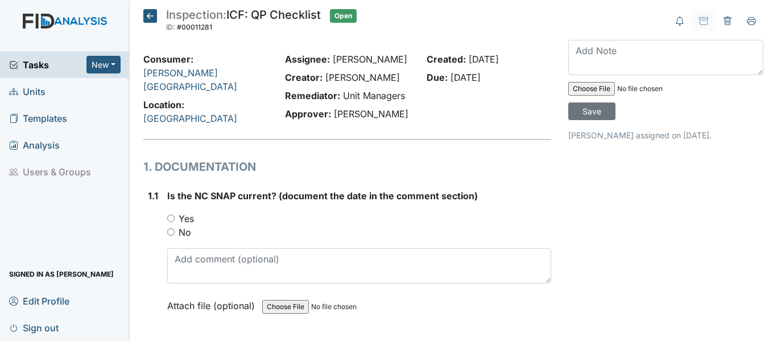
click at [170, 215] on input "Yes" at bounding box center [170, 218] width 7 height 7
radio input "true"
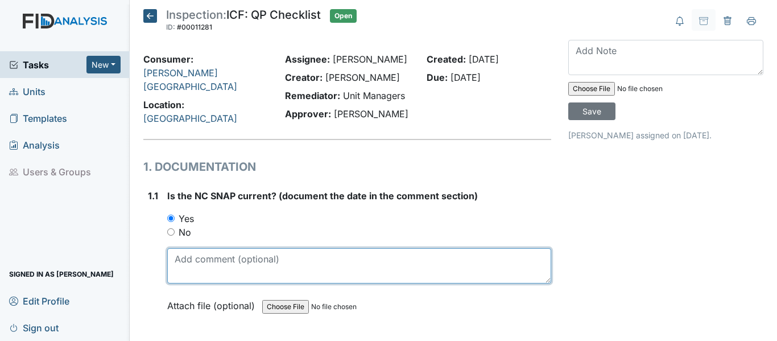
click at [174, 250] on textarea at bounding box center [359, 265] width 384 height 35
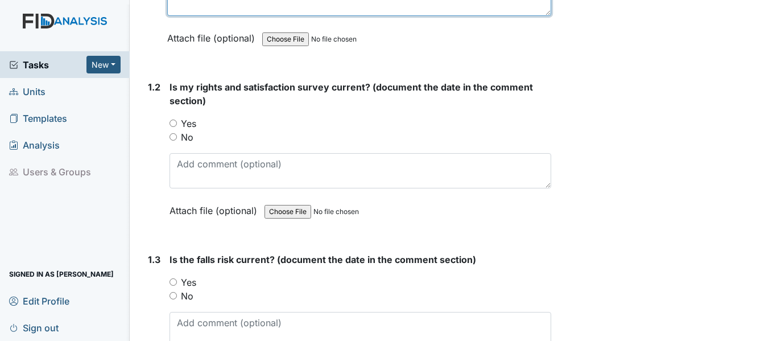
scroll to position [285, 0]
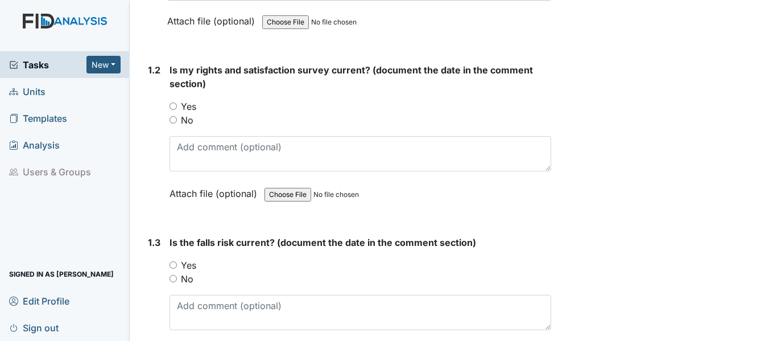
type textarea "[DATE]"
click at [176, 103] on input "Yes" at bounding box center [173, 105] width 7 height 7
radio input "true"
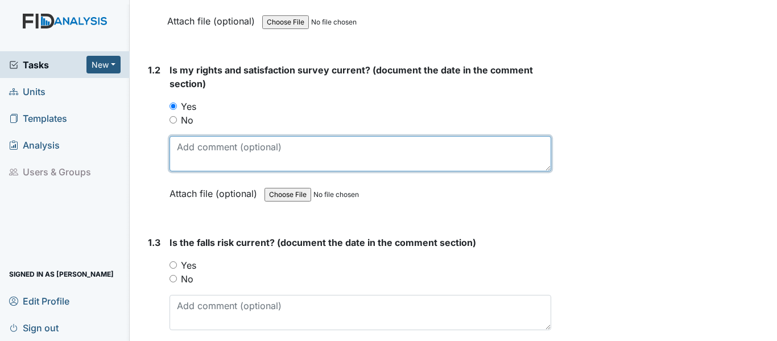
click at [180, 144] on textarea at bounding box center [361, 153] width 382 height 35
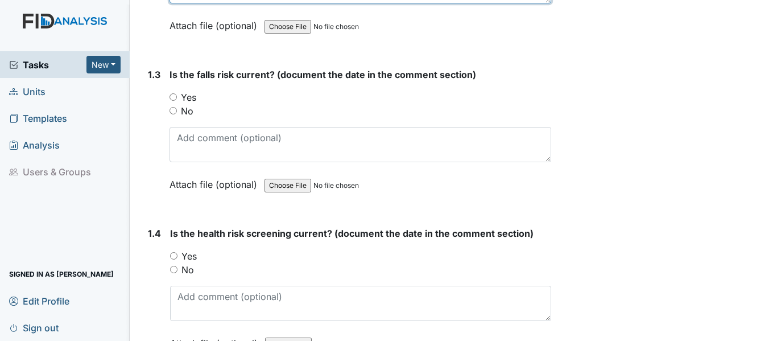
scroll to position [455, 0]
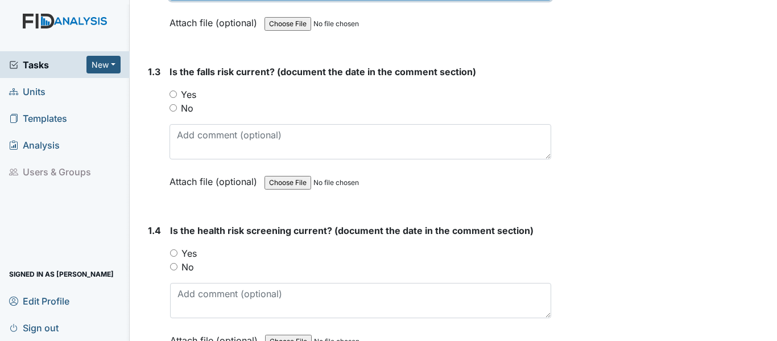
type textarea "12-17-24"
click at [173, 90] on input "Yes" at bounding box center [173, 93] width 7 height 7
radio input "true"
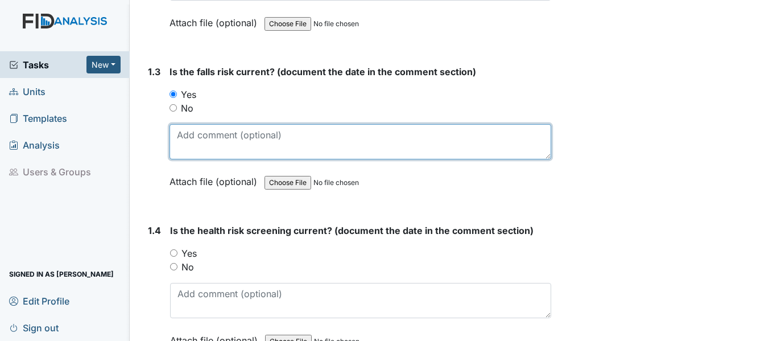
click at [182, 129] on textarea at bounding box center [361, 141] width 382 height 35
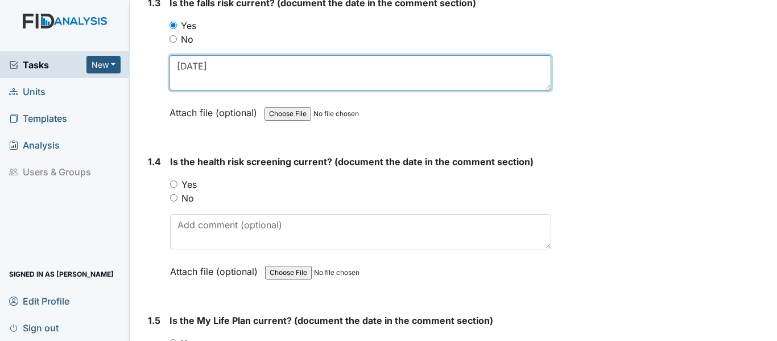
scroll to position [512, 0]
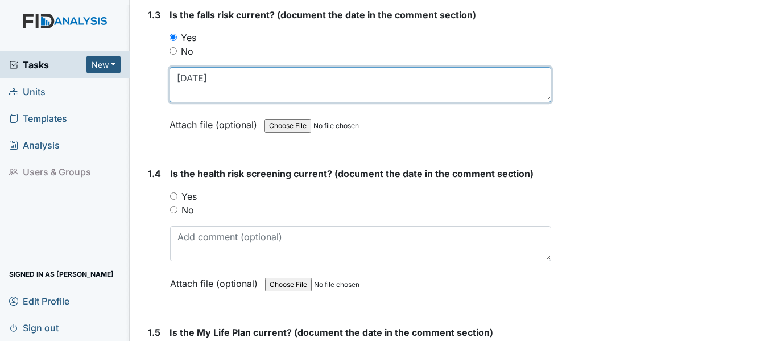
type textarea "12-17-24"
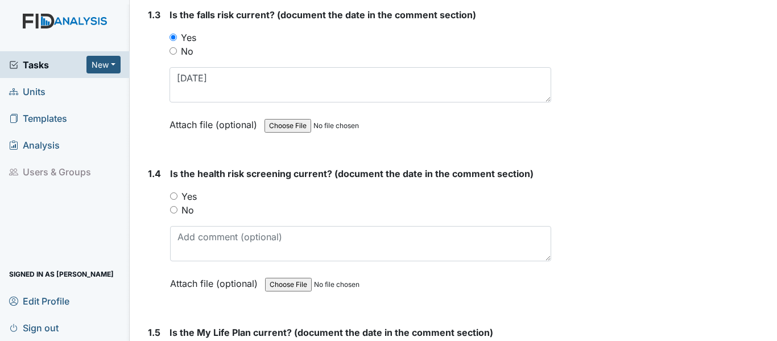
click at [174, 192] on input "Yes" at bounding box center [173, 195] width 7 height 7
radio input "true"
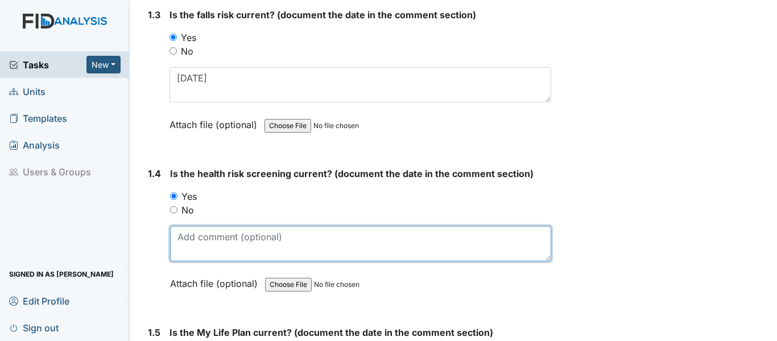
click at [183, 227] on textarea at bounding box center [360, 243] width 381 height 35
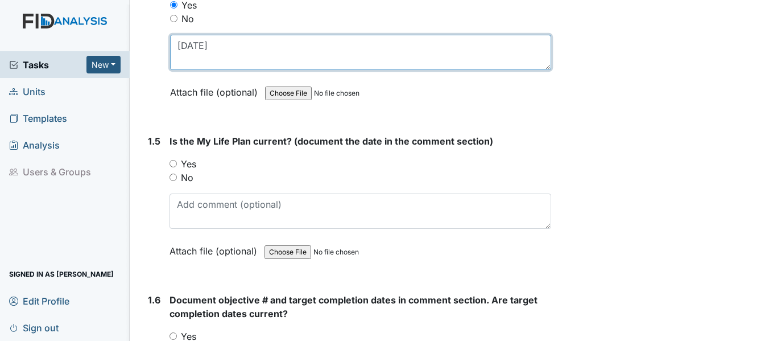
scroll to position [683, 0]
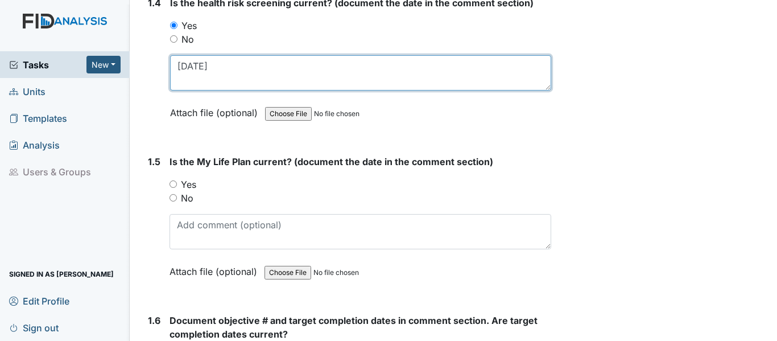
type textarea "12-17-24"
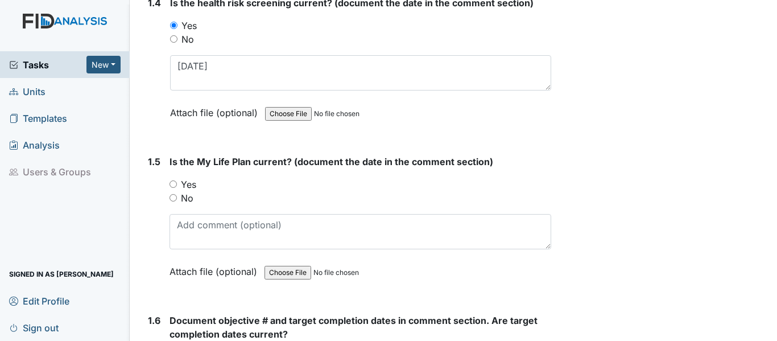
click at [174, 182] on input "Yes" at bounding box center [173, 183] width 7 height 7
radio input "true"
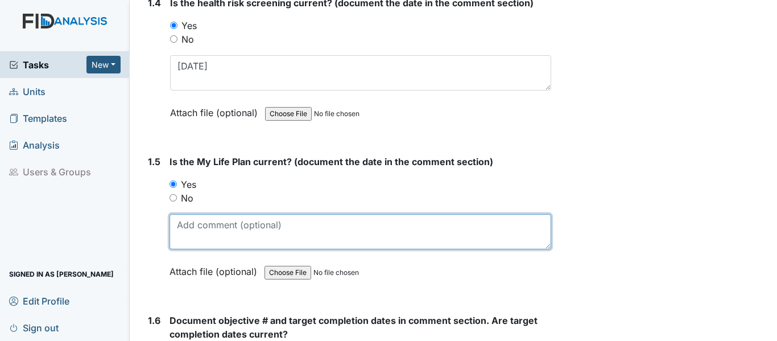
click at [192, 224] on textarea at bounding box center [361, 231] width 382 height 35
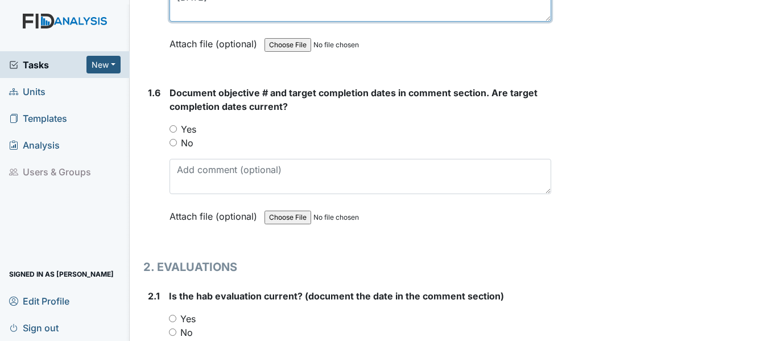
type textarea "12-17-24"
click at [172, 125] on input "Yes" at bounding box center [173, 128] width 7 height 7
radio input "true"
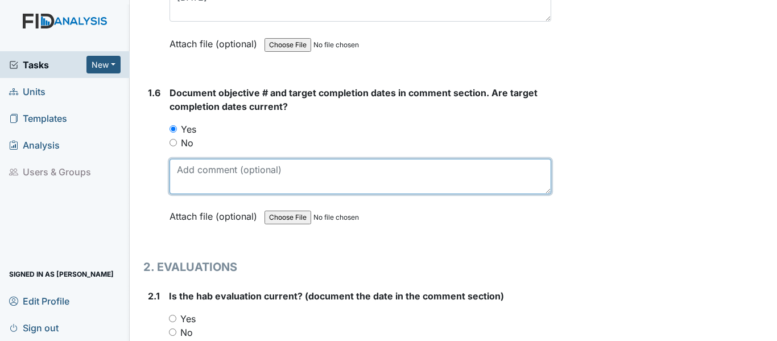
click at [182, 170] on textarea at bounding box center [361, 176] width 382 height 35
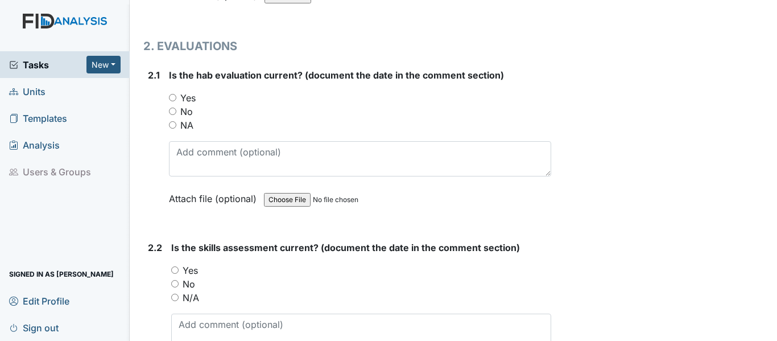
scroll to position [1138, 0]
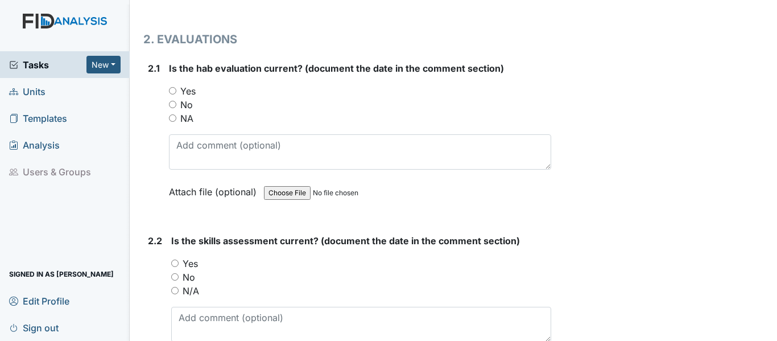
type textarea "DIL010, DIL011, FA005 and WK006"
click at [171, 87] on input "Yes" at bounding box center [172, 90] width 7 height 7
radio input "true"
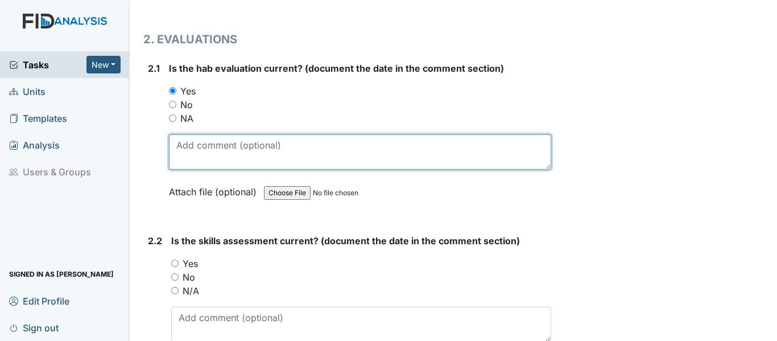
drag, startPoint x: 178, startPoint y: 139, endPoint x: 223, endPoint y: 129, distance: 46.7
click at [178, 138] on textarea at bounding box center [360, 151] width 382 height 35
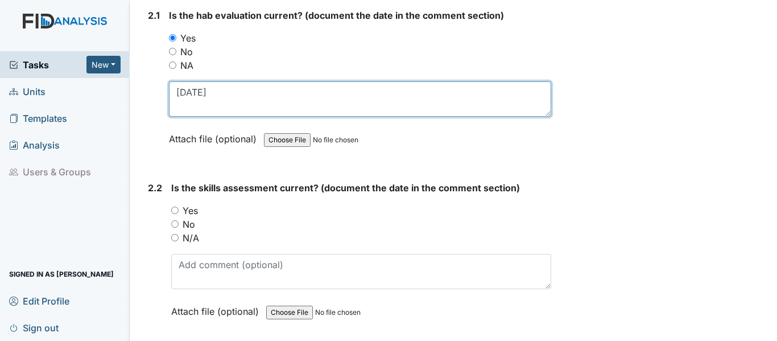
scroll to position [1252, 0]
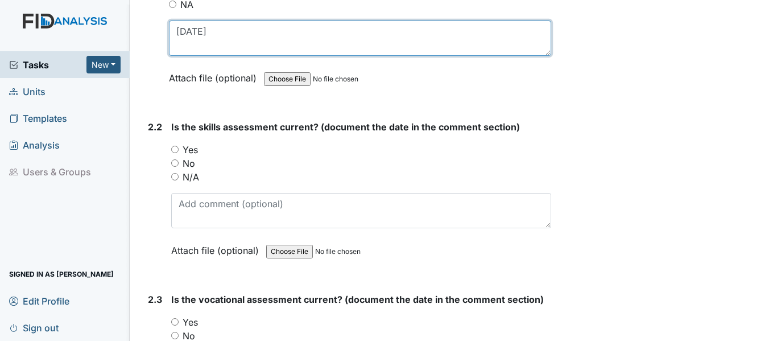
type textarea "12-17-24"
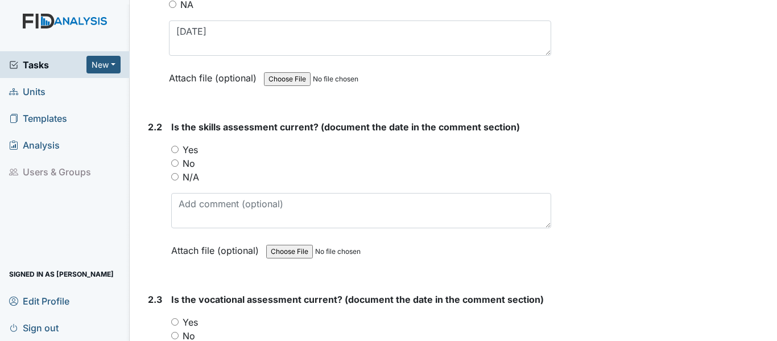
click at [177, 146] on input "Yes" at bounding box center [174, 149] width 7 height 7
radio input "true"
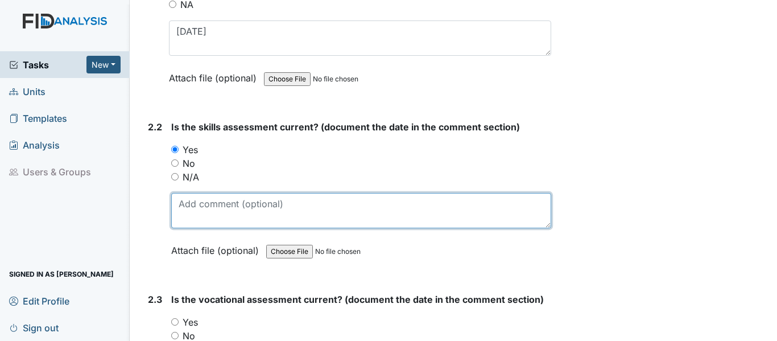
click at [184, 197] on textarea at bounding box center [361, 210] width 380 height 35
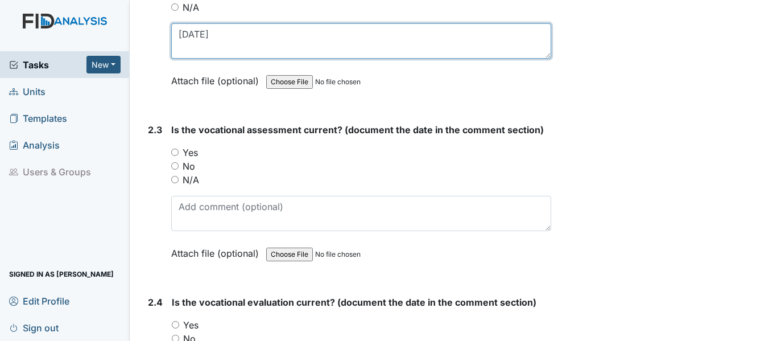
scroll to position [1423, 0]
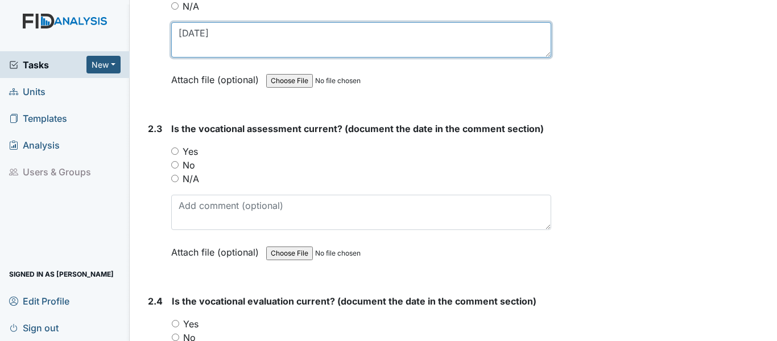
type textarea "12-17-24"
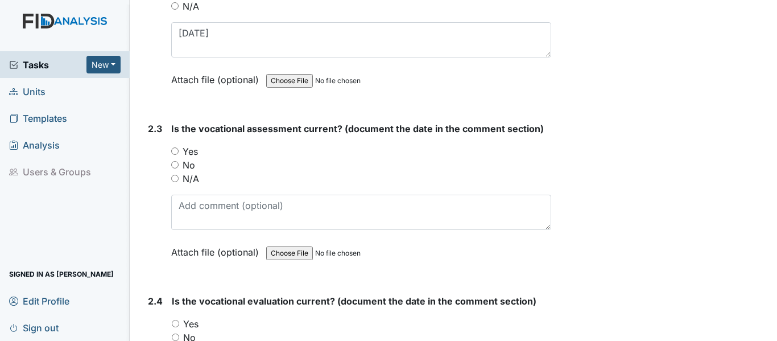
click at [177, 147] on input "Yes" at bounding box center [174, 150] width 7 height 7
radio input "true"
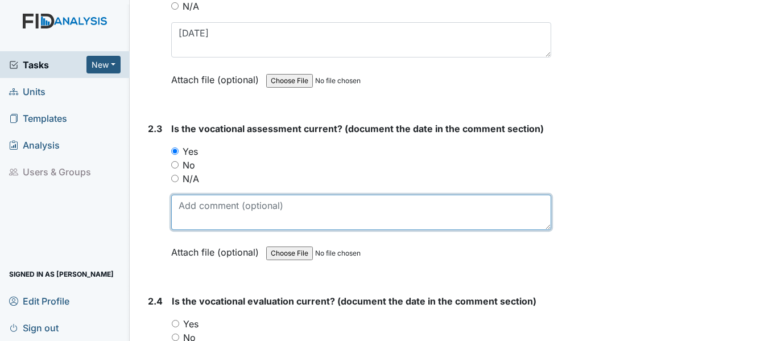
click at [186, 195] on textarea at bounding box center [361, 212] width 380 height 35
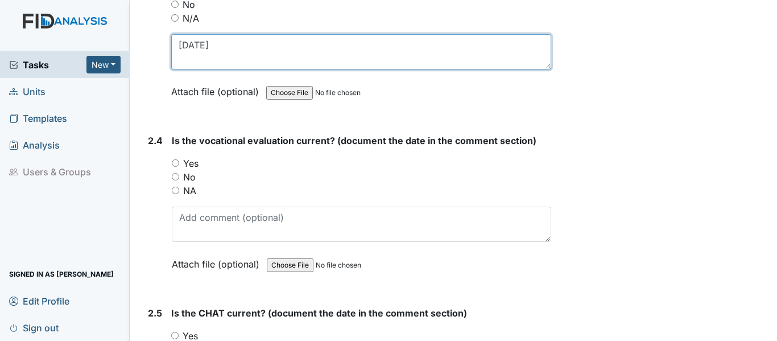
scroll to position [1593, 0]
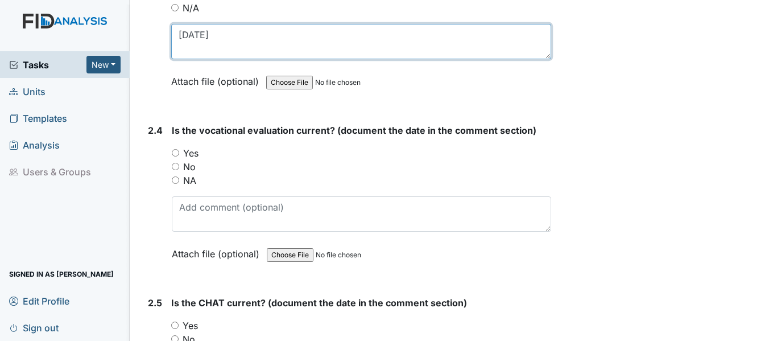
type textarea "12-17-24"
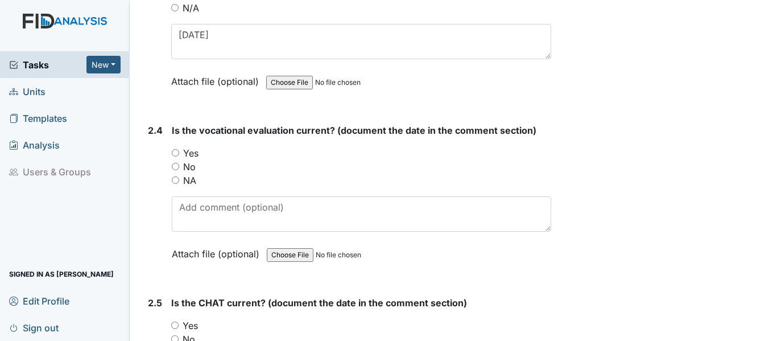
click at [175, 149] on input "Yes" at bounding box center [175, 152] width 7 height 7
radio input "true"
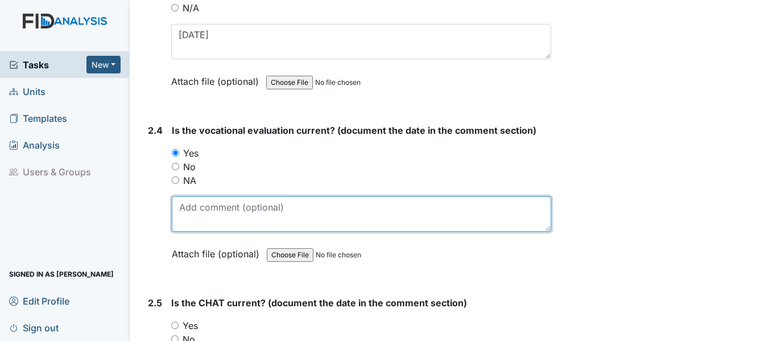
click at [180, 201] on textarea at bounding box center [362, 213] width 380 height 35
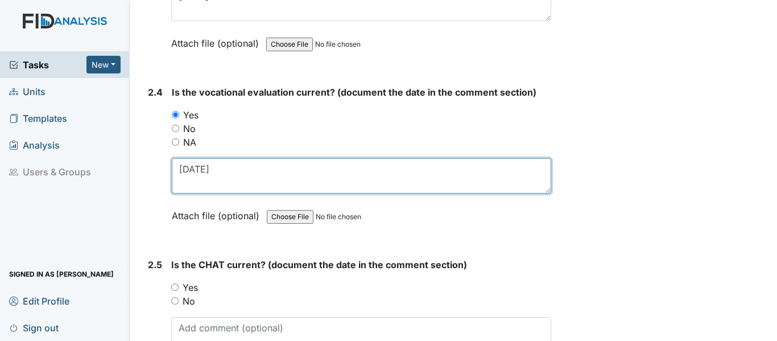
scroll to position [1650, 0]
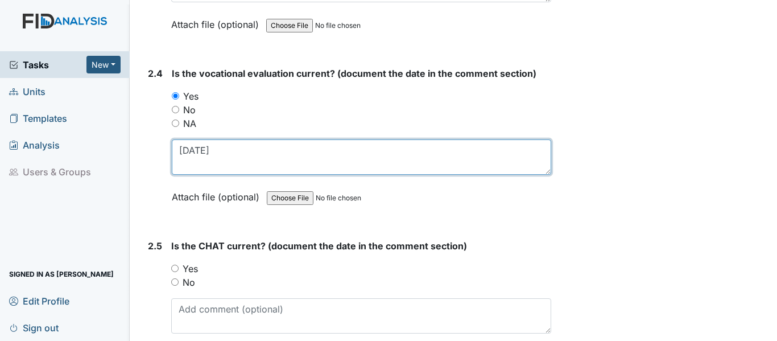
type textarea "12-17-24"
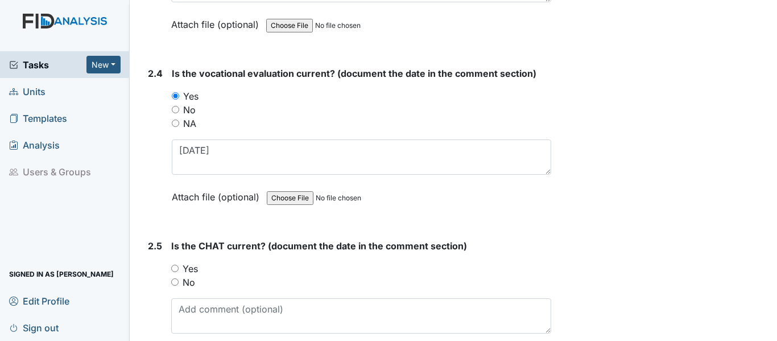
click at [176, 265] on input "Yes" at bounding box center [174, 268] width 7 height 7
radio input "true"
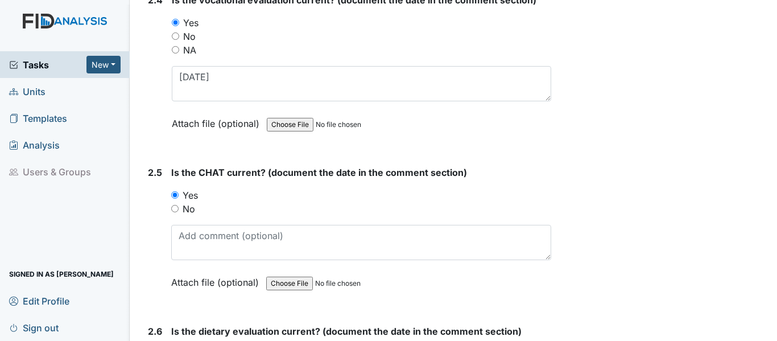
scroll to position [1821, 0]
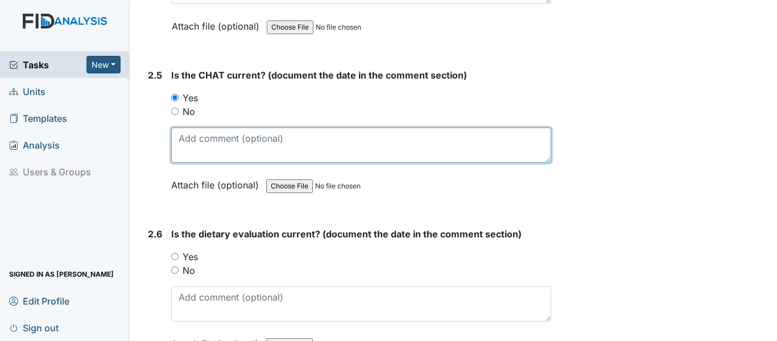
drag, startPoint x: 178, startPoint y: 135, endPoint x: 285, endPoint y: 101, distance: 111.8
click at [178, 134] on textarea at bounding box center [361, 144] width 380 height 35
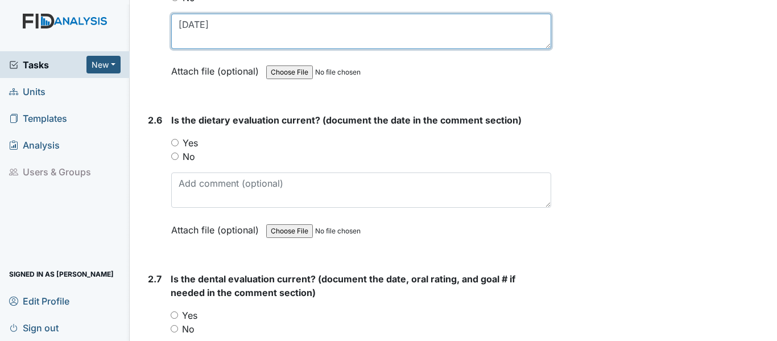
type textarea "12-17-24"
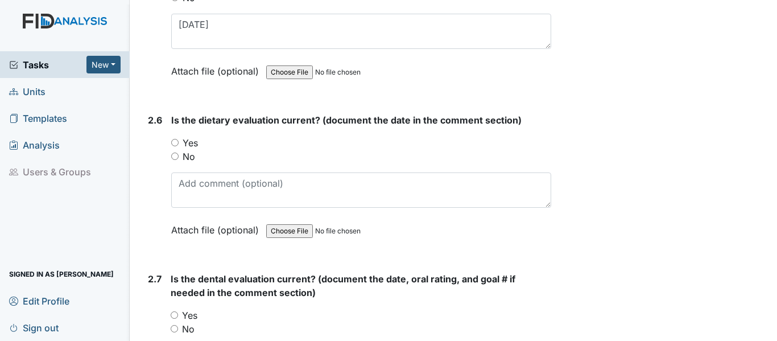
click at [174, 139] on input "Yes" at bounding box center [174, 142] width 7 height 7
radio input "true"
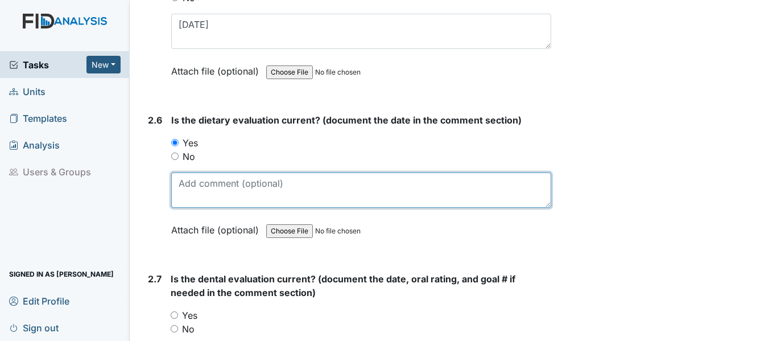
click at [202, 177] on textarea at bounding box center [361, 189] width 380 height 35
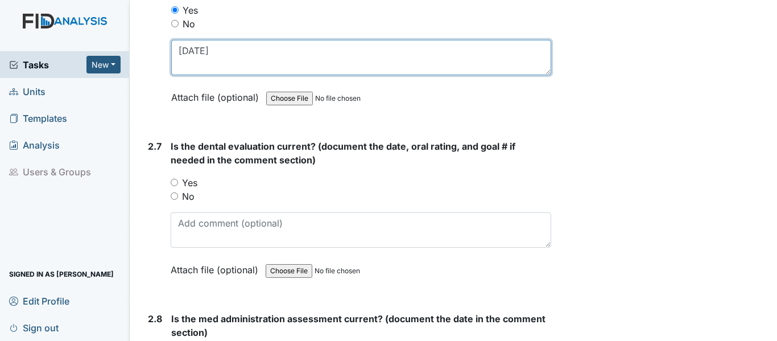
scroll to position [2049, 0]
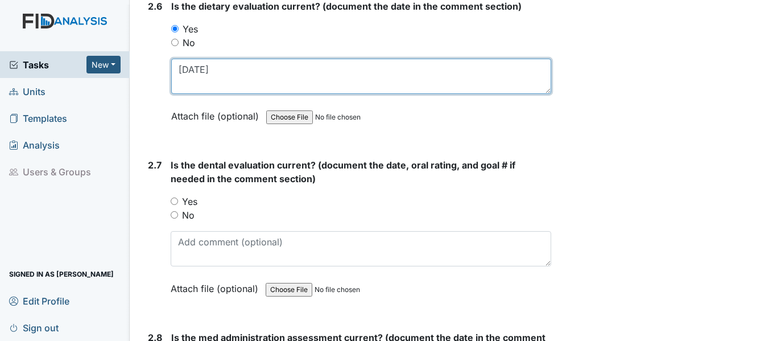
type textarea "5-26-25"
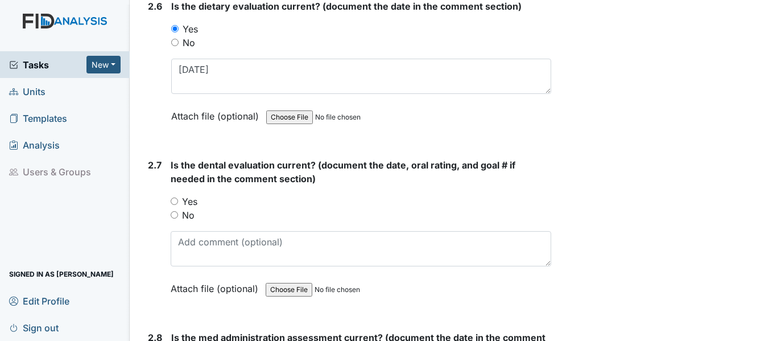
click at [174, 197] on input "Yes" at bounding box center [174, 200] width 7 height 7
radio input "true"
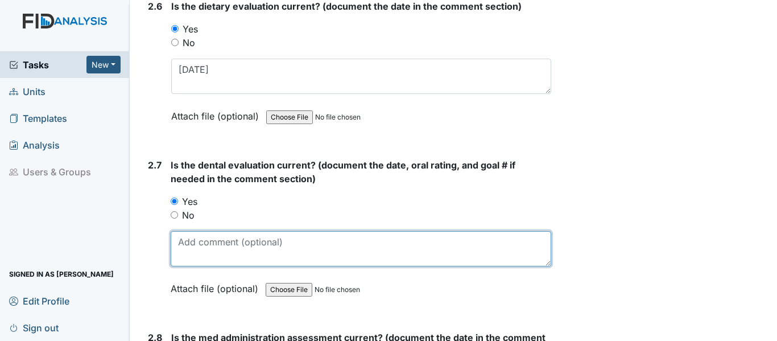
click at [182, 236] on textarea at bounding box center [361, 248] width 381 height 35
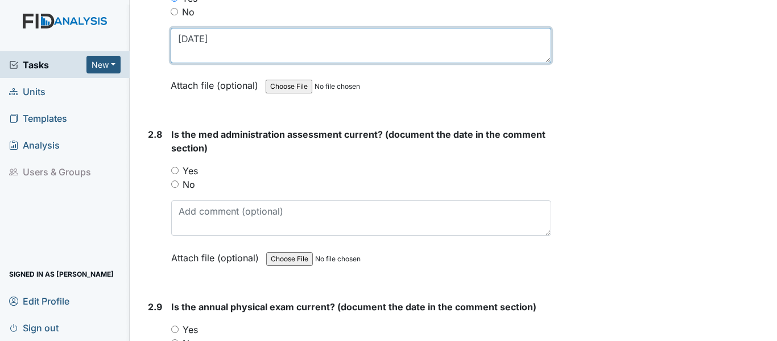
scroll to position [2276, 0]
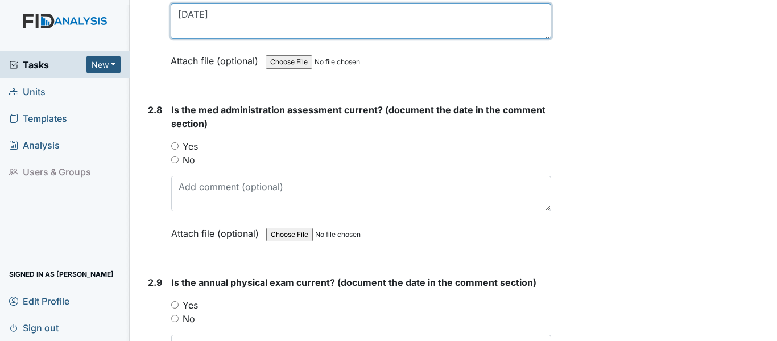
type textarea "6-6-25"
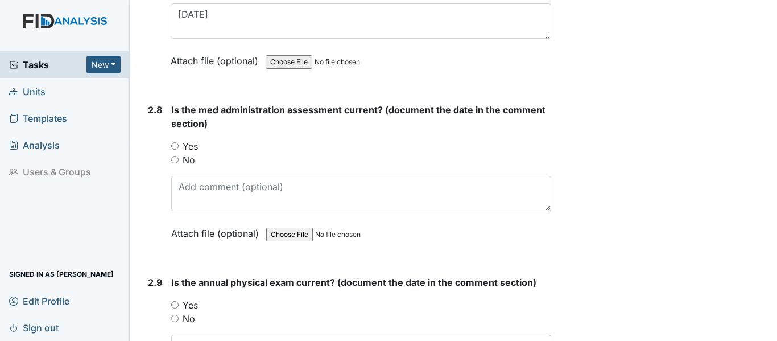
click at [177, 143] on input "Yes" at bounding box center [174, 145] width 7 height 7
radio input "true"
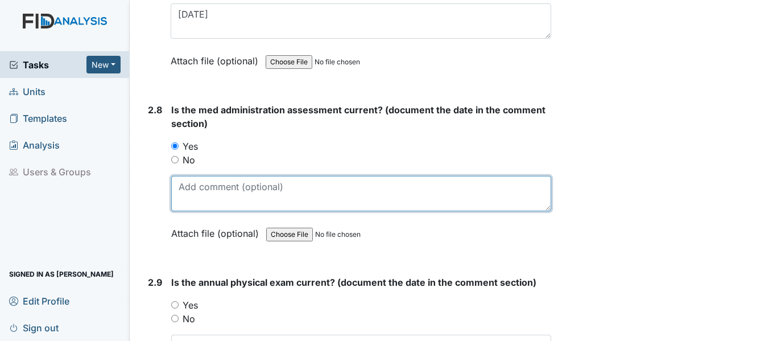
click at [174, 179] on textarea at bounding box center [361, 193] width 380 height 35
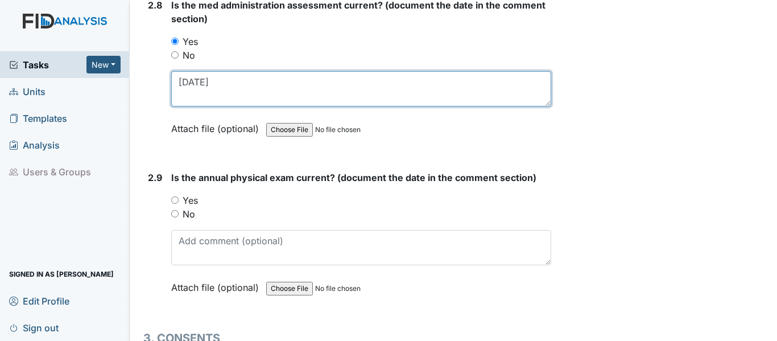
scroll to position [2504, 0]
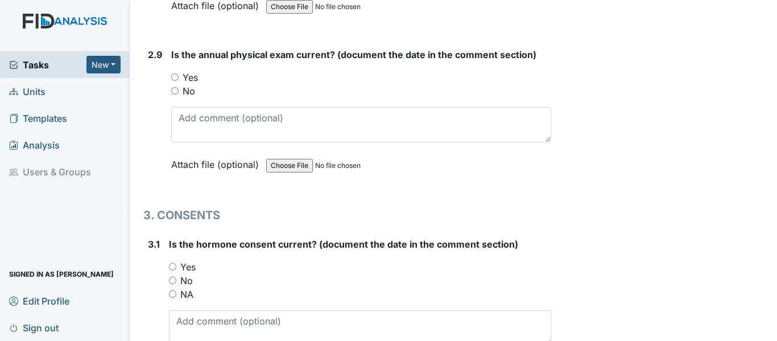
type textarea "3-28-25"
click at [174, 77] on div "Yes" at bounding box center [361, 78] width 380 height 14
click at [175, 73] on input "Yes" at bounding box center [174, 76] width 7 height 7
radio input "true"
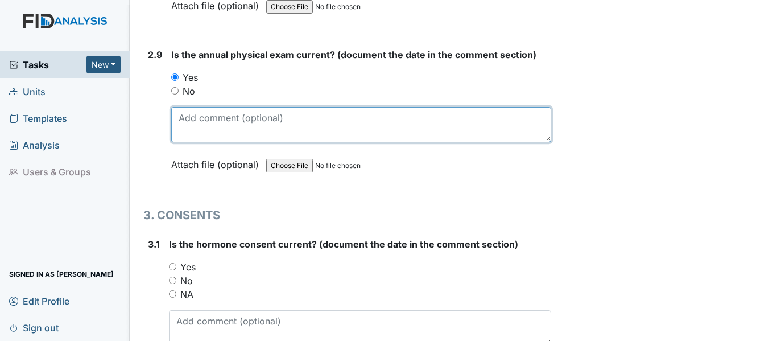
click at [182, 109] on textarea at bounding box center [361, 124] width 380 height 35
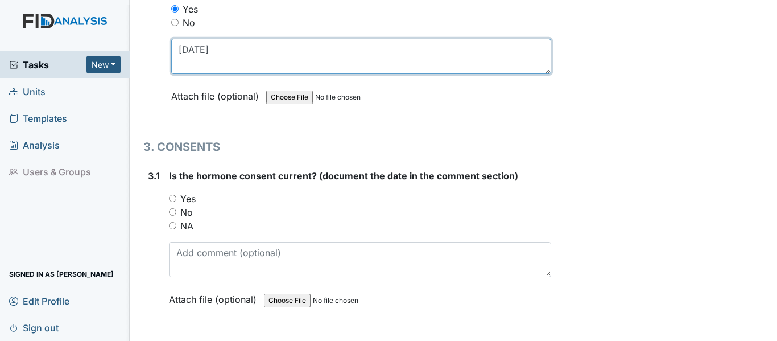
scroll to position [2675, 0]
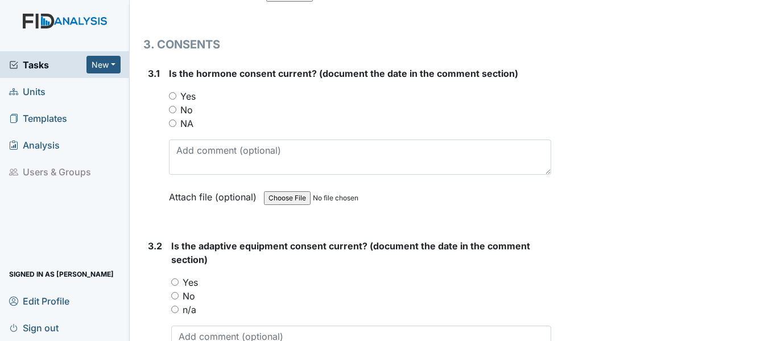
type textarea "11-25-24"
click at [172, 120] on input "NA" at bounding box center [172, 123] width 7 height 7
radio input "true"
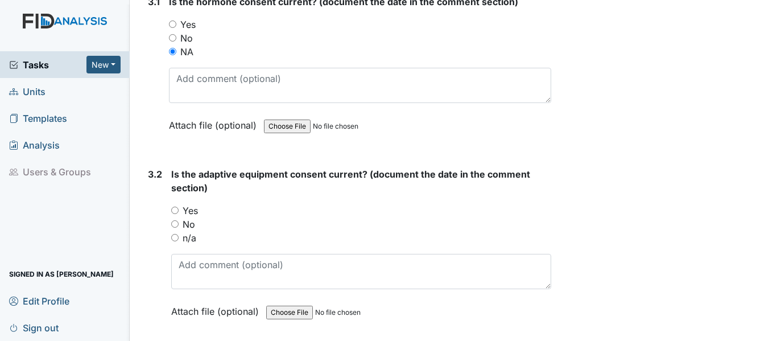
scroll to position [2788, 0]
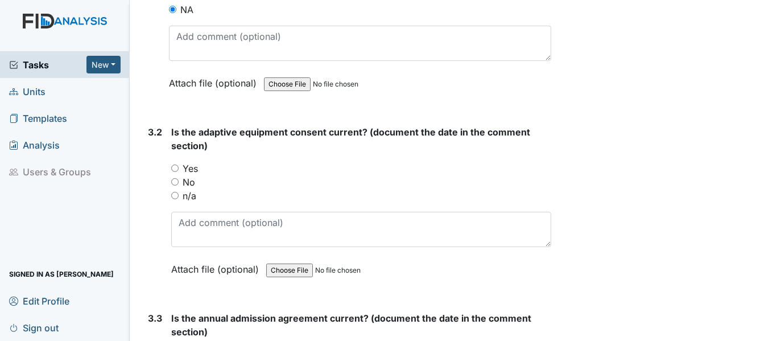
click at [174, 192] on input "n/a" at bounding box center [174, 195] width 7 height 7
radio input "true"
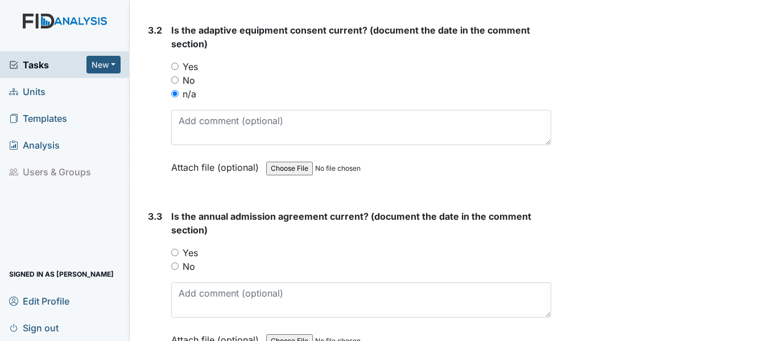
scroll to position [2902, 0]
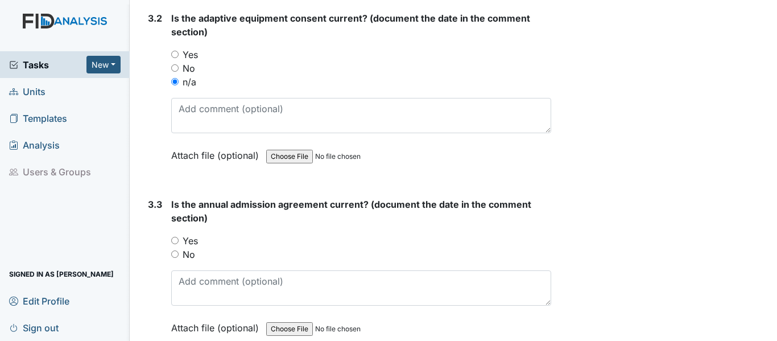
click at [173, 237] on input "Yes" at bounding box center [174, 240] width 7 height 7
radio input "true"
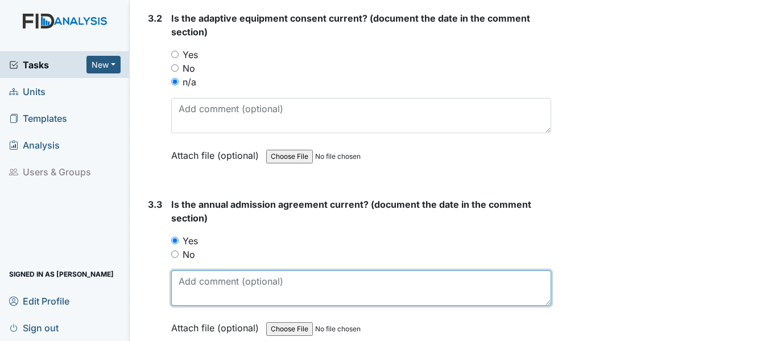
click at [178, 276] on textarea at bounding box center [361, 287] width 380 height 35
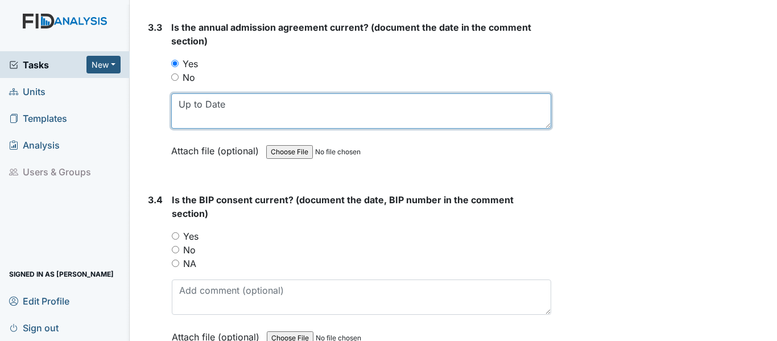
scroll to position [3073, 0]
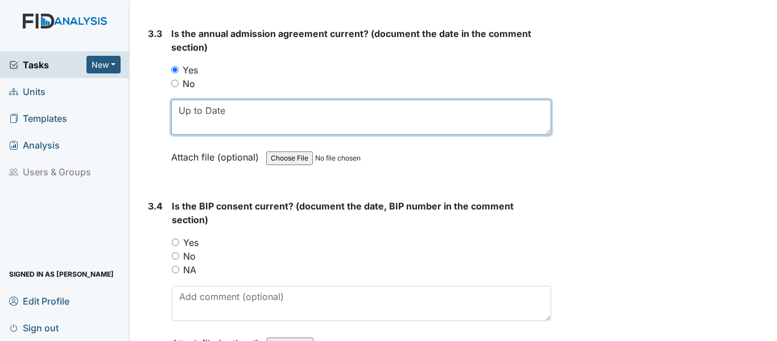
type textarea "Up to Date"
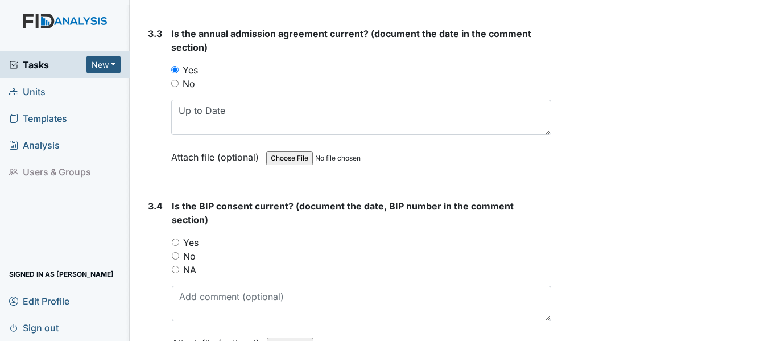
click at [175, 238] on input "Yes" at bounding box center [175, 241] width 7 height 7
radio input "true"
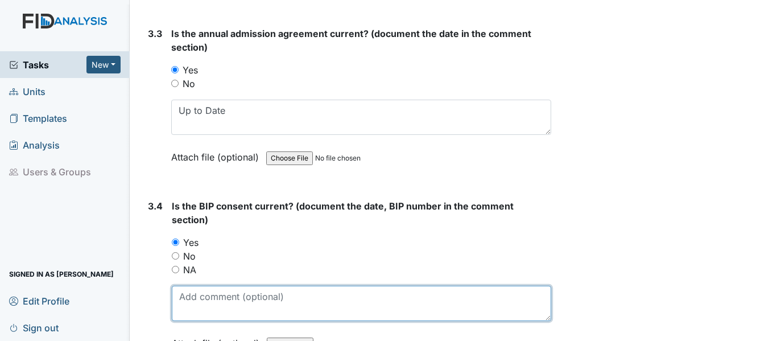
click at [175, 292] on textarea at bounding box center [362, 303] width 380 height 35
click at [179, 286] on textarea at bounding box center [362, 303] width 380 height 35
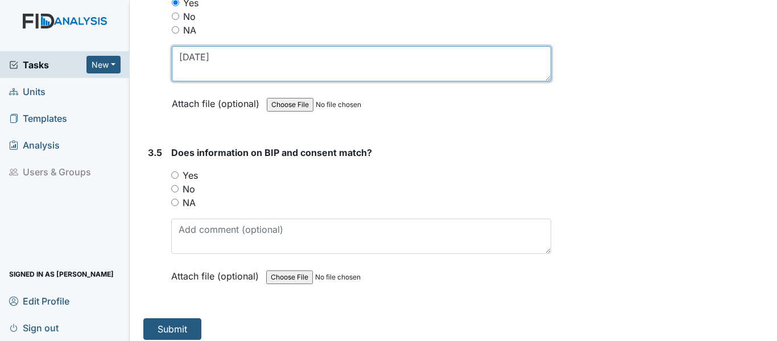
scroll to position [3316, 0]
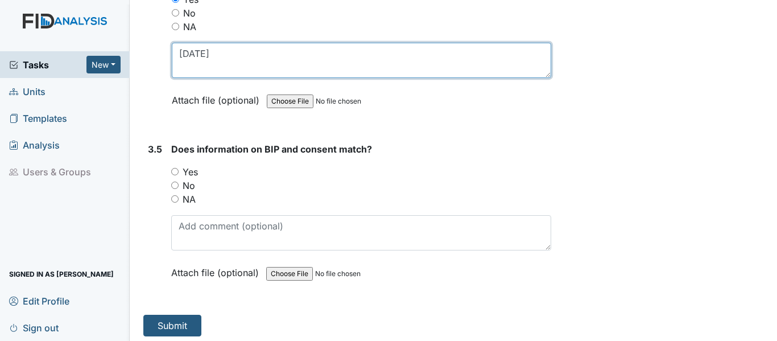
type textarea "11-22-25"
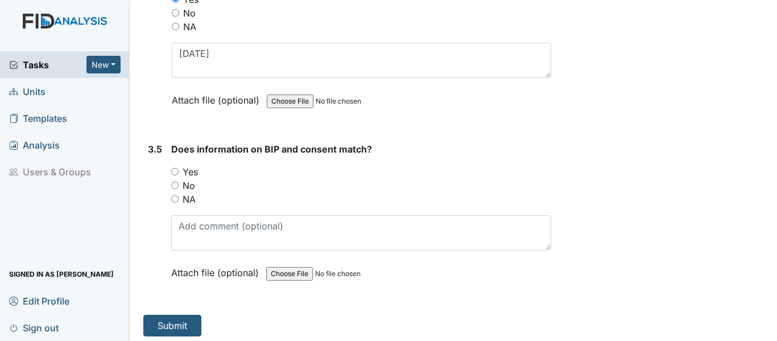
click at [175, 168] on input "Yes" at bounding box center [174, 171] width 7 height 7
radio input "true"
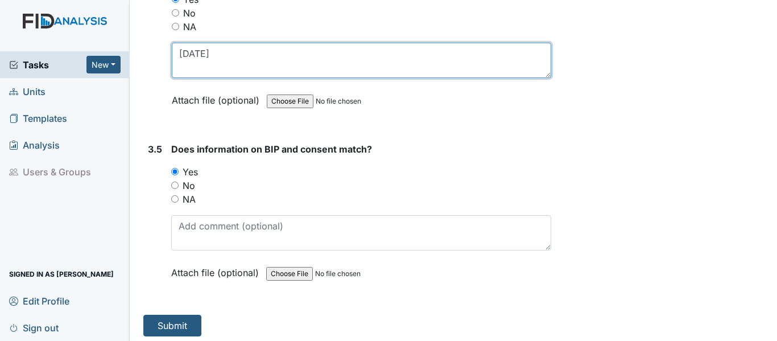
click at [219, 48] on textarea "11-22-25" at bounding box center [362, 60] width 380 height 35
type textarea "11-22-25 BEH004"
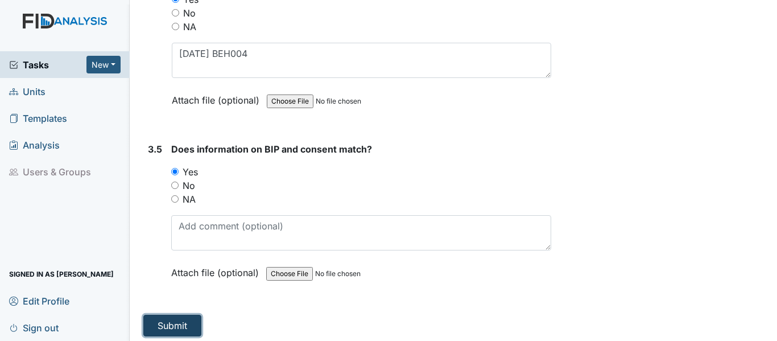
click at [167, 320] on button "Submit" at bounding box center [172, 326] width 58 height 22
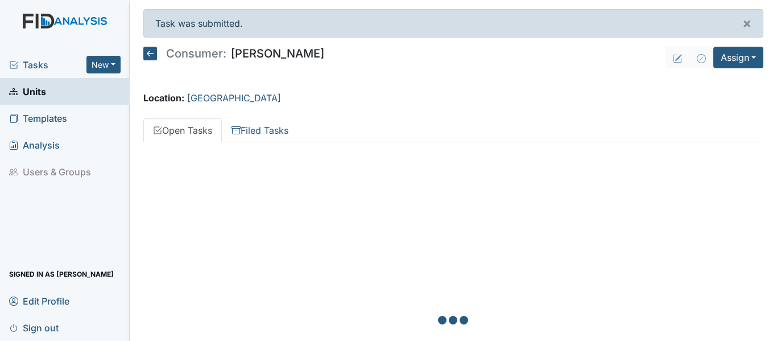
click at [151, 53] on icon at bounding box center [150, 54] width 14 height 14
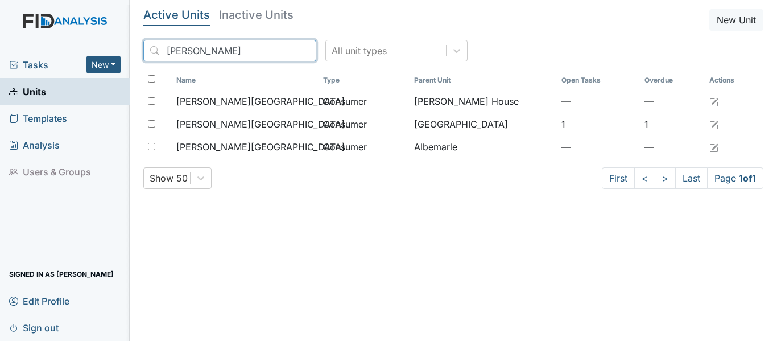
drag, startPoint x: 201, startPoint y: 50, endPoint x: 207, endPoint y: 46, distance: 6.9
click at [203, 48] on input "[PERSON_NAME]" at bounding box center [229, 51] width 173 height 22
type input "L"
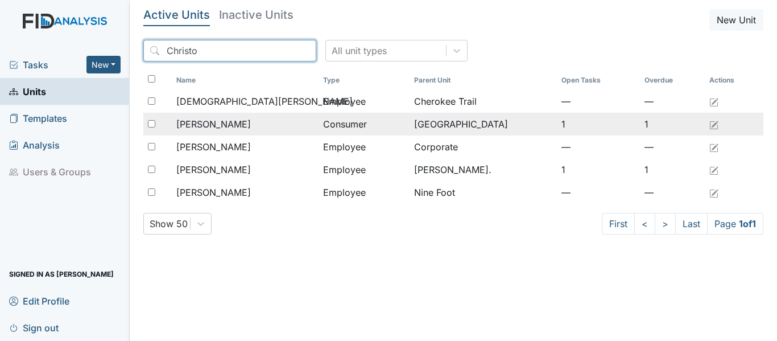
type input "Christo"
click at [223, 122] on span "[PERSON_NAME]" at bounding box center [213, 124] width 75 height 14
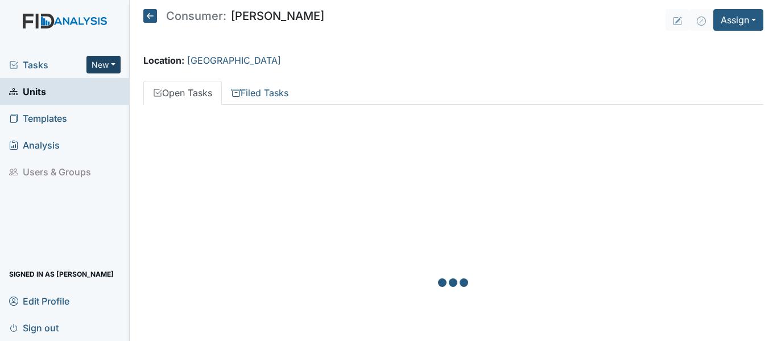
click at [115, 60] on button "New" at bounding box center [103, 65] width 34 height 18
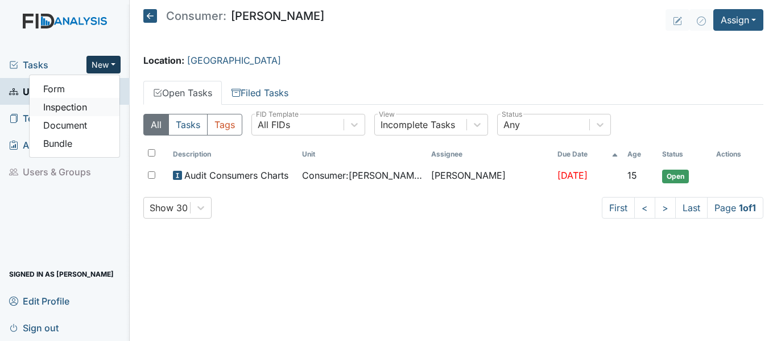
click at [77, 111] on link "Inspection" at bounding box center [75, 107] width 90 height 18
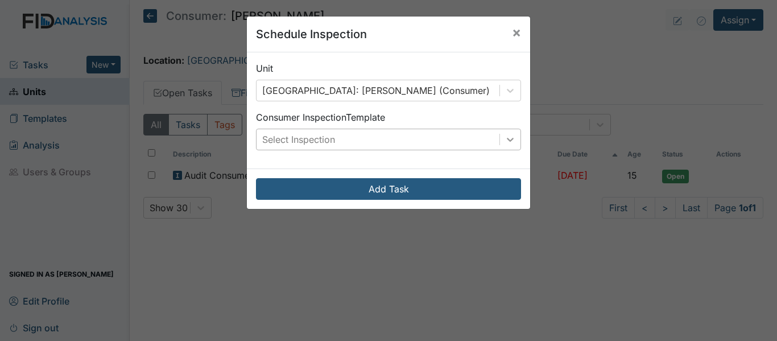
click at [505, 139] on icon at bounding box center [510, 139] width 11 height 11
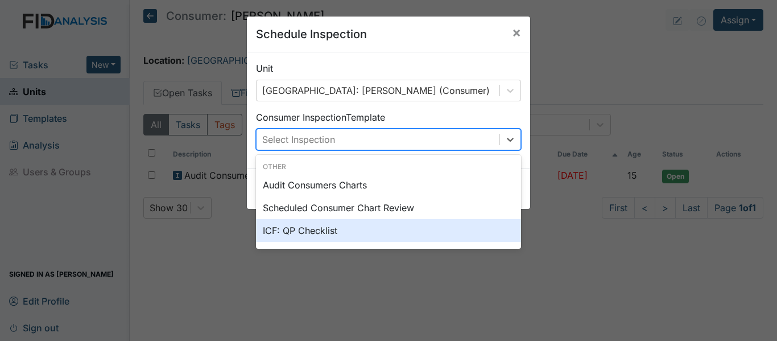
click at [304, 229] on div "ICF: QP Checklist" at bounding box center [388, 230] width 265 height 23
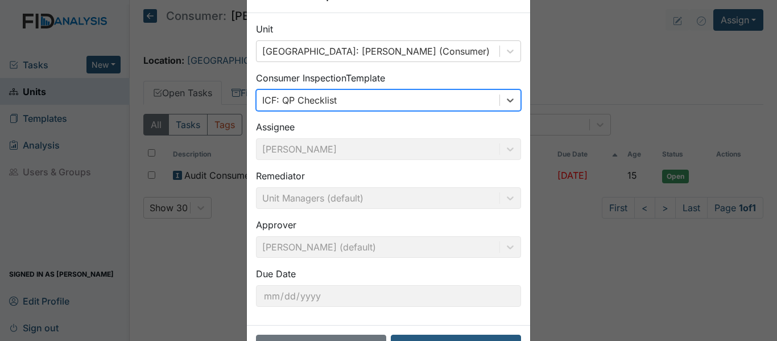
scroll to position [80, 0]
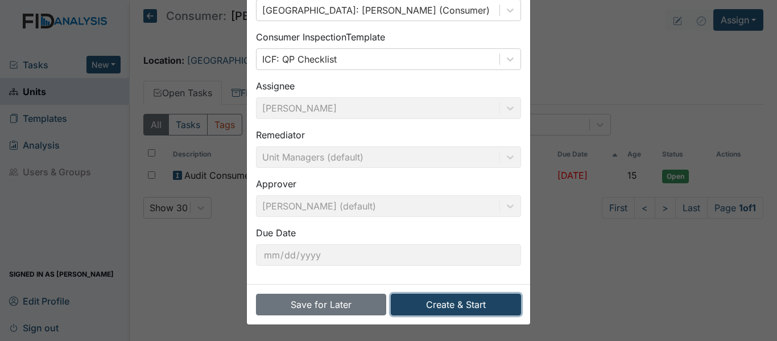
click at [491, 302] on button "Create & Start" at bounding box center [456, 305] width 130 height 22
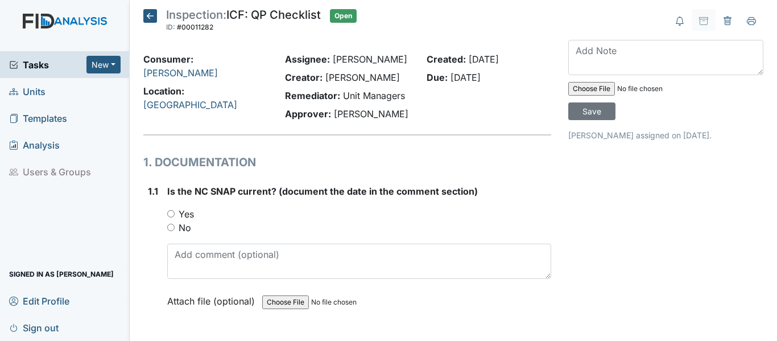
click at [170, 215] on input "Yes" at bounding box center [170, 213] width 7 height 7
radio input "true"
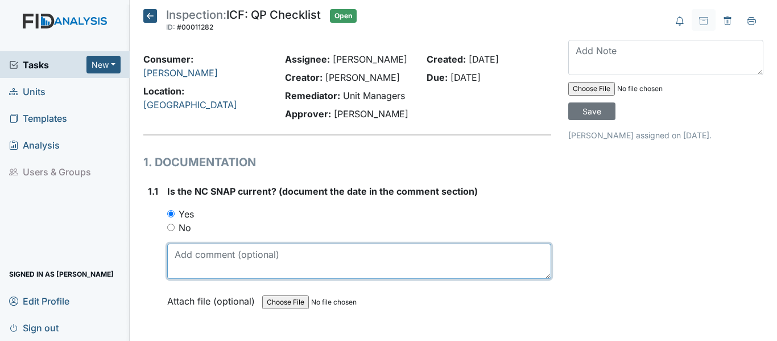
click at [180, 262] on textarea at bounding box center [359, 261] width 384 height 35
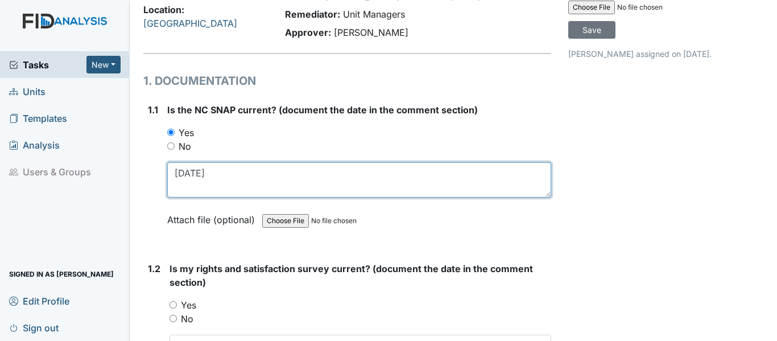
scroll to position [228, 0]
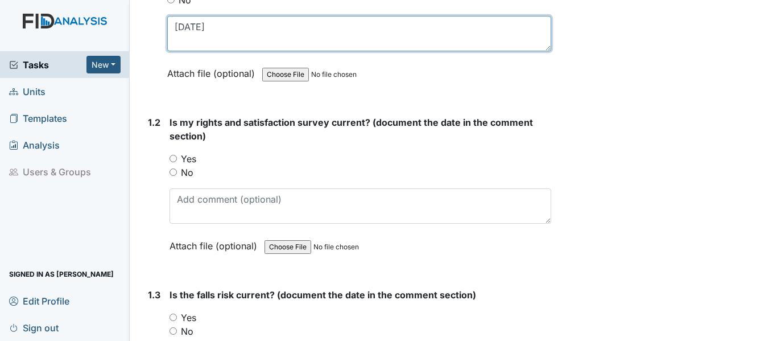
type textarea "[DATE]"
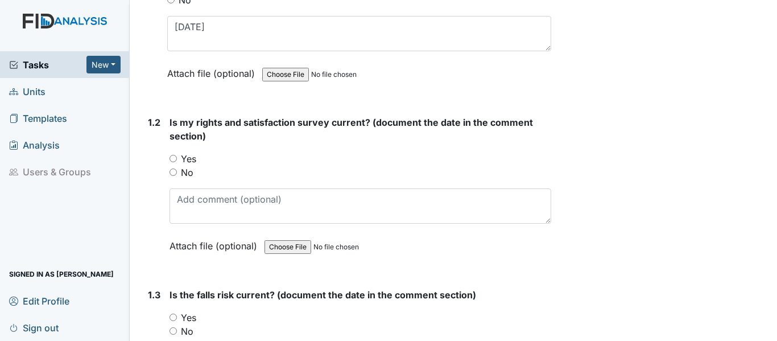
click at [171, 156] on input "Yes" at bounding box center [173, 158] width 7 height 7
radio input "true"
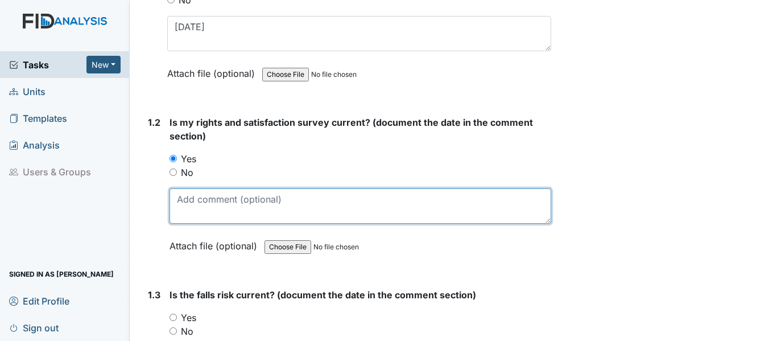
click at [181, 205] on textarea at bounding box center [361, 205] width 382 height 35
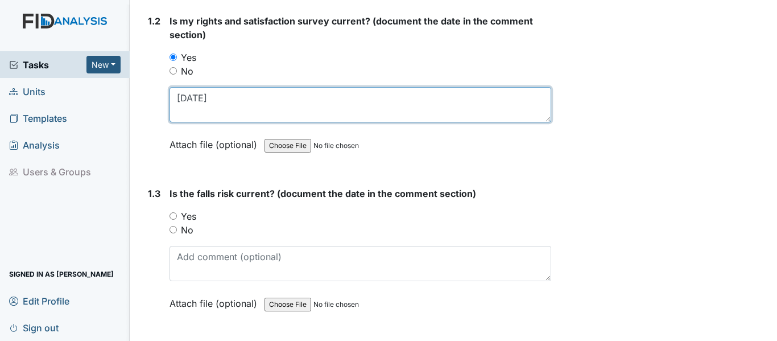
scroll to position [455, 0]
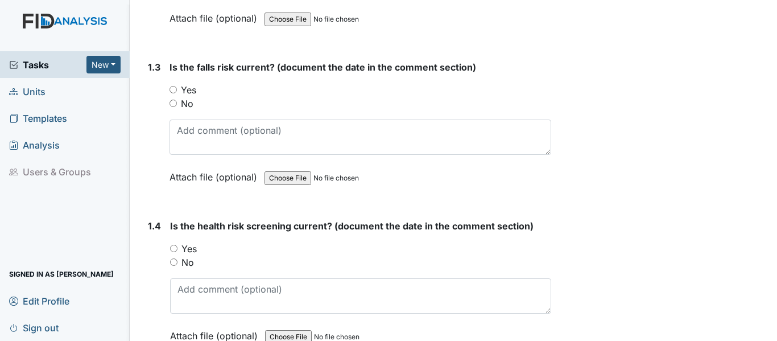
type textarea "[DATE]"
click at [175, 88] on input "Yes" at bounding box center [173, 89] width 7 height 7
radio input "true"
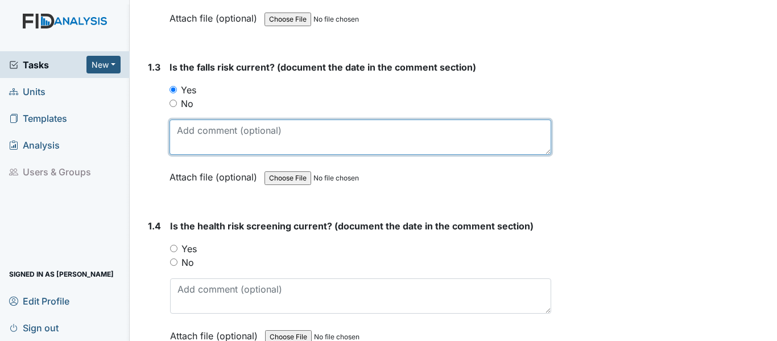
drag, startPoint x: 179, startPoint y: 137, endPoint x: 203, endPoint y: 132, distance: 24.4
click at [181, 137] on textarea at bounding box center [361, 137] width 382 height 35
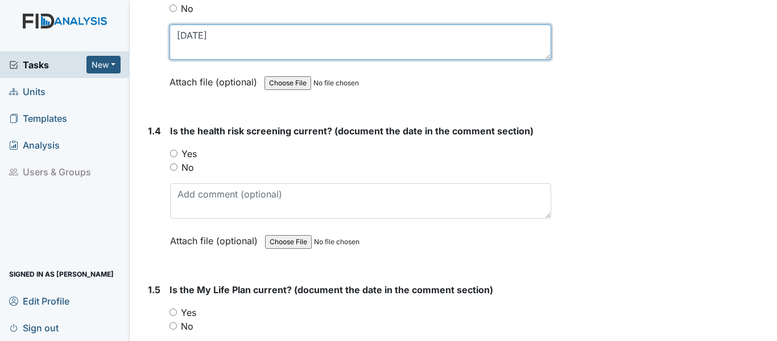
scroll to position [683, 0]
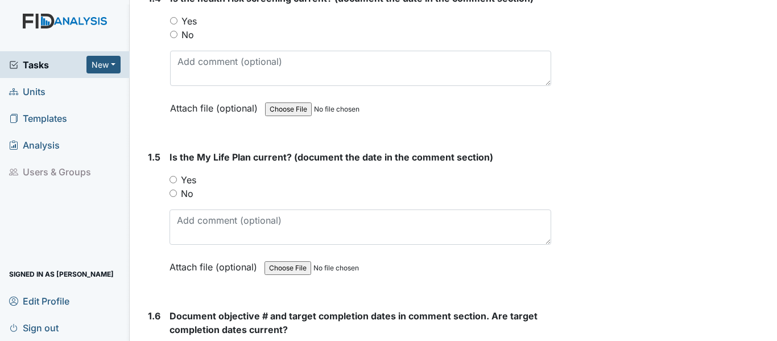
type textarea "[DATE]"
drag, startPoint x: 171, startPoint y: 19, endPoint x: 177, endPoint y: 20, distance: 6.4
click at [171, 19] on input "Yes" at bounding box center [173, 20] width 7 height 7
radio input "true"
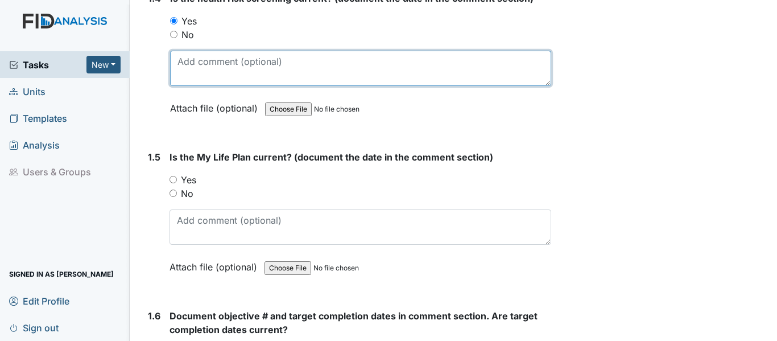
click at [179, 57] on textarea at bounding box center [360, 68] width 381 height 35
type textarea "[DATE]"
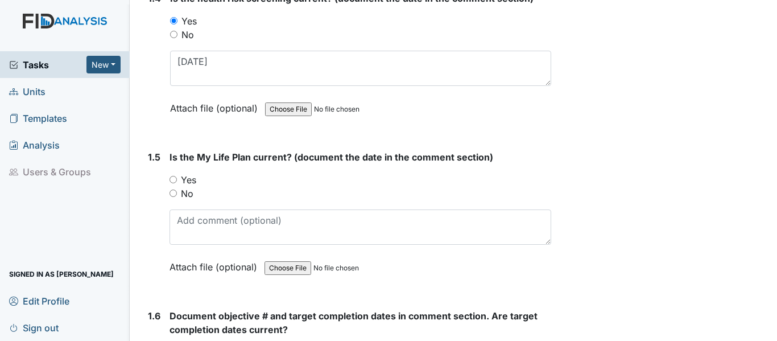
click at [172, 179] on input "Yes" at bounding box center [173, 179] width 7 height 7
radio input "true"
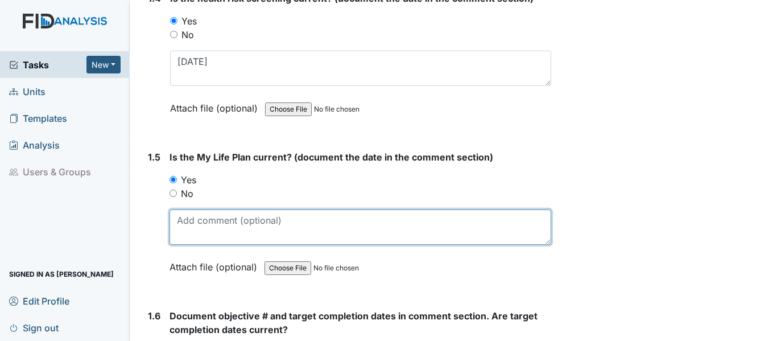
click at [183, 216] on textarea at bounding box center [361, 226] width 382 height 35
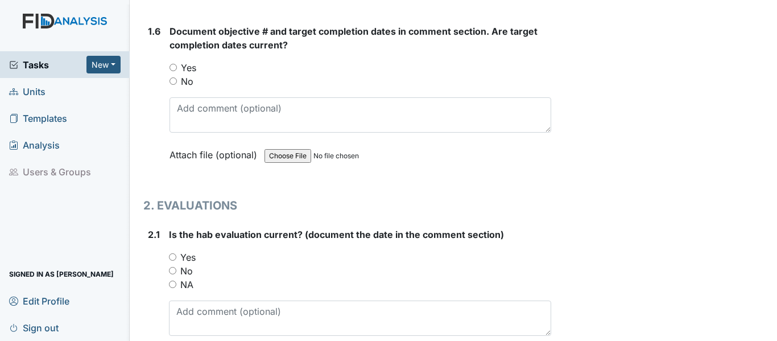
scroll to position [854, 0]
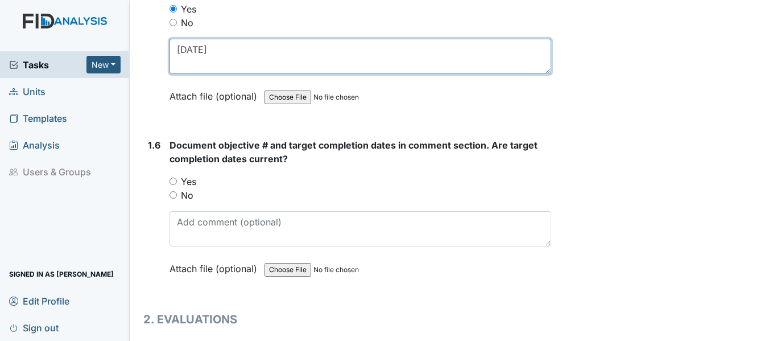
type textarea "[DATE]"
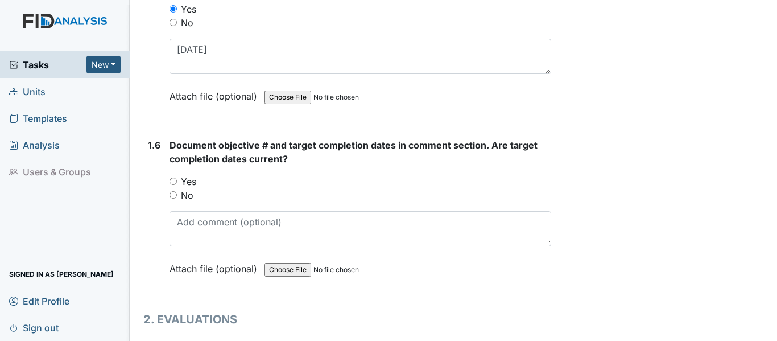
click at [171, 180] on input "Yes" at bounding box center [173, 181] width 7 height 7
radio input "true"
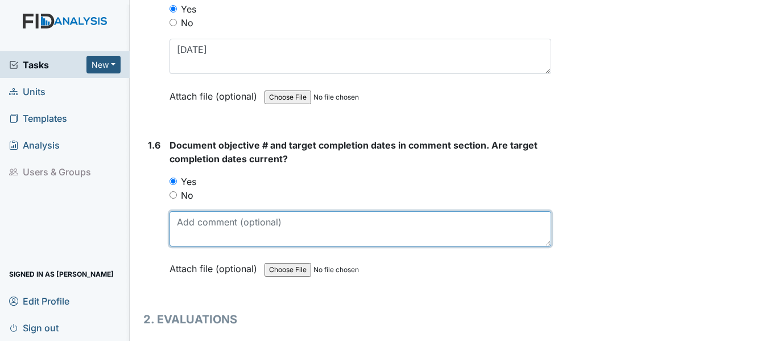
click at [181, 220] on textarea at bounding box center [361, 228] width 382 height 35
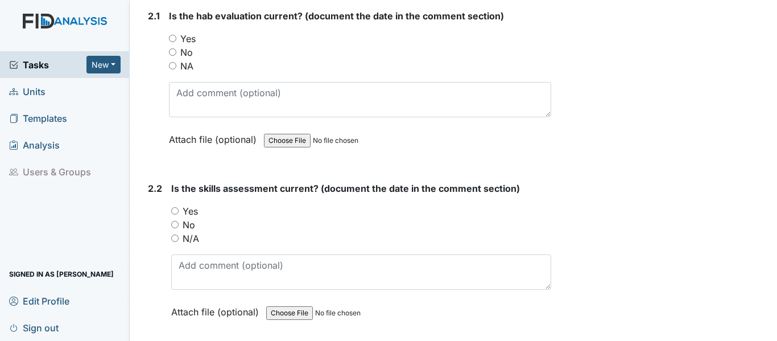
scroll to position [1195, 0]
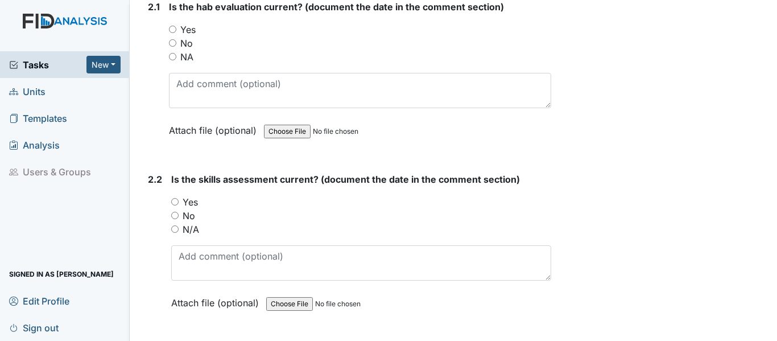
type textarea "DIL021, FA020, HS004 and SC011"
click at [174, 28] on input "Yes" at bounding box center [172, 29] width 7 height 7
radio input "true"
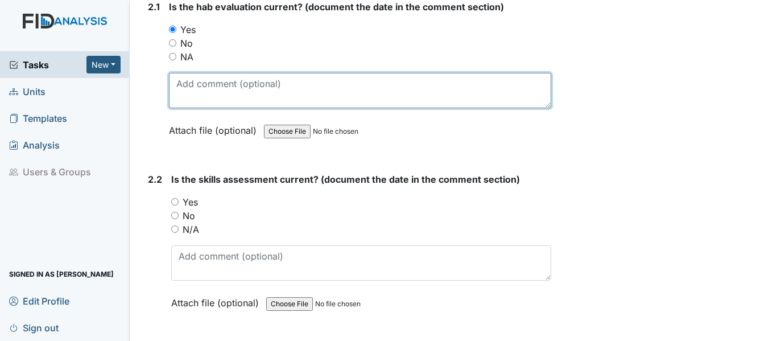
click at [181, 92] on textarea at bounding box center [360, 90] width 382 height 35
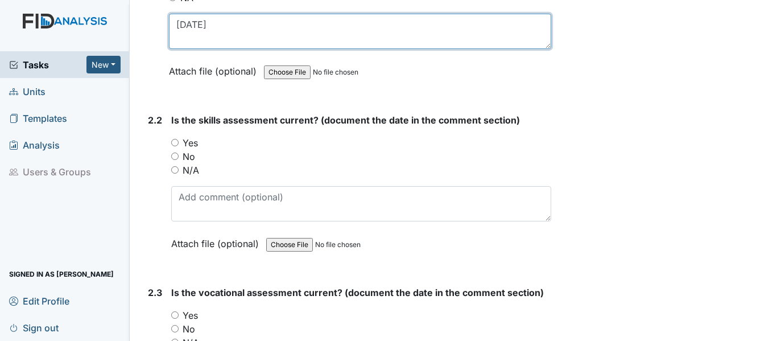
scroll to position [1309, 0]
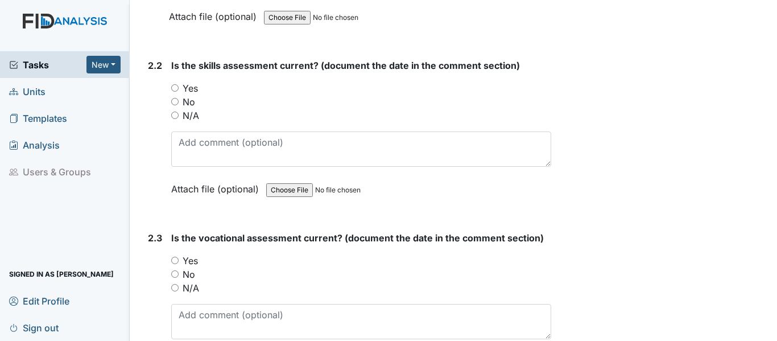
type textarea "[DATE]"
click at [175, 89] on input "Yes" at bounding box center [174, 87] width 7 height 7
radio input "true"
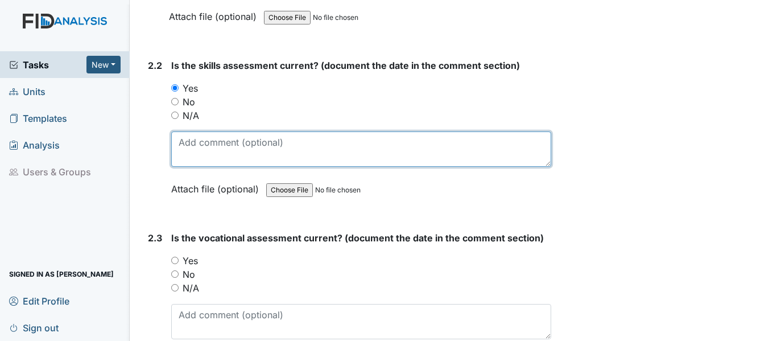
drag, startPoint x: 178, startPoint y: 138, endPoint x: 184, endPoint y: 137, distance: 5.9
click at [179, 138] on textarea at bounding box center [361, 148] width 380 height 35
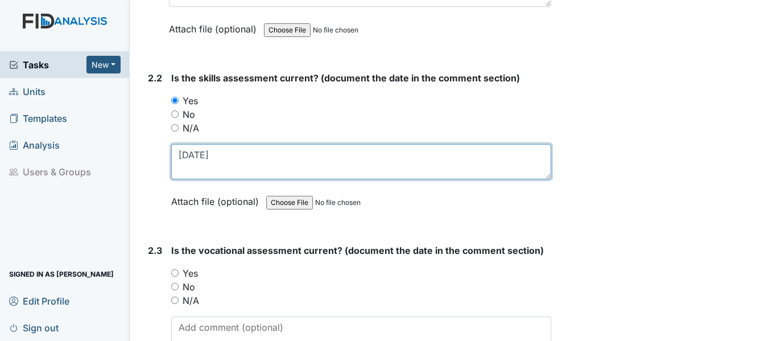
scroll to position [1366, 0]
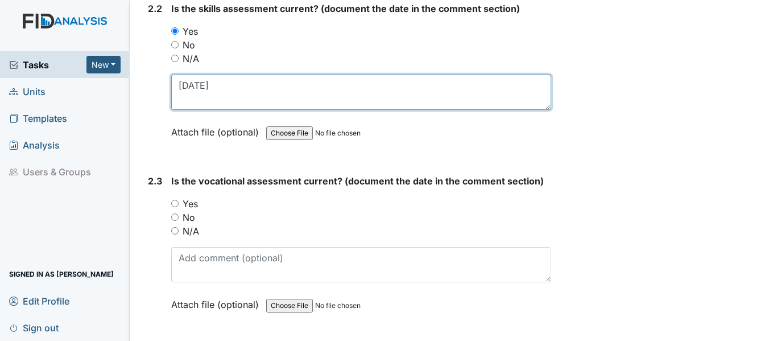
type textarea "[DATE]"
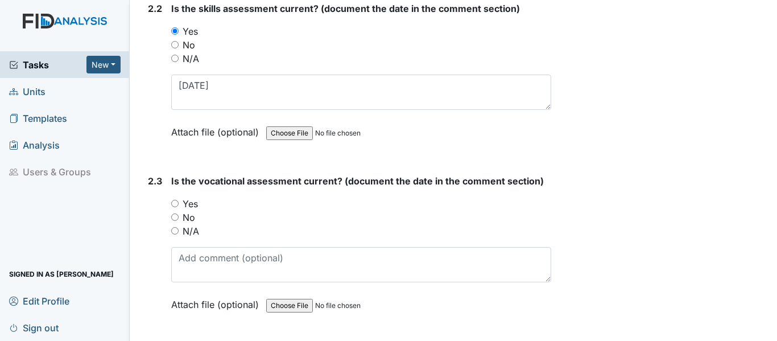
click at [176, 204] on input "Yes" at bounding box center [174, 203] width 7 height 7
radio input "true"
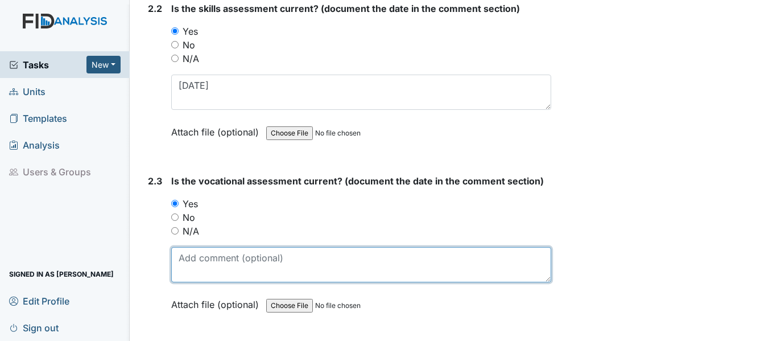
click at [186, 257] on textarea at bounding box center [361, 264] width 380 height 35
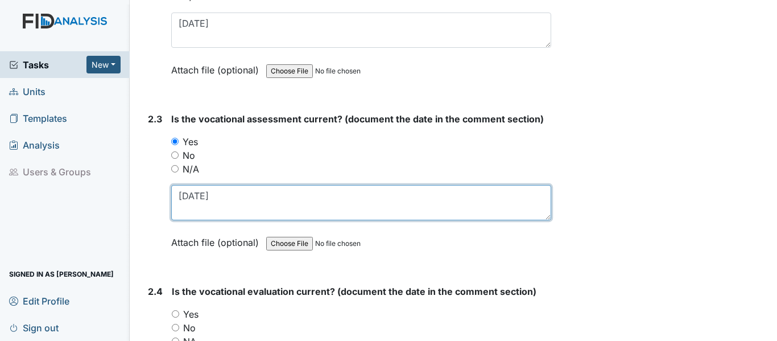
scroll to position [1536, 0]
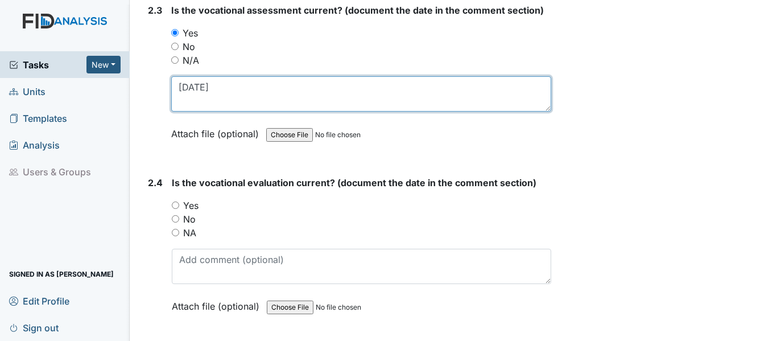
type textarea "[DATE]"
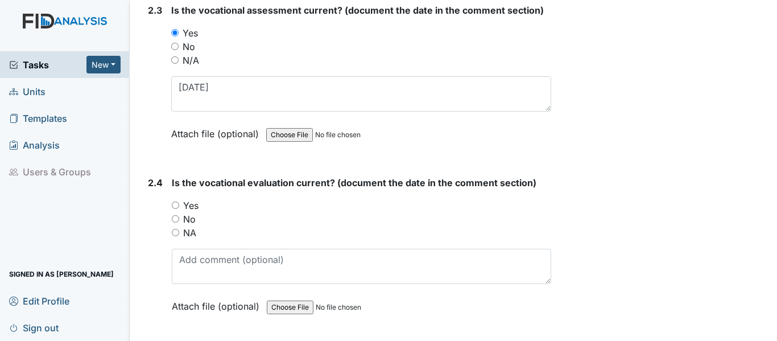
click at [174, 203] on input "Yes" at bounding box center [175, 204] width 7 height 7
radio input "true"
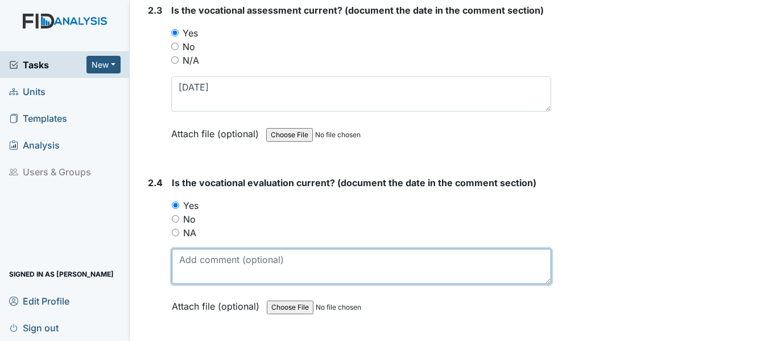
click at [178, 257] on textarea at bounding box center [362, 266] width 380 height 35
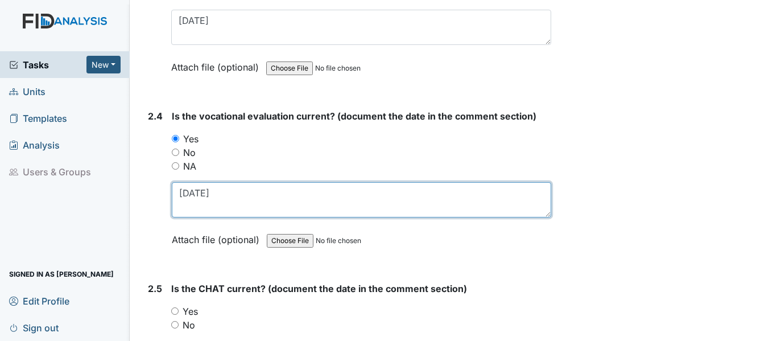
scroll to position [1707, 0]
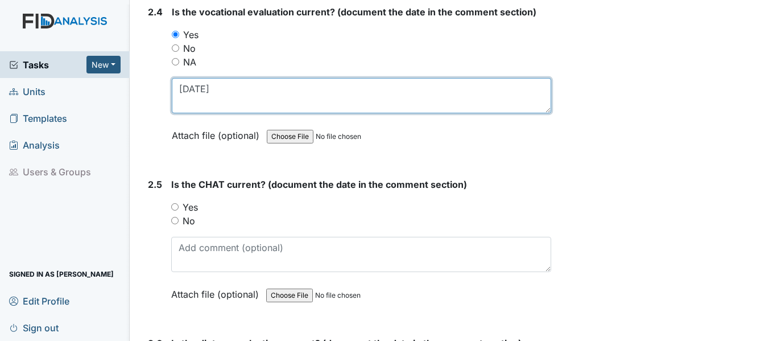
type textarea "[DATE]"
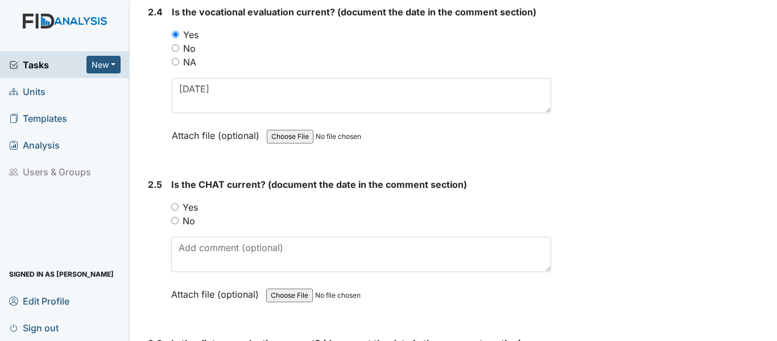
click at [178, 205] on input "Yes" at bounding box center [174, 206] width 7 height 7
radio input "true"
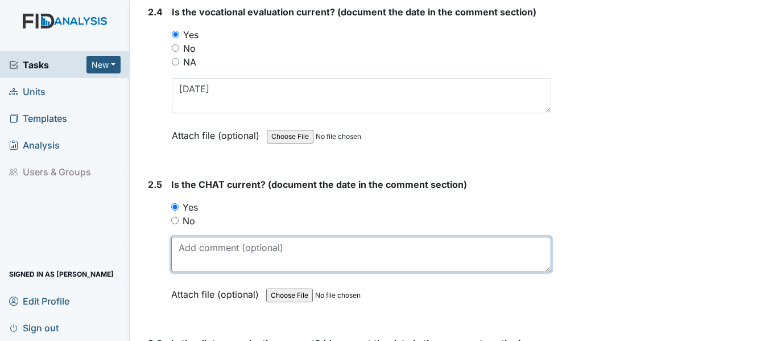
click at [184, 248] on textarea at bounding box center [361, 254] width 380 height 35
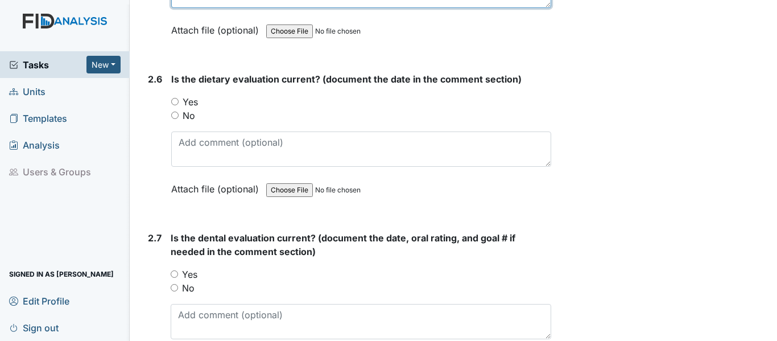
scroll to position [1992, 0]
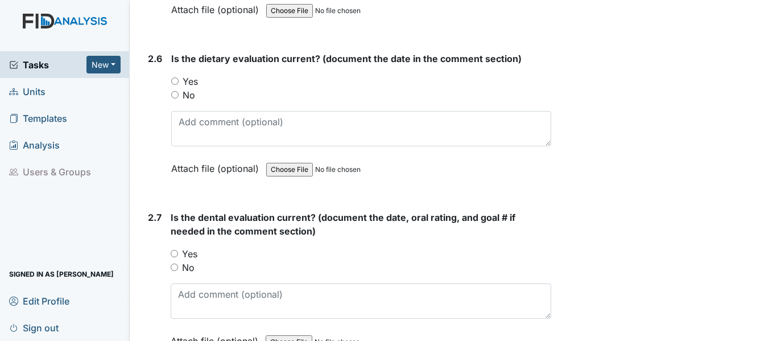
type textarea "[DATE]"
click at [172, 81] on input "Yes" at bounding box center [174, 80] width 7 height 7
radio input "true"
click at [173, 252] on input "Yes" at bounding box center [174, 253] width 7 height 7
radio input "true"
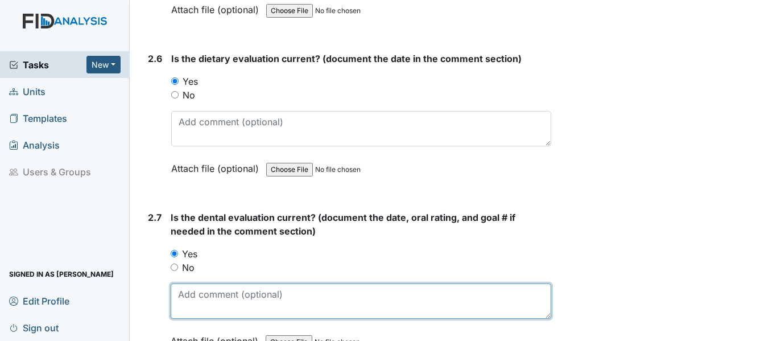
click at [178, 298] on textarea at bounding box center [361, 300] width 381 height 35
click at [179, 302] on textarea at bounding box center [361, 300] width 381 height 35
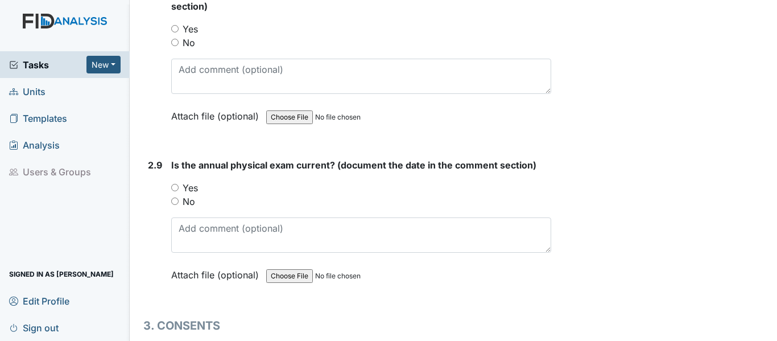
scroll to position [2390, 0]
type textarea "[DATE]"
click at [172, 183] on input "Yes" at bounding box center [174, 186] width 7 height 7
radio input "true"
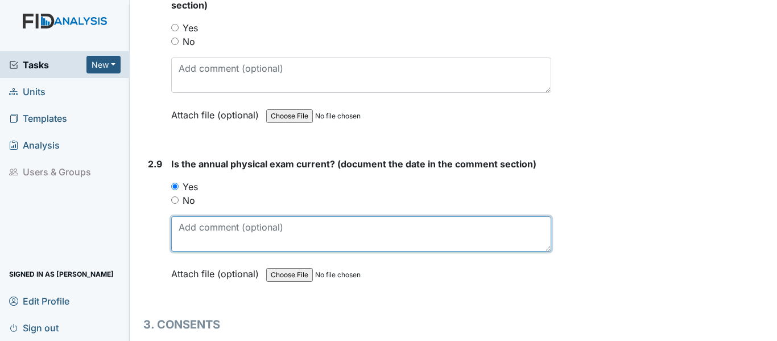
drag, startPoint x: 182, startPoint y: 229, endPoint x: 195, endPoint y: 225, distance: 13.7
click at [182, 229] on textarea at bounding box center [361, 233] width 380 height 35
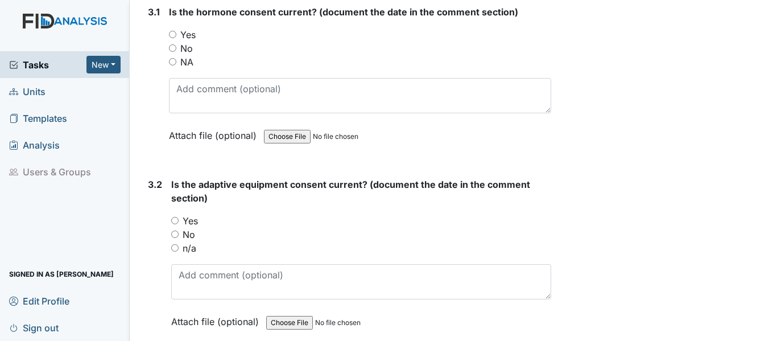
scroll to position [2618, 0]
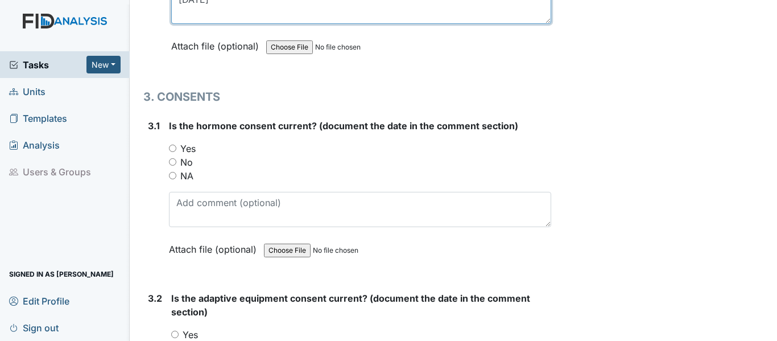
type textarea "[DATE]"
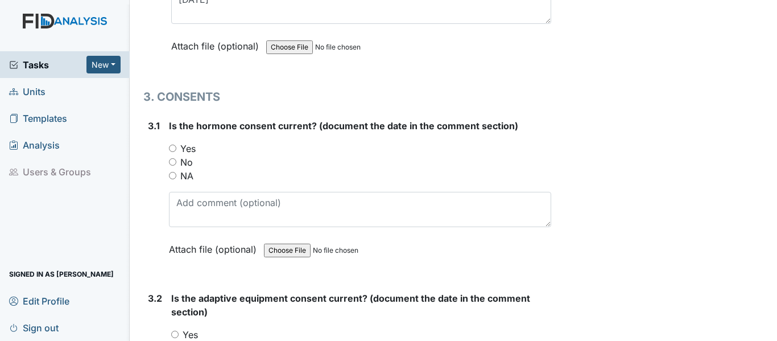
click at [172, 175] on input "NA" at bounding box center [172, 175] width 7 height 7
radio input "true"
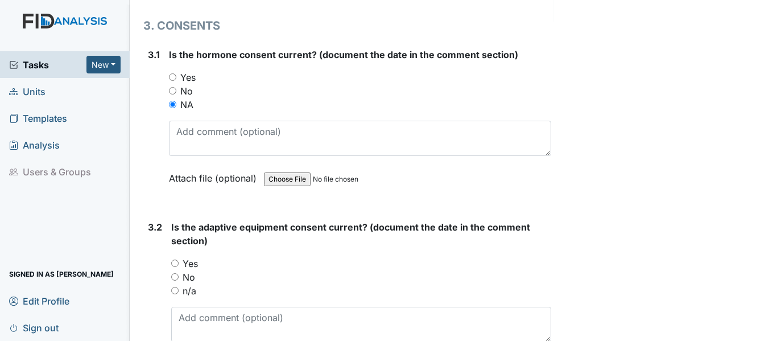
scroll to position [2788, 0]
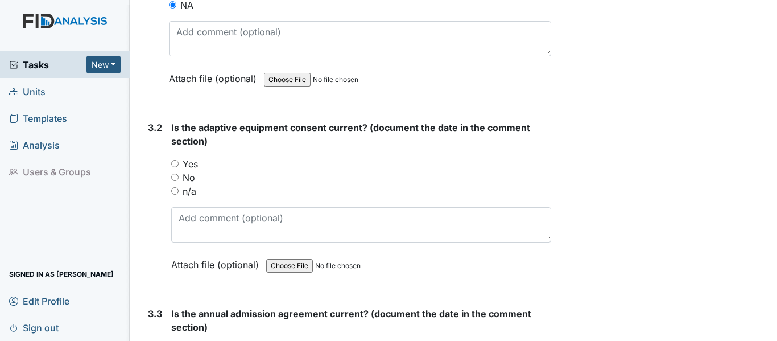
click at [176, 189] on input "n/a" at bounding box center [174, 190] width 7 height 7
radio input "true"
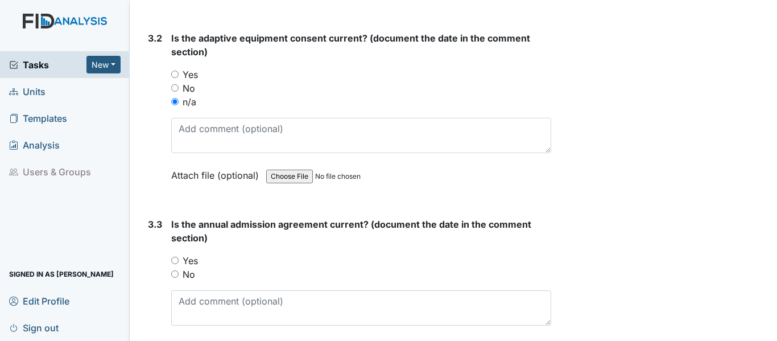
scroll to position [2959, 0]
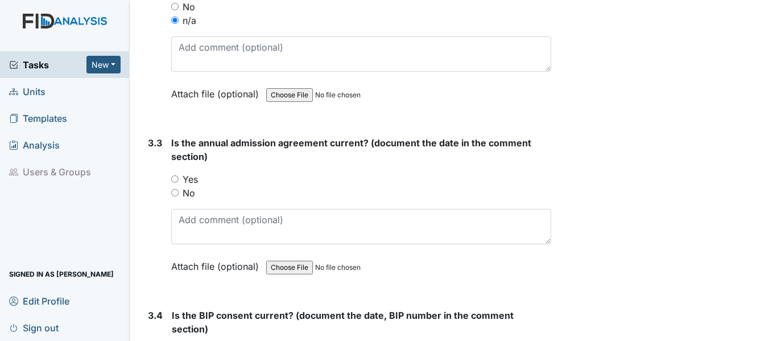
click at [175, 176] on input "Yes" at bounding box center [174, 178] width 7 height 7
radio input "true"
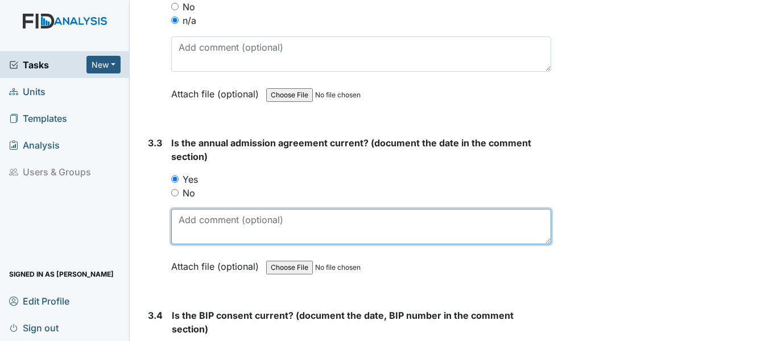
click at [182, 225] on textarea at bounding box center [361, 226] width 380 height 35
click at [183, 217] on textarea at bounding box center [361, 226] width 380 height 35
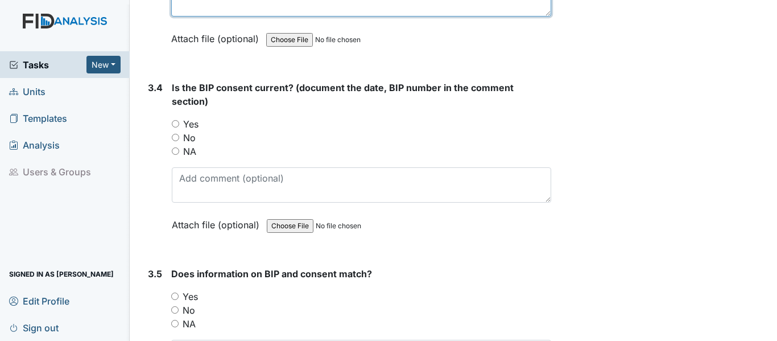
type textarea "Up to date"
click at [174, 122] on input "Yes" at bounding box center [175, 123] width 7 height 7
radio input "true"
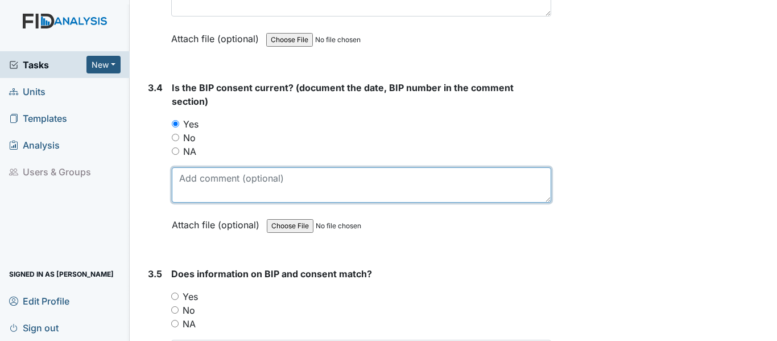
click at [182, 182] on textarea at bounding box center [362, 184] width 380 height 35
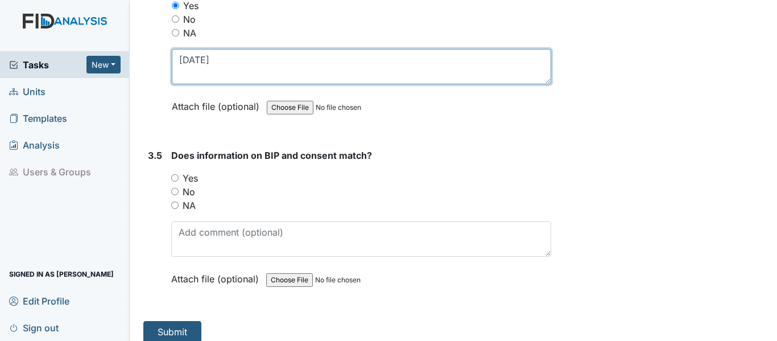
scroll to position [3316, 0]
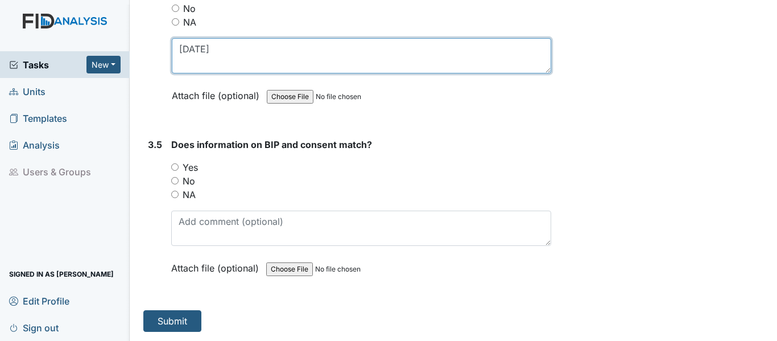
type textarea "[DATE]"
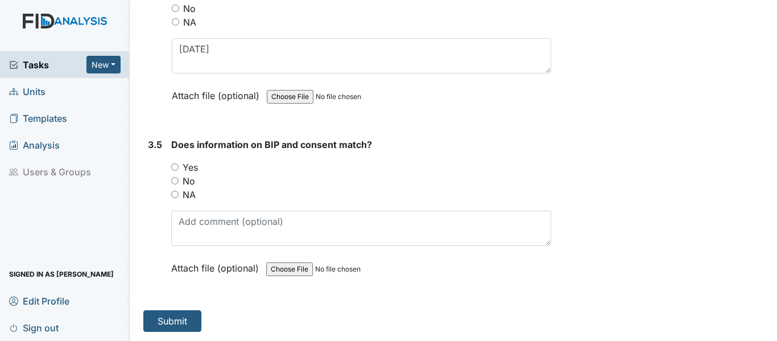
click at [175, 168] on input "Yes" at bounding box center [174, 166] width 7 height 7
radio input "true"
click at [160, 319] on button "Submit" at bounding box center [172, 321] width 58 height 22
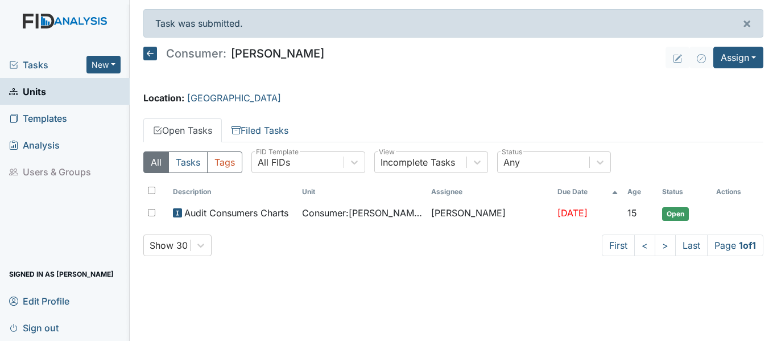
click at [152, 51] on icon at bounding box center [150, 54] width 14 height 14
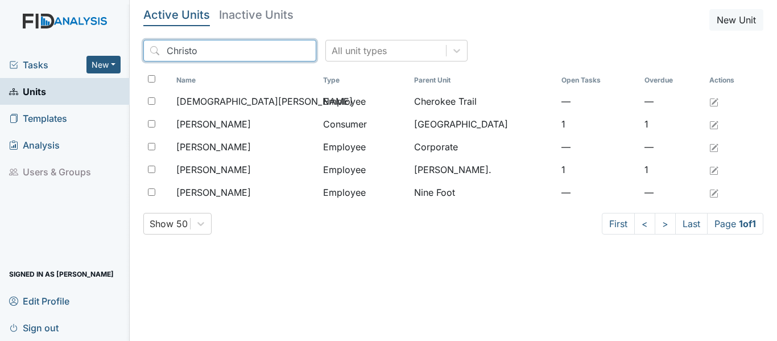
drag, startPoint x: 202, startPoint y: 48, endPoint x: 212, endPoint y: 48, distance: 9.7
click at [202, 49] on input "Christo" at bounding box center [229, 51] width 173 height 22
type input "C"
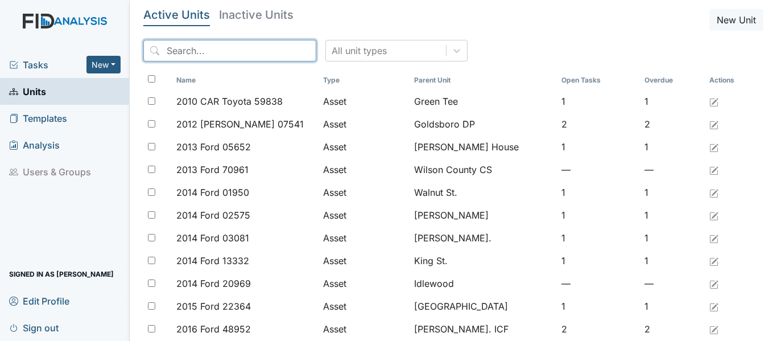
click at [166, 50] on input "search" at bounding box center [229, 51] width 173 height 22
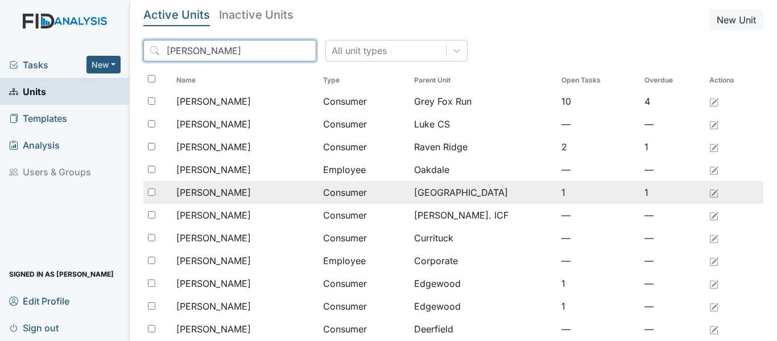
type input "William"
click at [200, 193] on span "[PERSON_NAME]" at bounding box center [213, 193] width 75 height 14
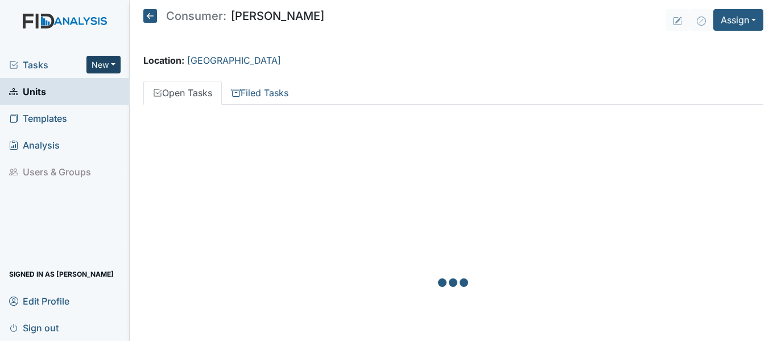
click at [113, 59] on button "New" at bounding box center [103, 65] width 34 height 18
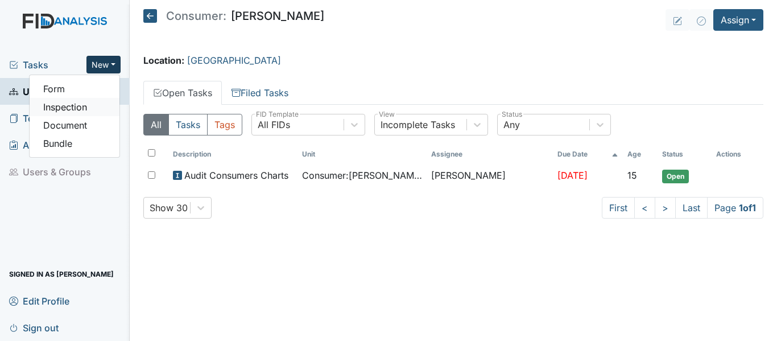
click at [76, 108] on link "Inspection" at bounding box center [75, 107] width 90 height 18
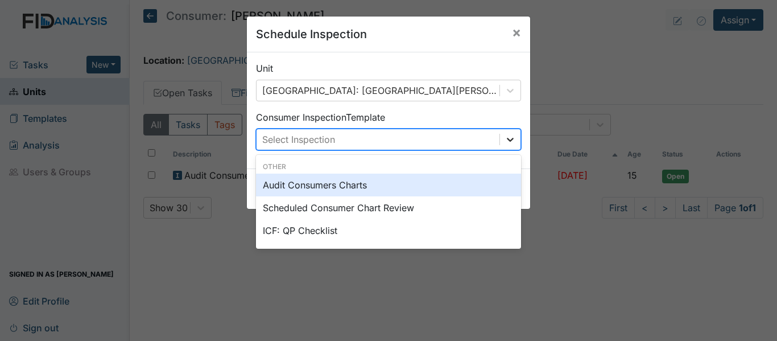
click at [512, 143] on icon at bounding box center [510, 139] width 11 height 11
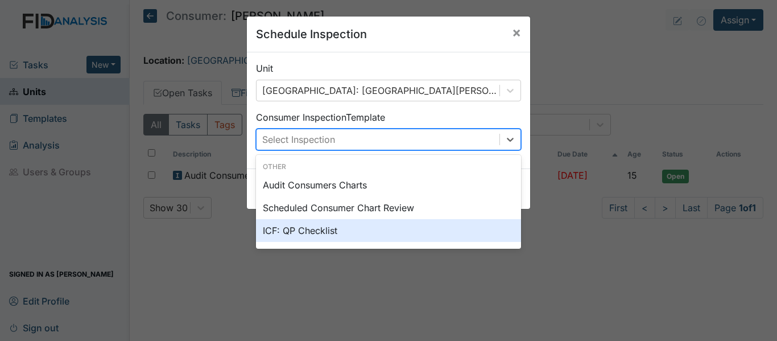
click at [299, 229] on div "ICF: QP Checklist" at bounding box center [388, 230] width 265 height 23
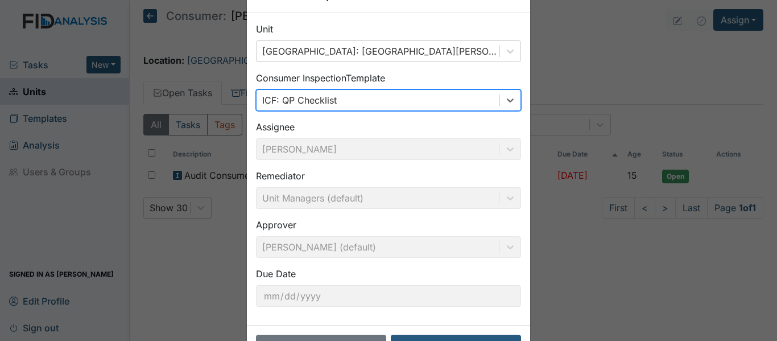
scroll to position [80, 0]
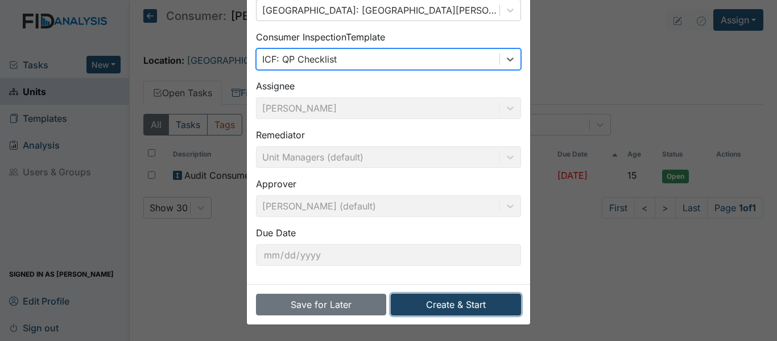
click at [440, 303] on button "Create & Start" at bounding box center [456, 305] width 130 height 22
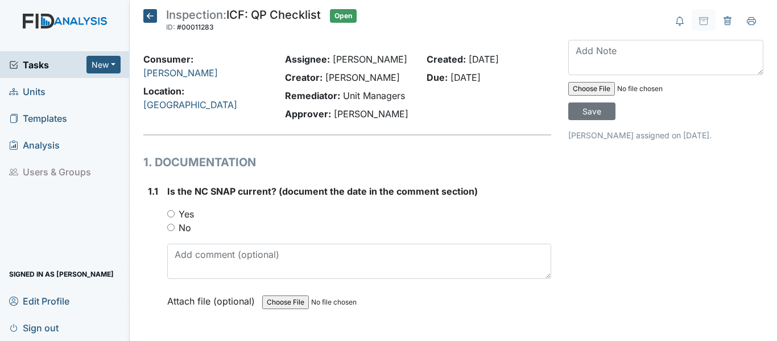
click at [172, 212] on input "Yes" at bounding box center [170, 213] width 7 height 7
radio input "true"
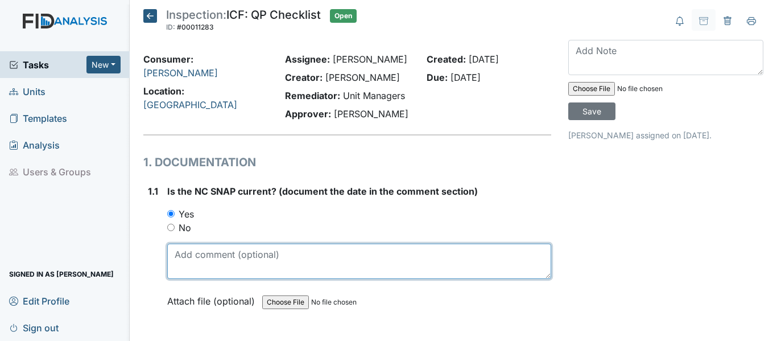
drag, startPoint x: 180, startPoint y: 258, endPoint x: 207, endPoint y: 252, distance: 27.6
click at [181, 258] on textarea at bounding box center [359, 261] width 384 height 35
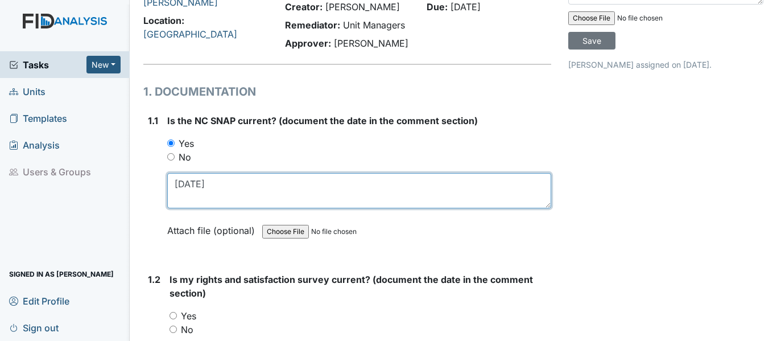
scroll to position [228, 0]
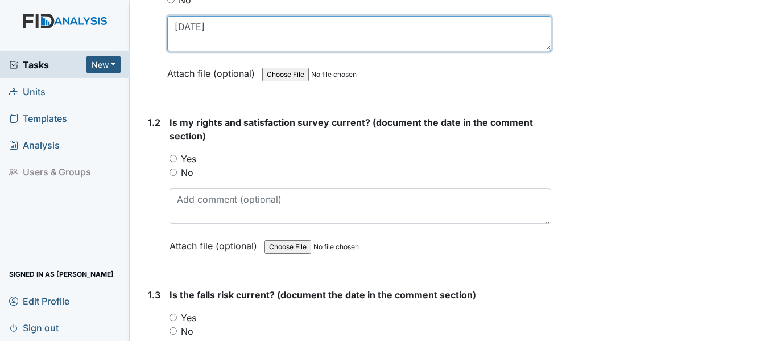
type textarea "7-25-25"
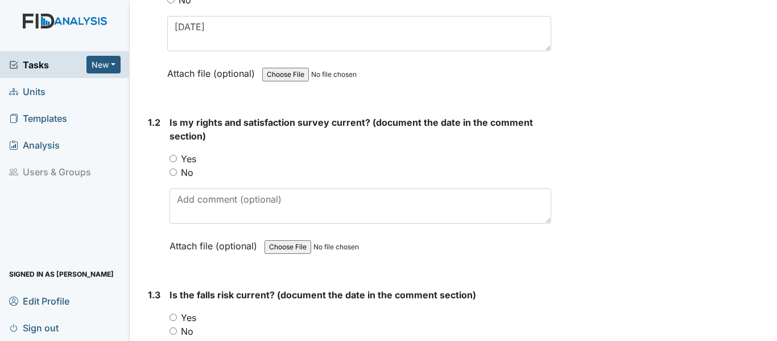
click at [174, 158] on input "Yes" at bounding box center [173, 158] width 7 height 7
radio input "true"
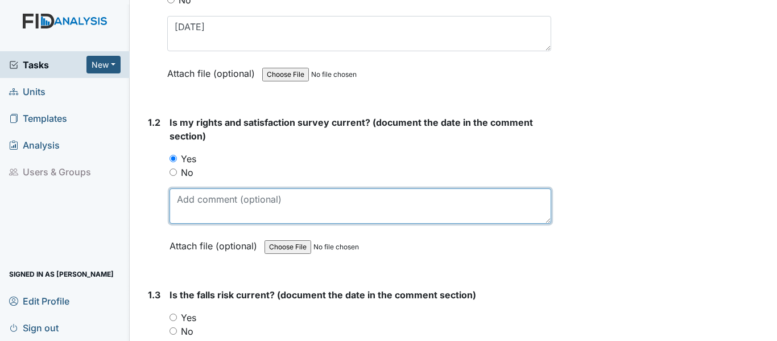
click at [182, 201] on textarea at bounding box center [361, 205] width 382 height 35
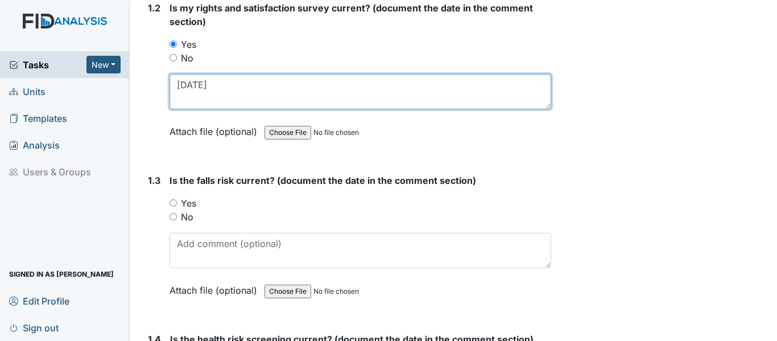
scroll to position [512, 0]
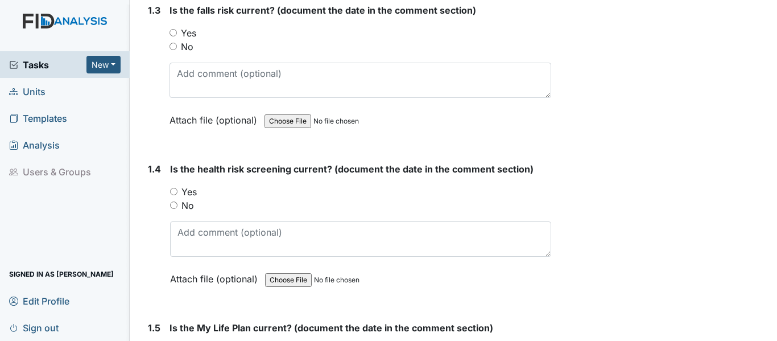
type textarea "3-27-25"
click at [172, 29] on input "Yes" at bounding box center [173, 32] width 7 height 7
radio input "true"
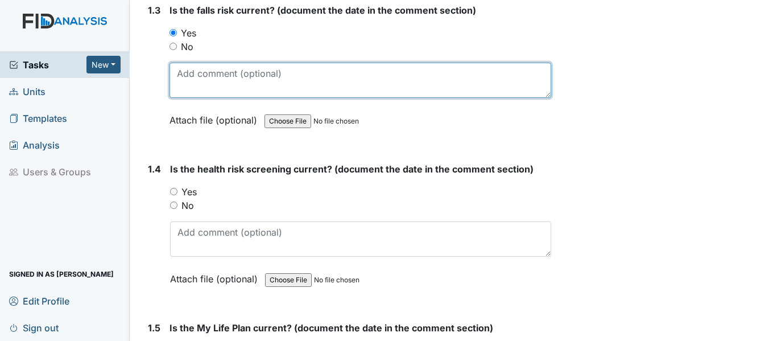
drag, startPoint x: 178, startPoint y: 70, endPoint x: 214, endPoint y: 69, distance: 36.4
click at [178, 71] on textarea at bounding box center [361, 80] width 382 height 35
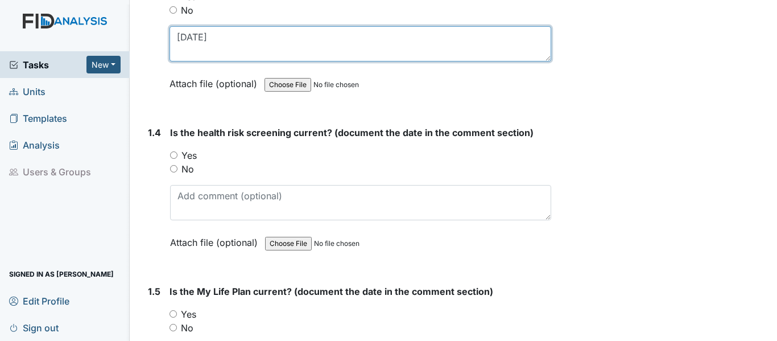
scroll to position [569, 0]
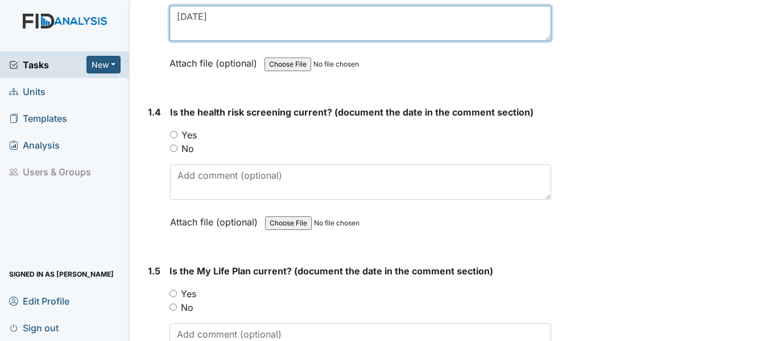
type textarea "3-27-25"
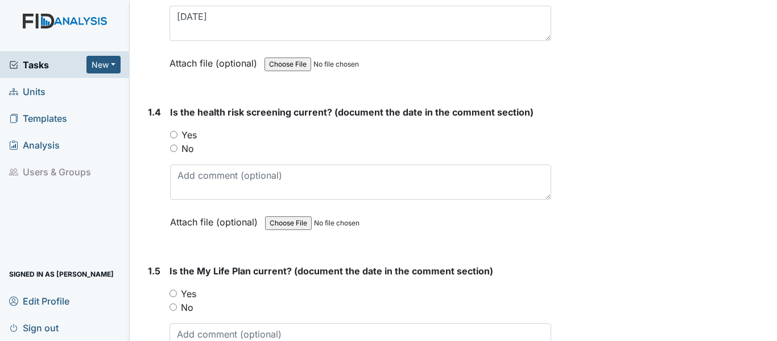
click at [176, 137] on input "Yes" at bounding box center [173, 134] width 7 height 7
radio input "true"
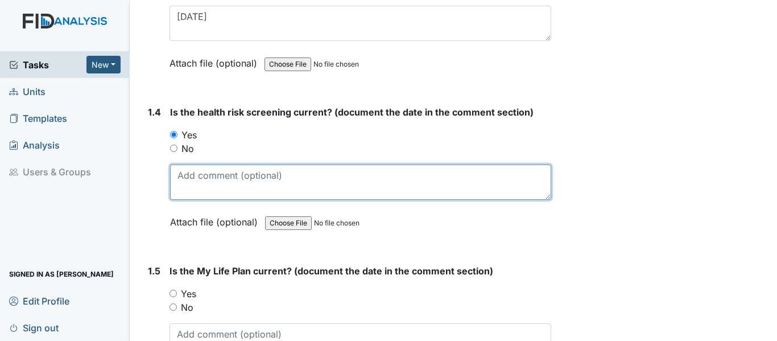
drag, startPoint x: 182, startPoint y: 176, endPoint x: 213, endPoint y: 168, distance: 32.8
click at [182, 176] on textarea at bounding box center [360, 181] width 381 height 35
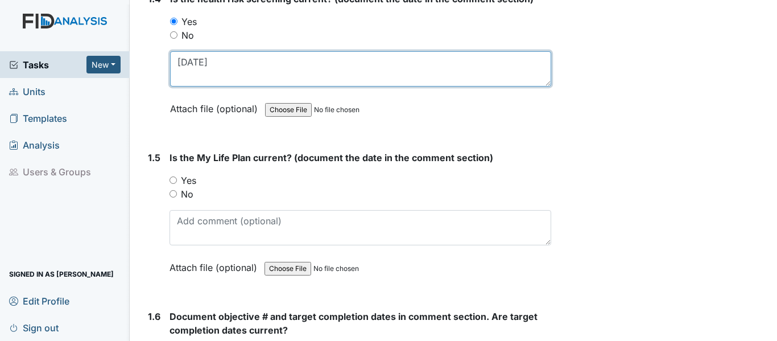
scroll to position [683, 0]
type textarea "3-27-25"
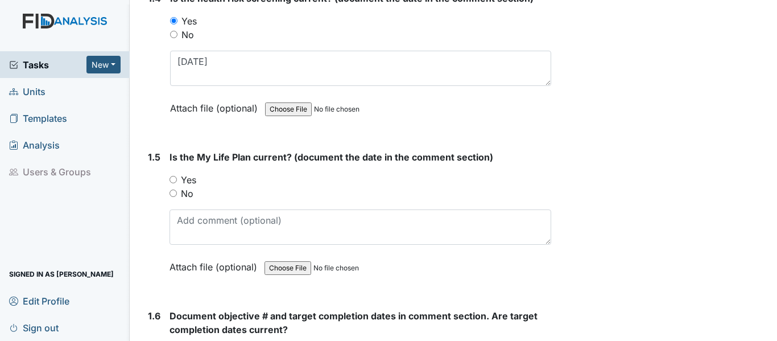
click at [172, 176] on input "Yes" at bounding box center [173, 179] width 7 height 7
radio input "true"
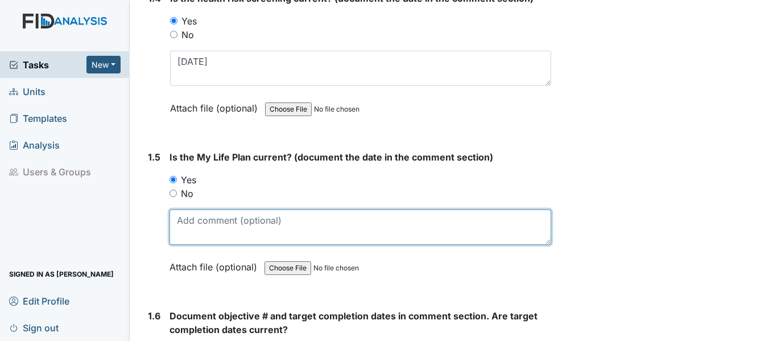
click at [175, 225] on textarea at bounding box center [361, 226] width 382 height 35
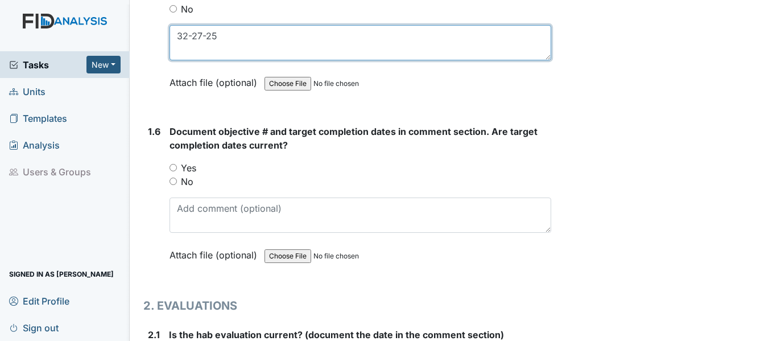
scroll to position [911, 0]
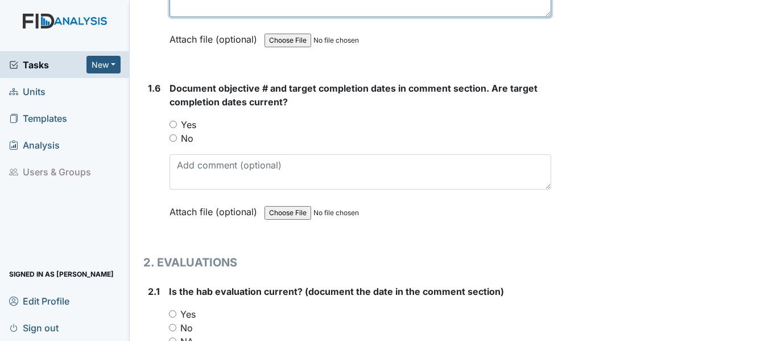
type textarea "32-27-25"
click at [172, 122] on input "Yes" at bounding box center [173, 124] width 7 height 7
radio input "true"
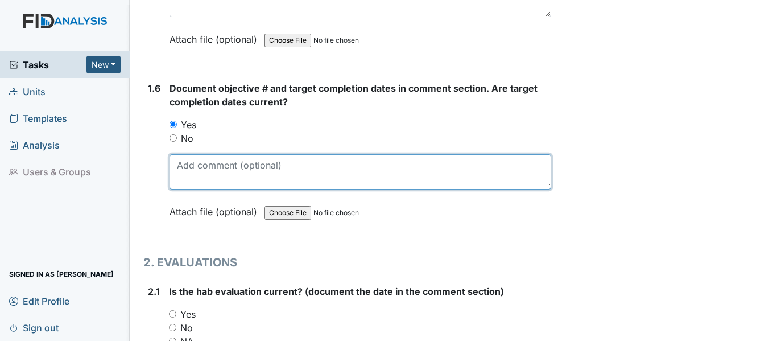
click at [183, 170] on textarea at bounding box center [361, 171] width 382 height 35
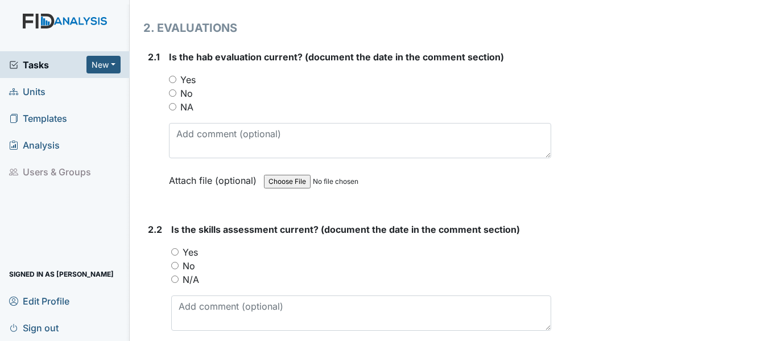
scroll to position [1081, 0]
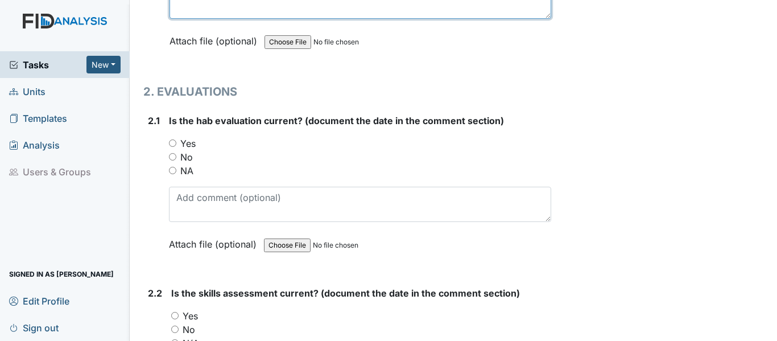
type textarea "DIL024, HS017, SC030 and WK009"
click at [173, 141] on input "Yes" at bounding box center [172, 142] width 7 height 7
radio input "true"
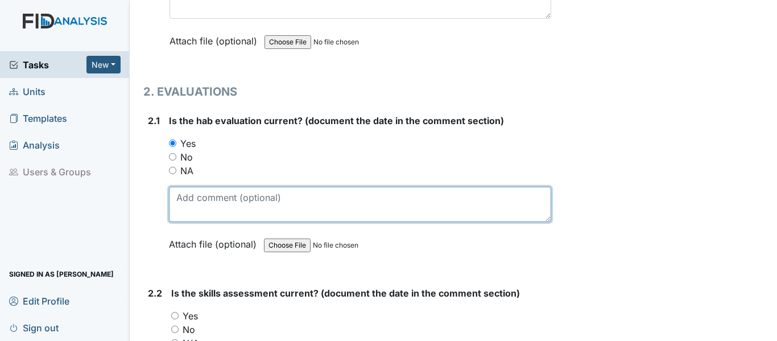
drag, startPoint x: 175, startPoint y: 204, endPoint x: 196, endPoint y: 199, distance: 21.7
click at [176, 204] on textarea at bounding box center [360, 204] width 382 height 35
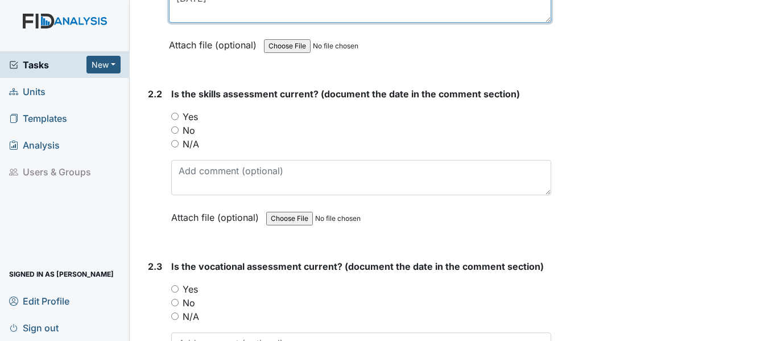
scroll to position [1195, 0]
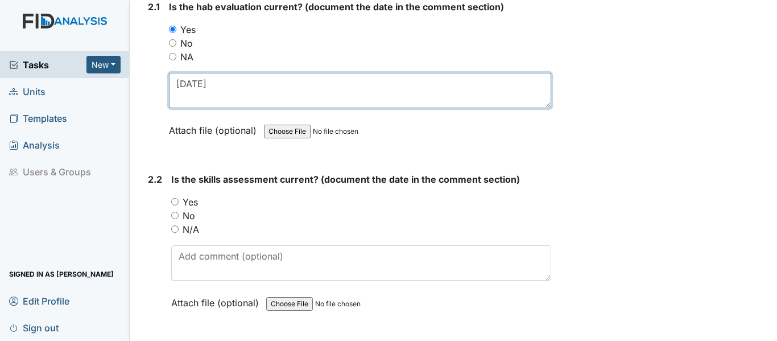
type textarea "3-27-25"
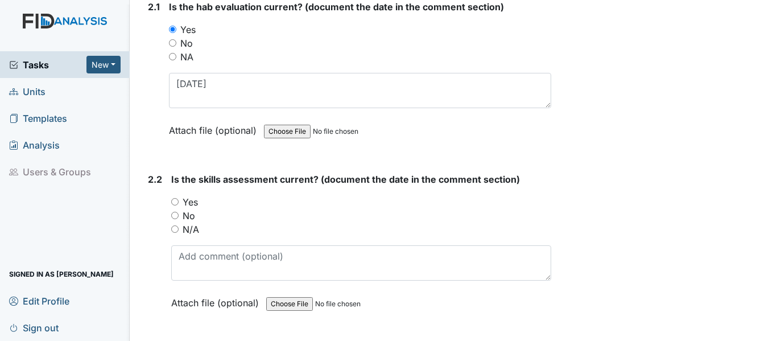
click at [172, 205] on div "Yes" at bounding box center [361, 202] width 380 height 14
click at [175, 202] on input "Yes" at bounding box center [174, 201] width 7 height 7
radio input "true"
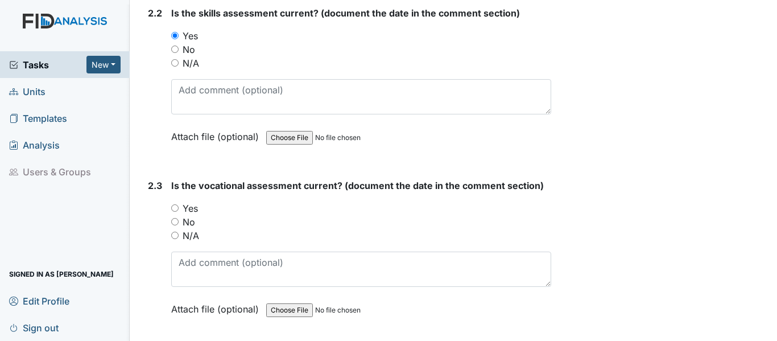
scroll to position [1366, 0]
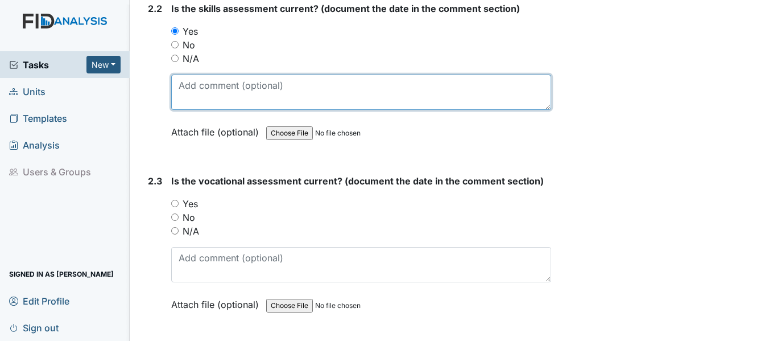
drag, startPoint x: 187, startPoint y: 90, endPoint x: 211, endPoint y: 80, distance: 26.0
click at [188, 90] on textarea at bounding box center [361, 92] width 380 height 35
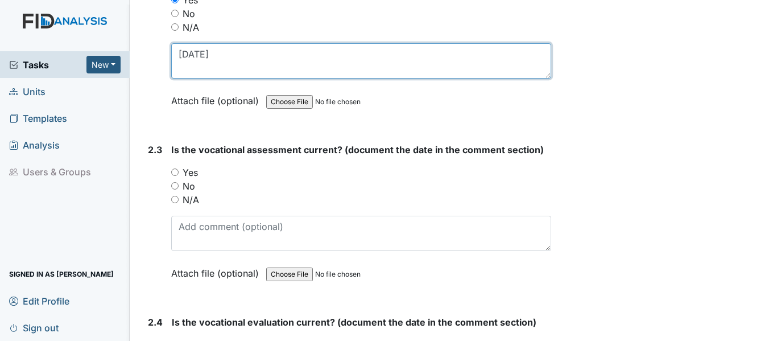
scroll to position [1423, 0]
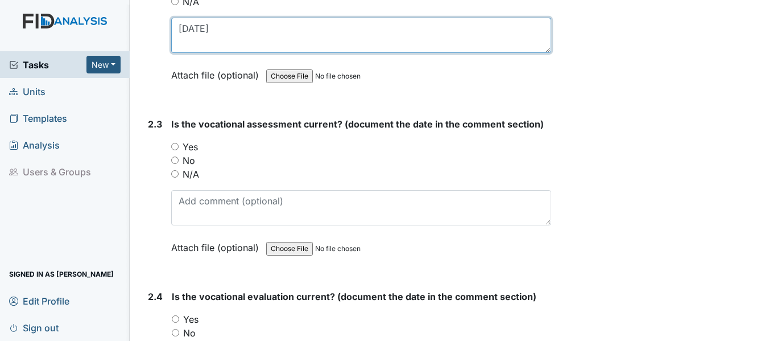
type textarea "3-27-25"
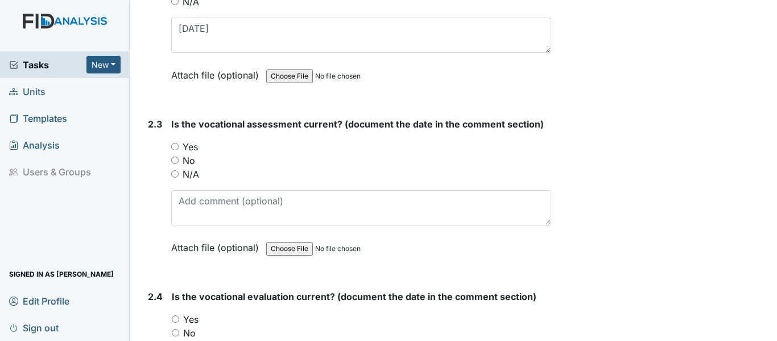
click at [176, 145] on input "Yes" at bounding box center [174, 146] width 7 height 7
radio input "true"
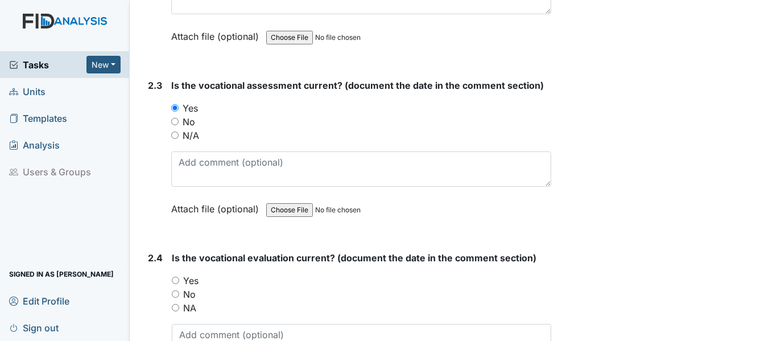
scroll to position [1480, 0]
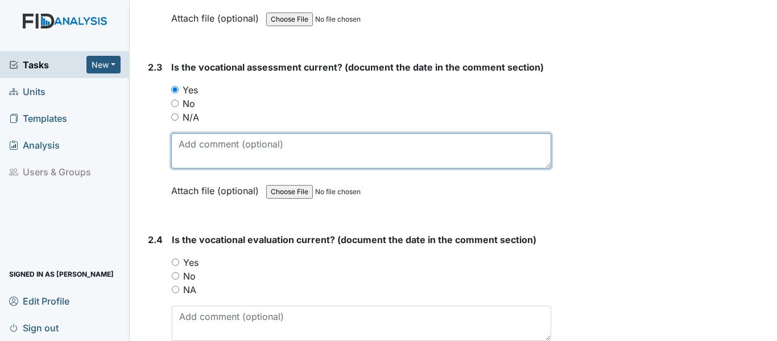
click at [188, 144] on textarea at bounding box center [361, 150] width 380 height 35
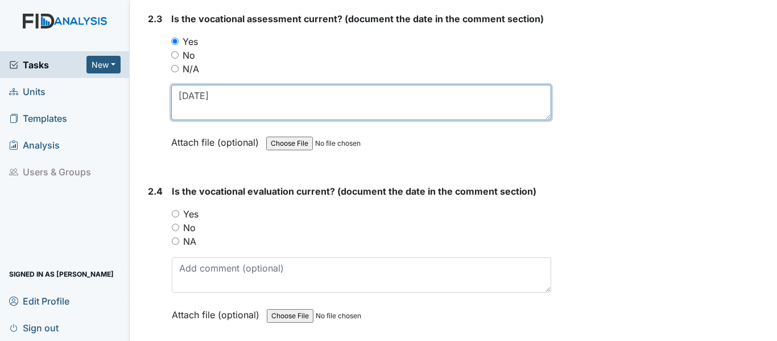
scroll to position [1650, 0]
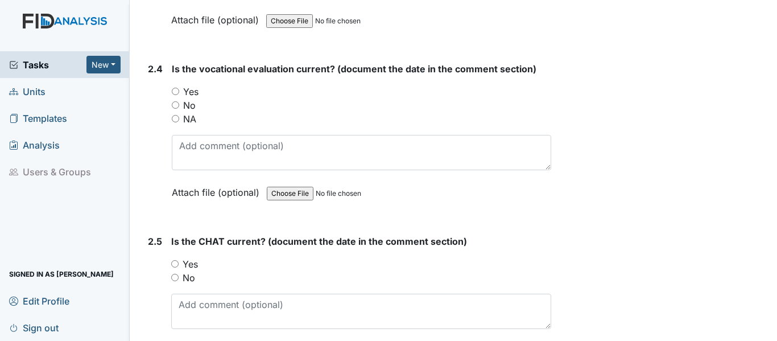
type textarea "3-27-25"
click at [175, 93] on input "Yes" at bounding box center [175, 91] width 7 height 7
radio input "true"
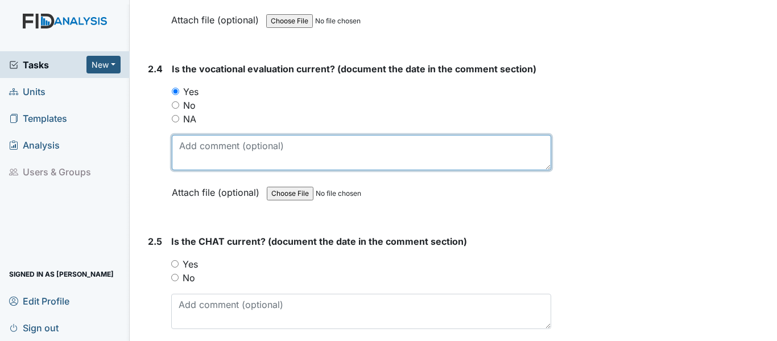
click at [178, 147] on textarea at bounding box center [362, 152] width 380 height 35
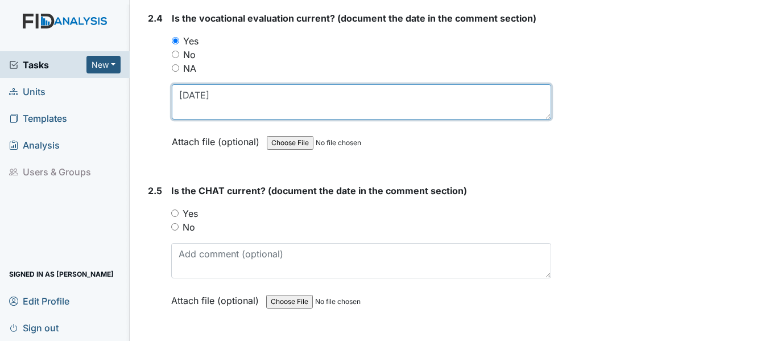
scroll to position [1764, 0]
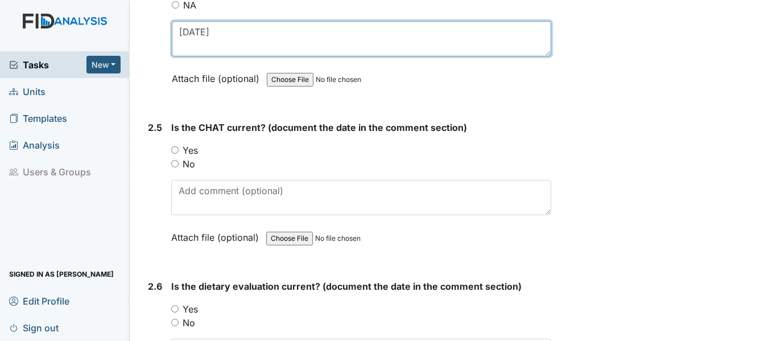
type textarea "3-27-25"
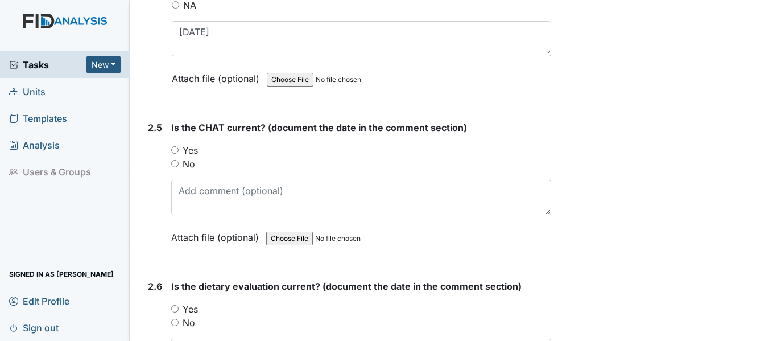
click at [178, 151] on input "Yes" at bounding box center [174, 149] width 7 height 7
radio input "true"
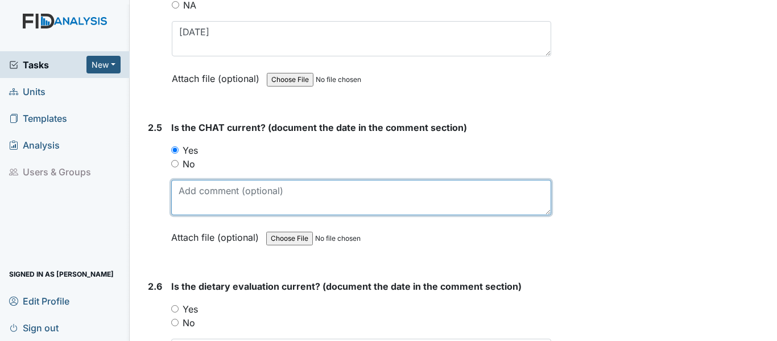
click at [181, 193] on textarea at bounding box center [361, 197] width 380 height 35
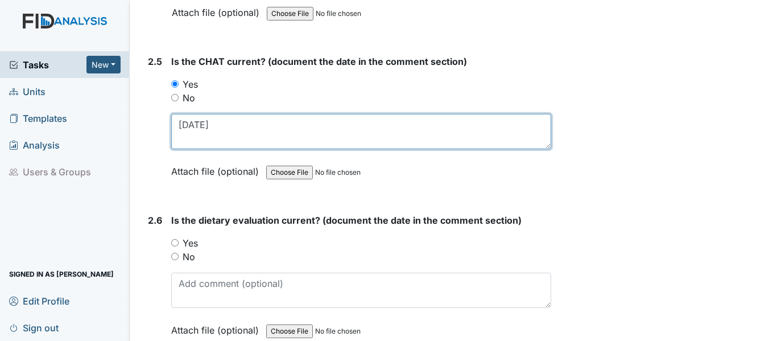
scroll to position [1935, 0]
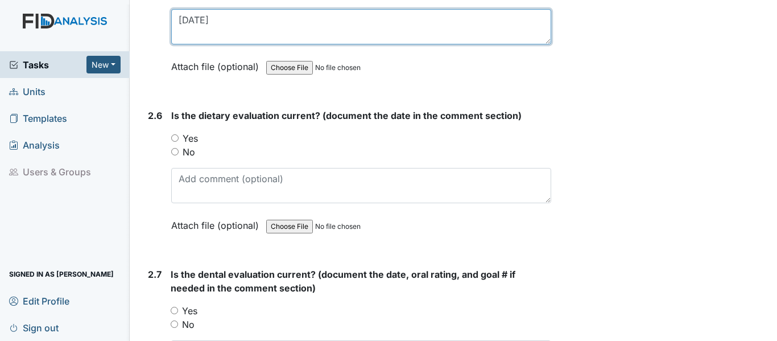
type textarea "3-27-25"
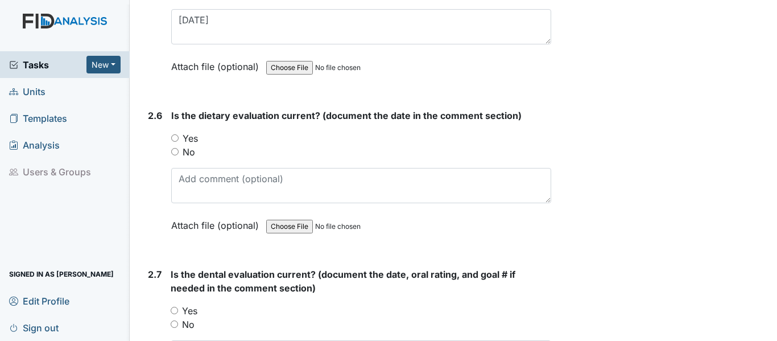
click at [174, 137] on input "Yes" at bounding box center [174, 137] width 7 height 7
radio input "true"
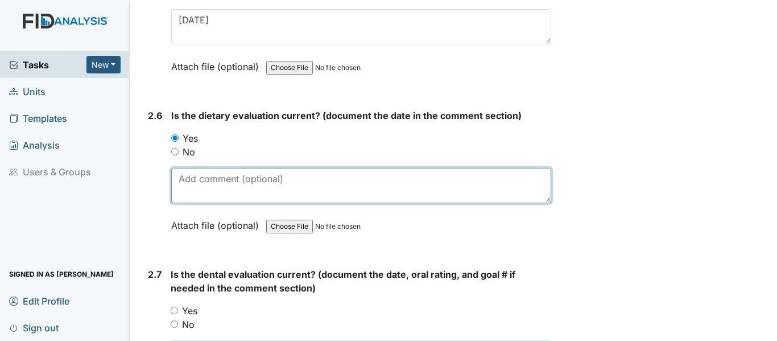
click at [189, 181] on textarea at bounding box center [361, 185] width 380 height 35
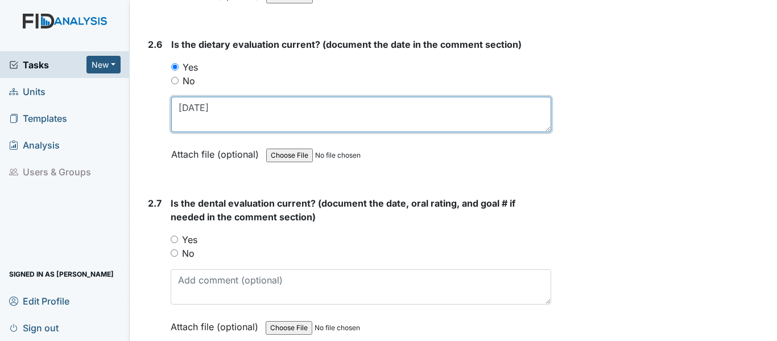
scroll to position [2162, 0]
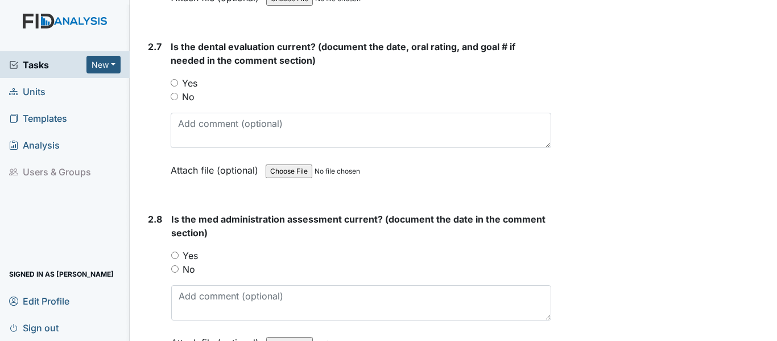
type textarea "5-26-25"
click at [175, 80] on input "Yes" at bounding box center [174, 82] width 7 height 7
radio input "true"
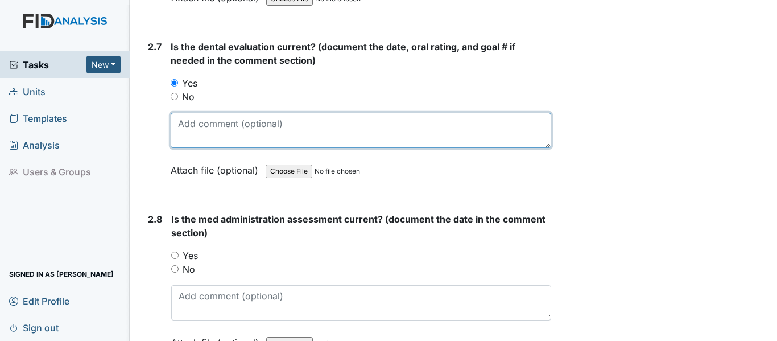
click at [182, 120] on textarea at bounding box center [361, 130] width 381 height 35
click at [189, 126] on textarea "65-6-25" at bounding box center [361, 130] width 381 height 35
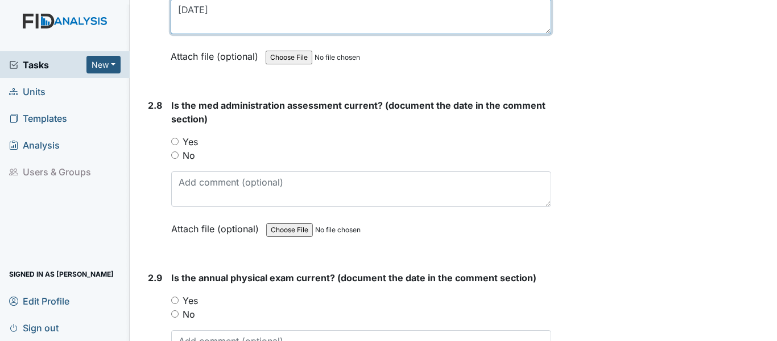
type textarea "6-6-25"
click at [176, 142] on input "Yes" at bounding box center [174, 141] width 7 height 7
radio input "true"
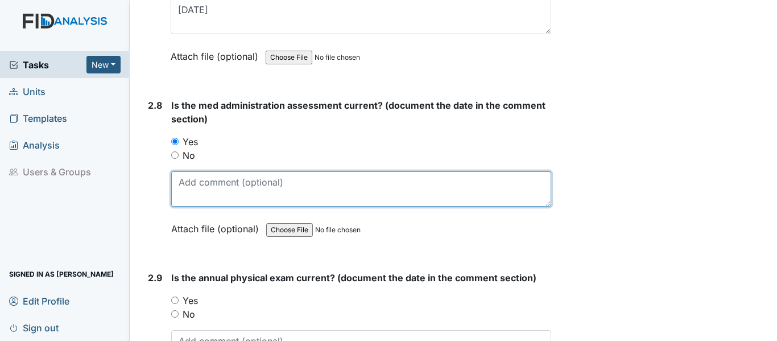
click at [177, 184] on textarea at bounding box center [361, 188] width 380 height 35
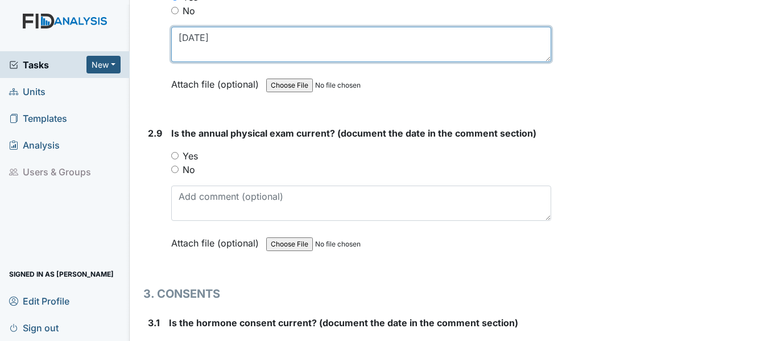
scroll to position [2447, 0]
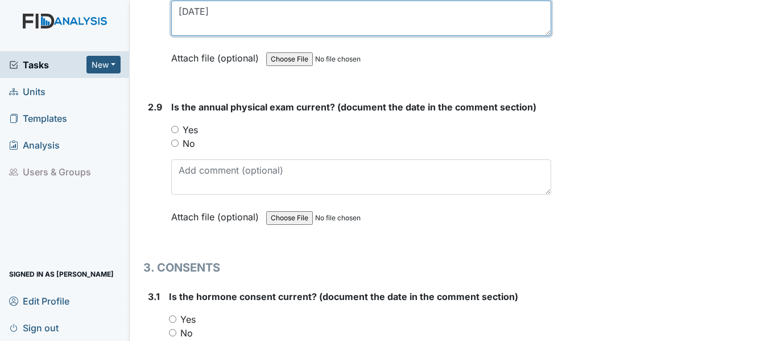
type textarea "3-28-25"
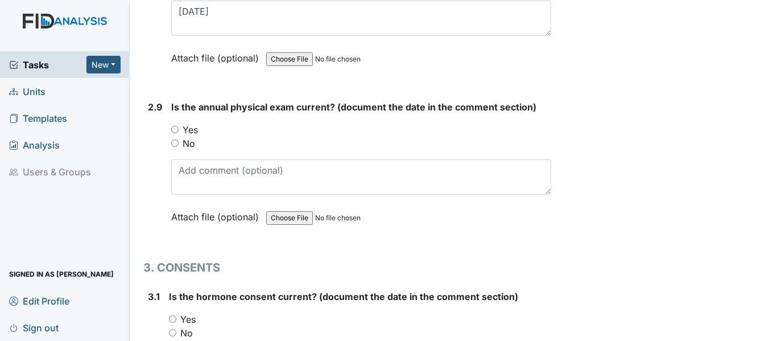
click at [174, 127] on input "Yes" at bounding box center [174, 129] width 7 height 7
radio input "true"
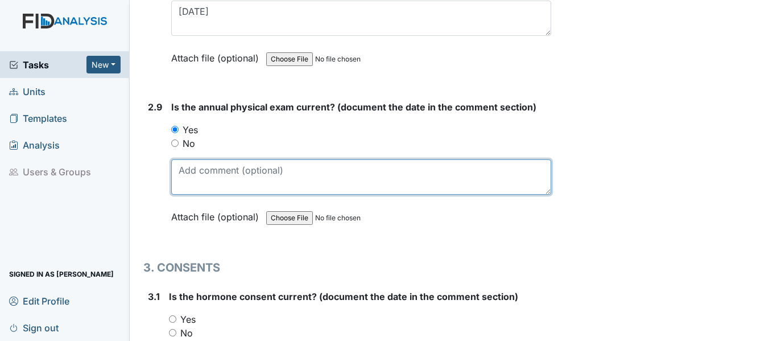
click at [184, 175] on textarea at bounding box center [361, 176] width 380 height 35
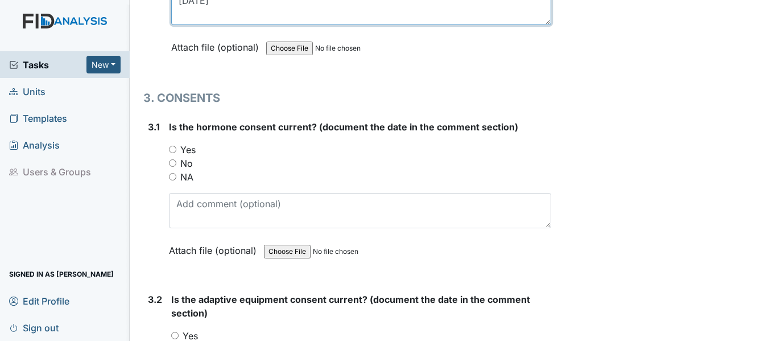
scroll to position [2618, 0]
type textarea "11-25-24"
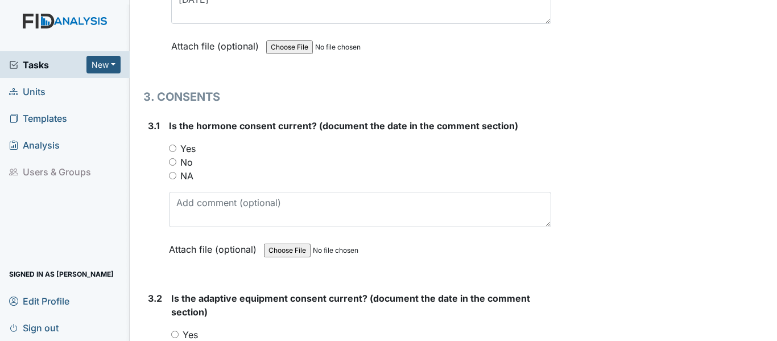
click at [172, 147] on input "Yes" at bounding box center [172, 148] width 7 height 7
radio input "true"
click at [174, 175] on input "NA" at bounding box center [172, 175] width 7 height 7
radio input "true"
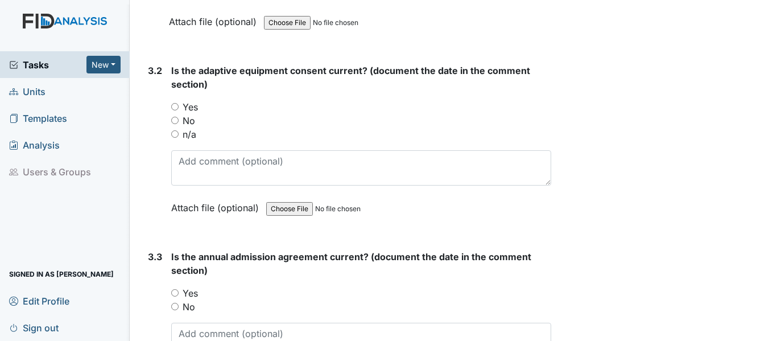
click at [173, 134] on input "n/a" at bounding box center [174, 133] width 7 height 7
radio input "true"
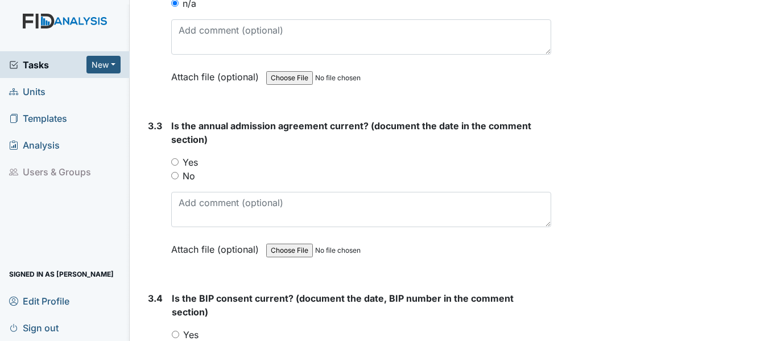
scroll to position [3073, 0]
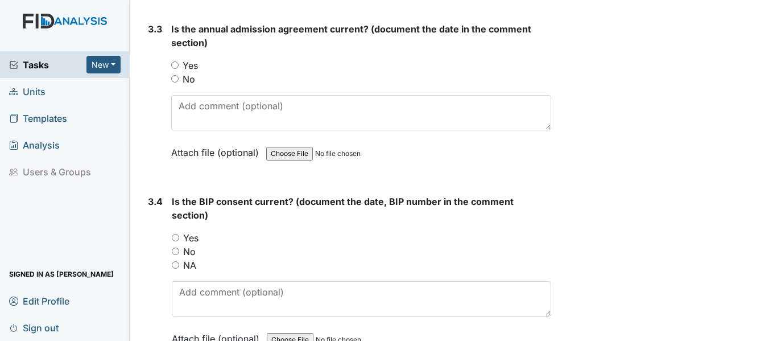
click at [177, 63] on input "Yes" at bounding box center [174, 64] width 7 height 7
radio input "true"
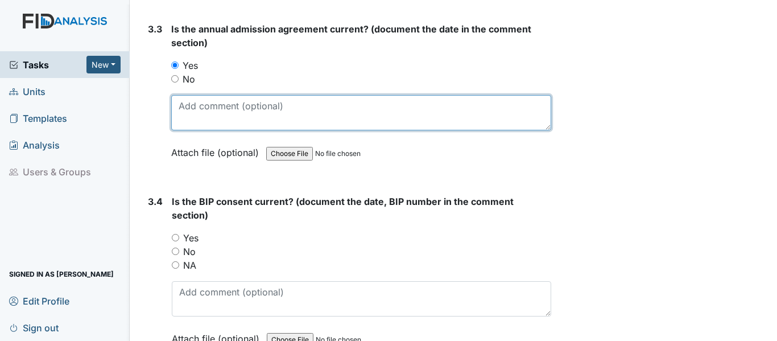
click at [184, 111] on textarea at bounding box center [361, 112] width 380 height 35
type textarea "Up to date"
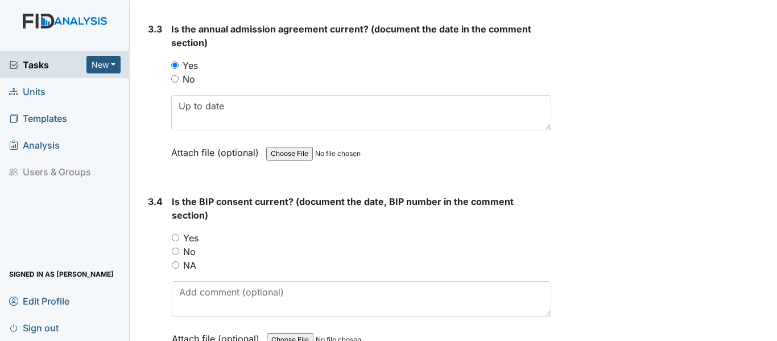
click at [178, 240] on input "Yes" at bounding box center [175, 237] width 7 height 7
radio input "true"
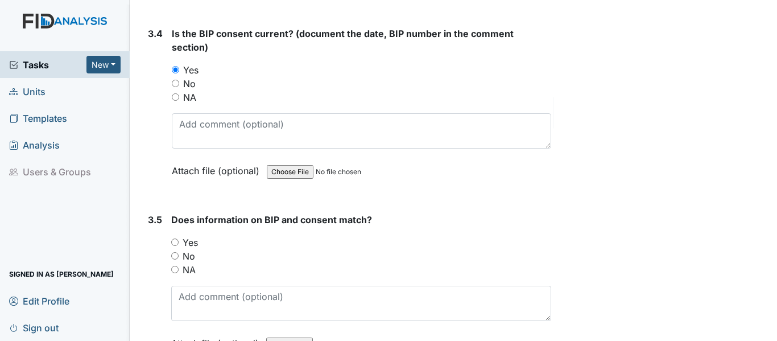
scroll to position [3244, 0]
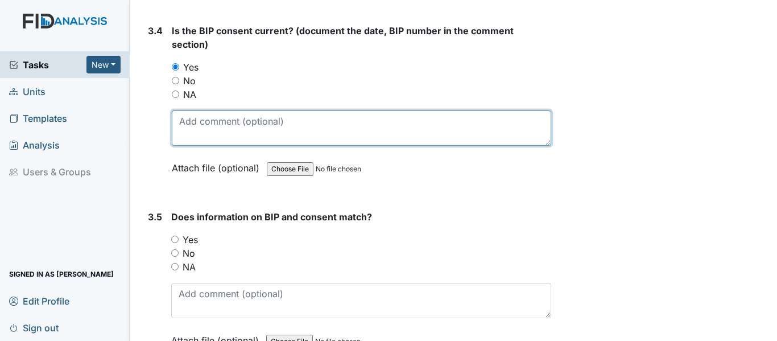
drag, startPoint x: 174, startPoint y: 120, endPoint x: 180, endPoint y: 114, distance: 8.1
click at [175, 118] on textarea at bounding box center [362, 127] width 380 height 35
type textarea "BEH016 11-22-25"
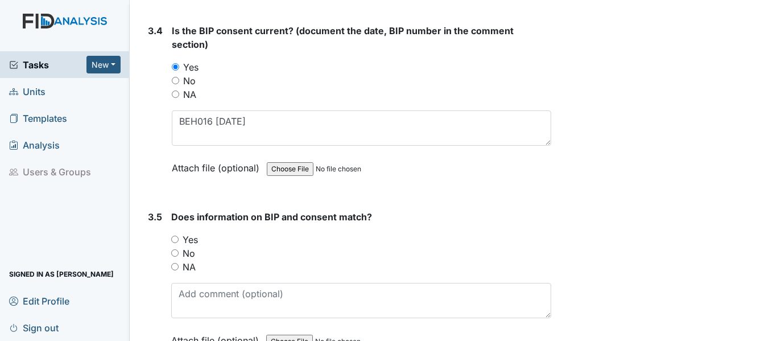
click at [175, 236] on input "Yes" at bounding box center [174, 239] width 7 height 7
radio input "true"
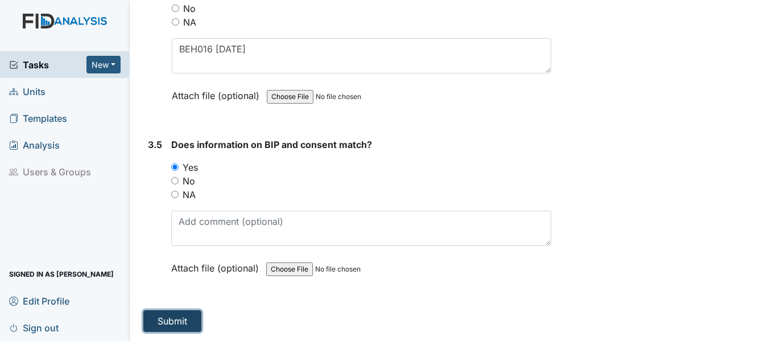
click at [183, 318] on button "Submit" at bounding box center [172, 321] width 58 height 22
